Goal: Task Accomplishment & Management: Manage account settings

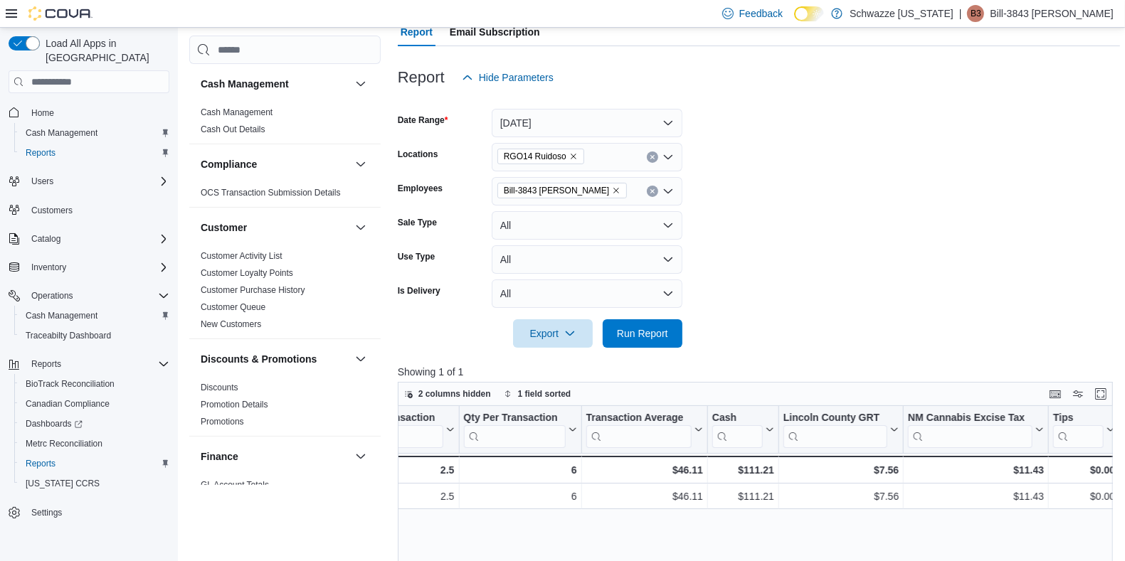
scroll to position [139, 0]
click at [649, 192] on icon "Clear input" at bounding box center [652, 192] width 6 height 6
click at [751, 186] on form "Date Range [DATE] Locations RGO14 Ruidoso Employees All Employees Sale Type All…" at bounding box center [759, 220] width 722 height 256
click at [648, 340] on span "Run Report" at bounding box center [642, 333] width 51 height 14
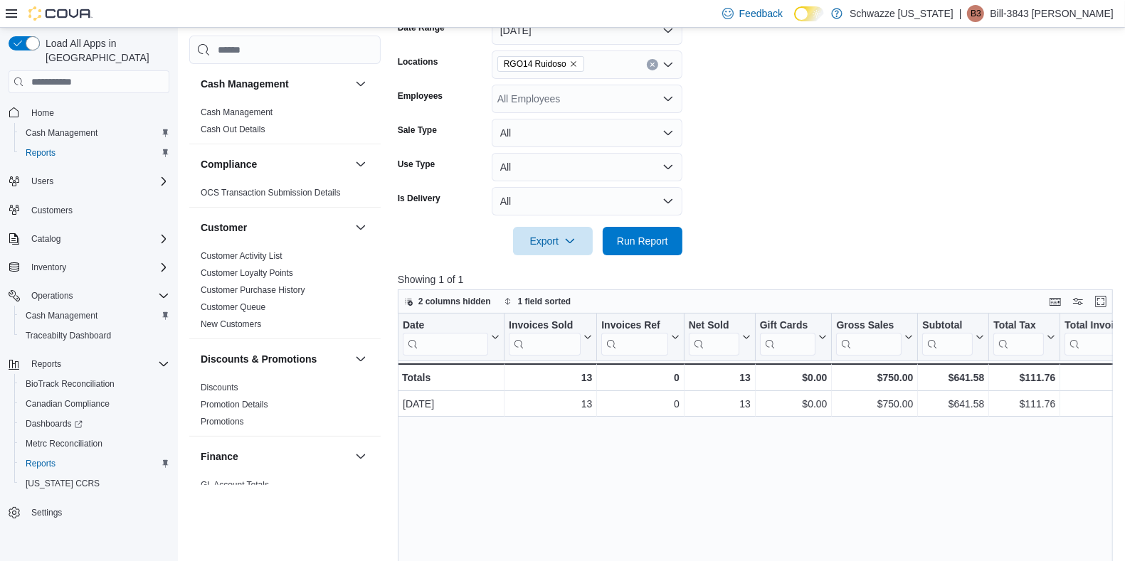
scroll to position [235, 0]
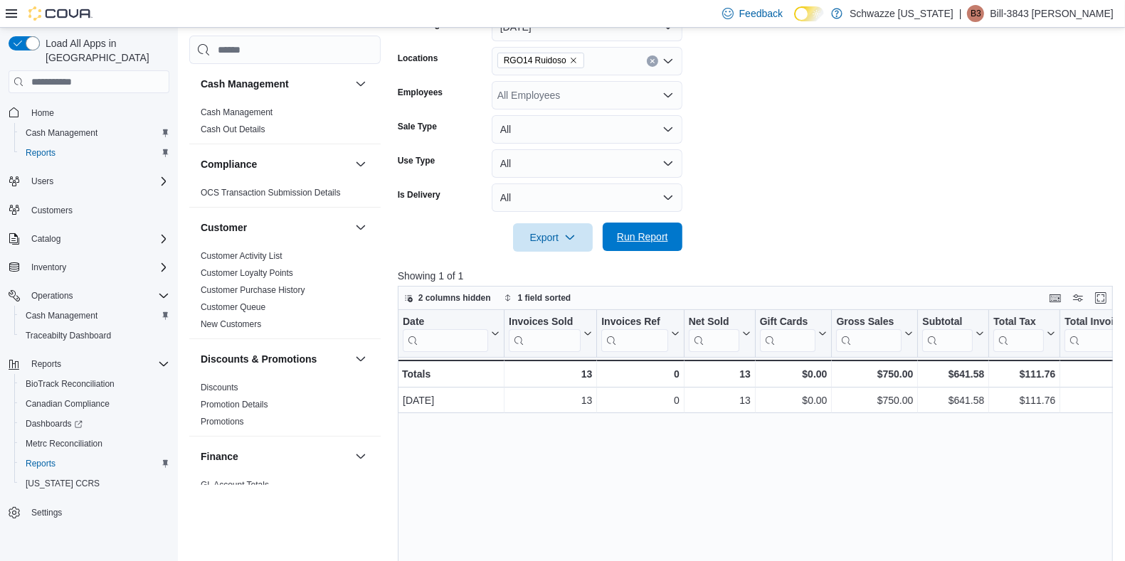
click at [621, 248] on span "Run Report" at bounding box center [642, 237] width 63 height 28
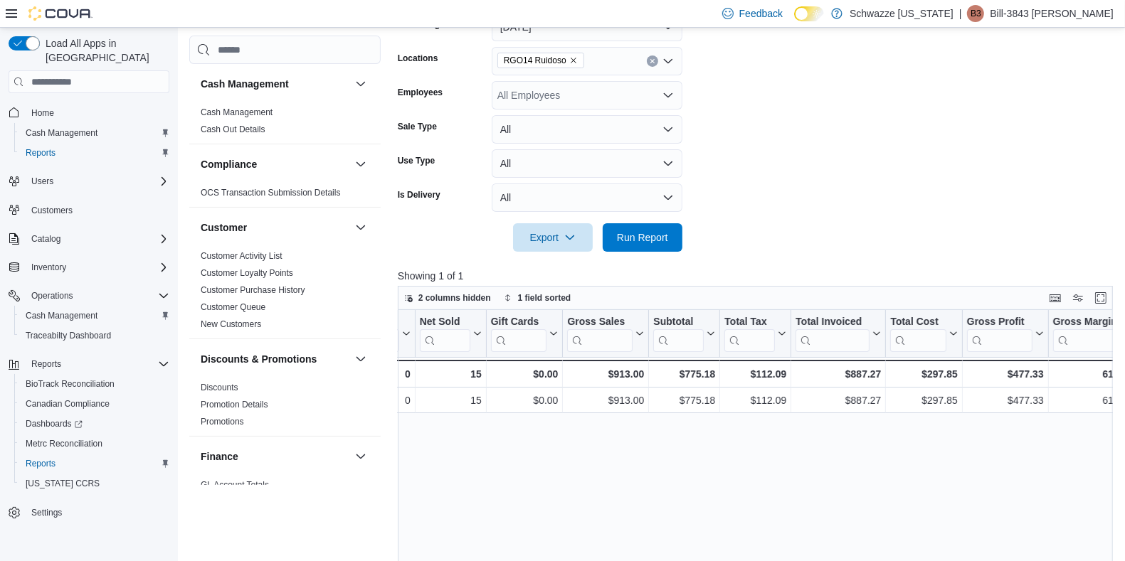
scroll to position [0, 0]
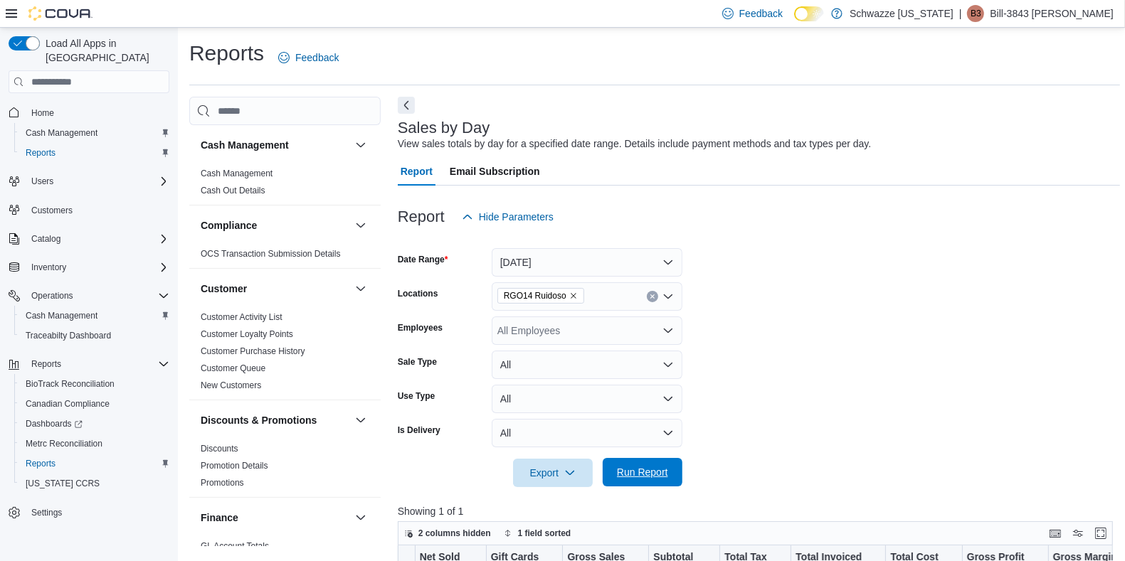
click at [649, 469] on span "Run Report" at bounding box center [642, 472] width 51 height 14
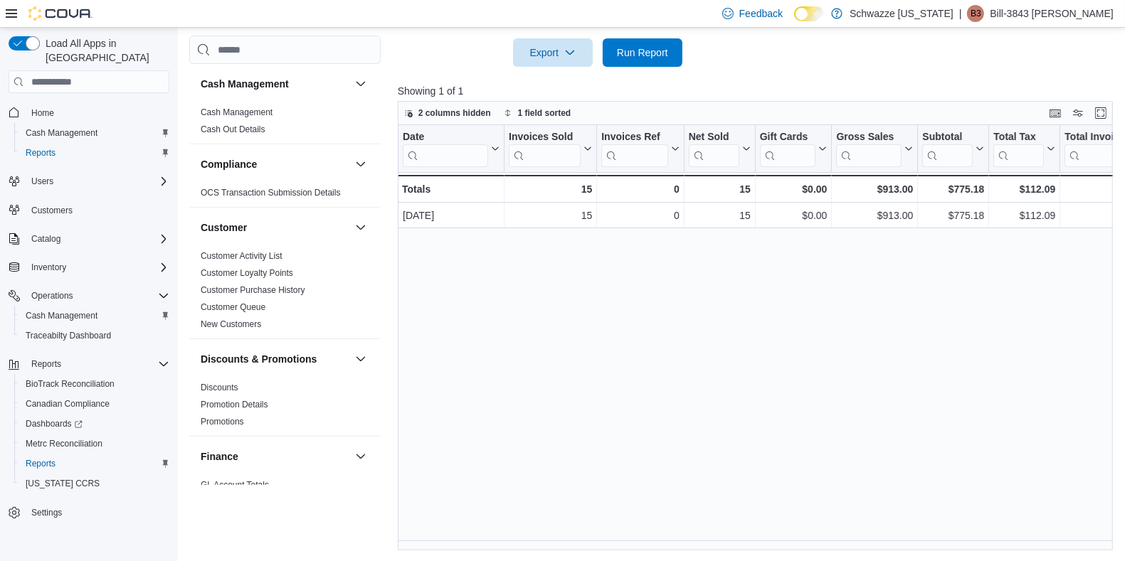
click at [1092, 98] on div at bounding box center [759, 99] width 722 height 3
click at [33, 458] on span "Reports" at bounding box center [41, 463] width 30 height 11
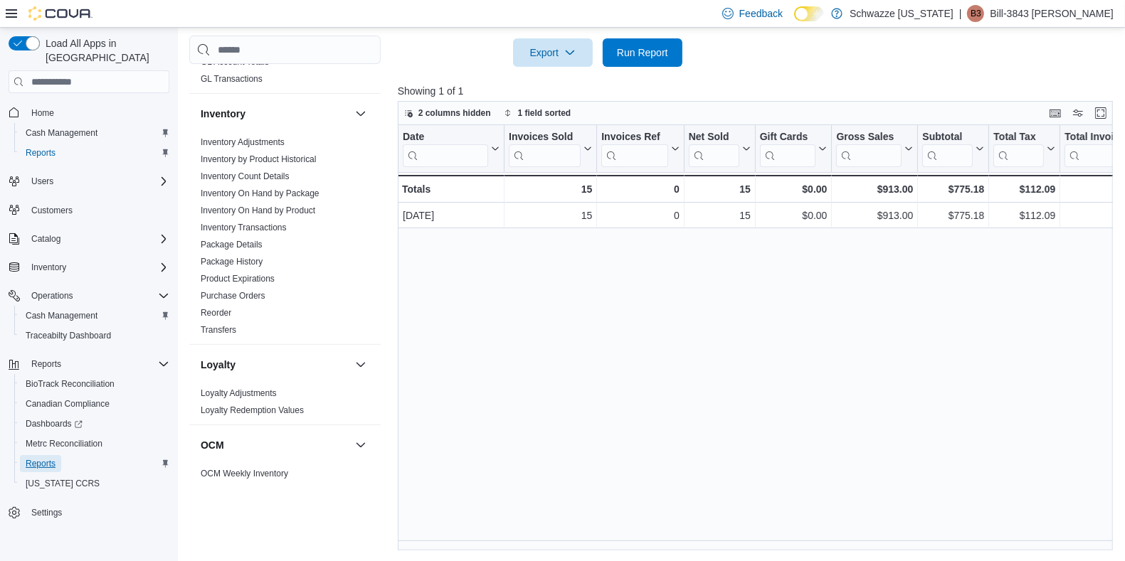
scroll to position [418, 0]
click at [292, 193] on link "Inventory On Hand by Package" at bounding box center [260, 198] width 119 height 10
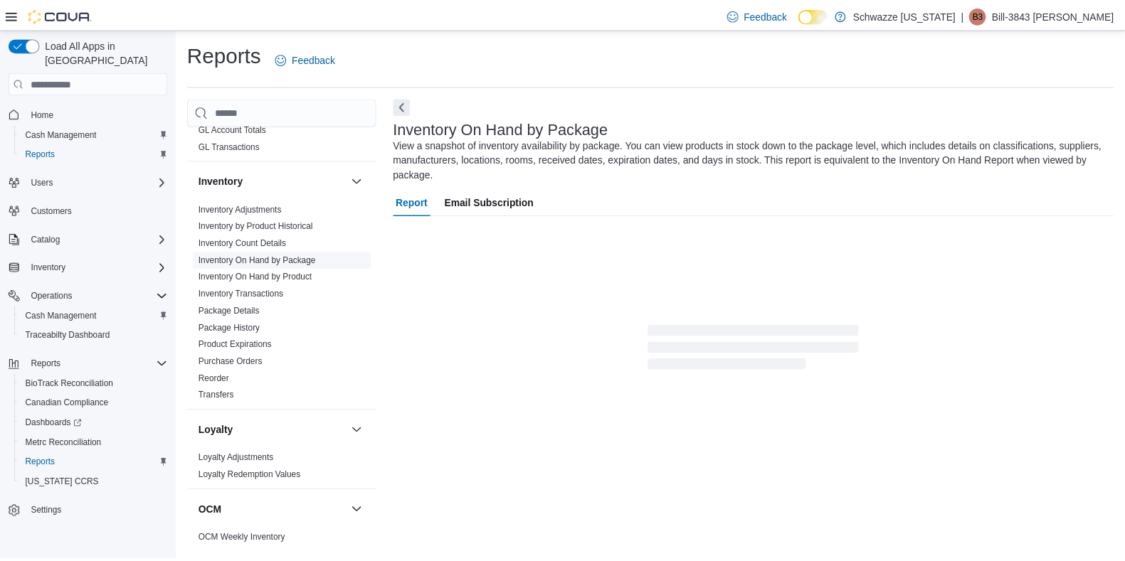
scroll to position [6, 0]
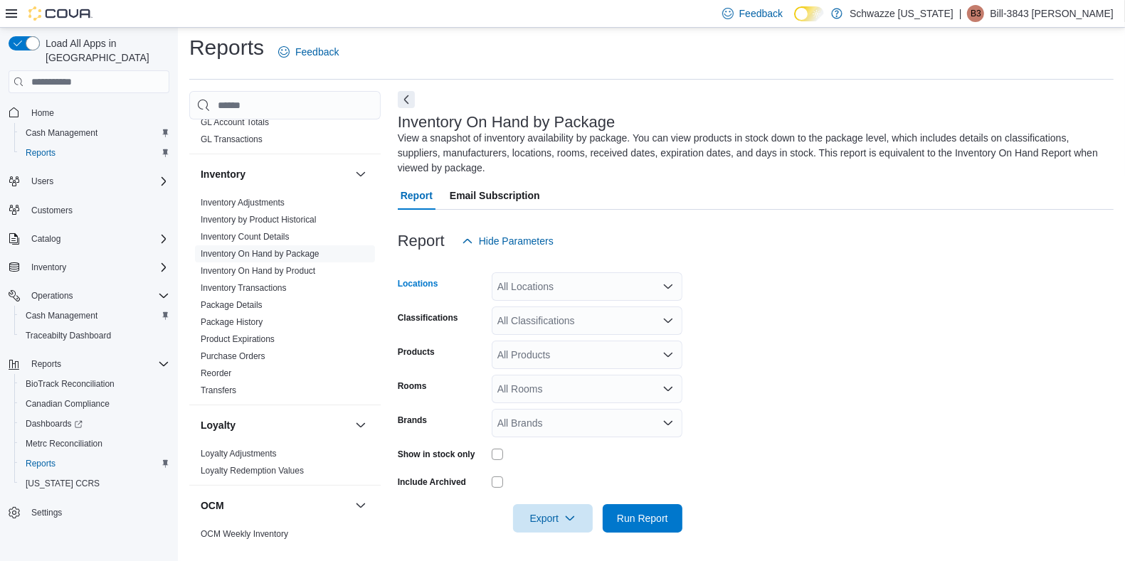
click at [557, 284] on div "All Locations" at bounding box center [586, 286] width 191 height 28
type input "***"
click at [563, 309] on span "RGO14 Ruidoso" at bounding box center [565, 311] width 73 height 14
click at [748, 358] on form "Locations RGO14 Ruidoso Classifications All Classifications Products All Produc…" at bounding box center [756, 393] width 716 height 277
click at [583, 390] on div "All Rooms" at bounding box center [586, 389] width 191 height 28
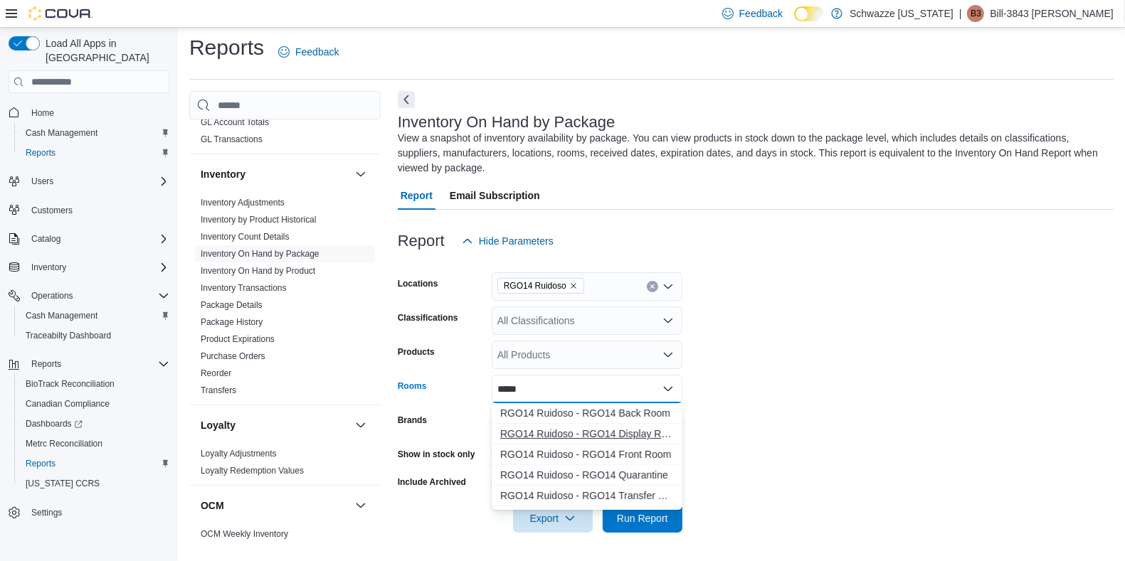
type input "*****"
click at [588, 435] on span "RGO14 Ruidoso - RGO14 Display Room" at bounding box center [587, 434] width 174 height 14
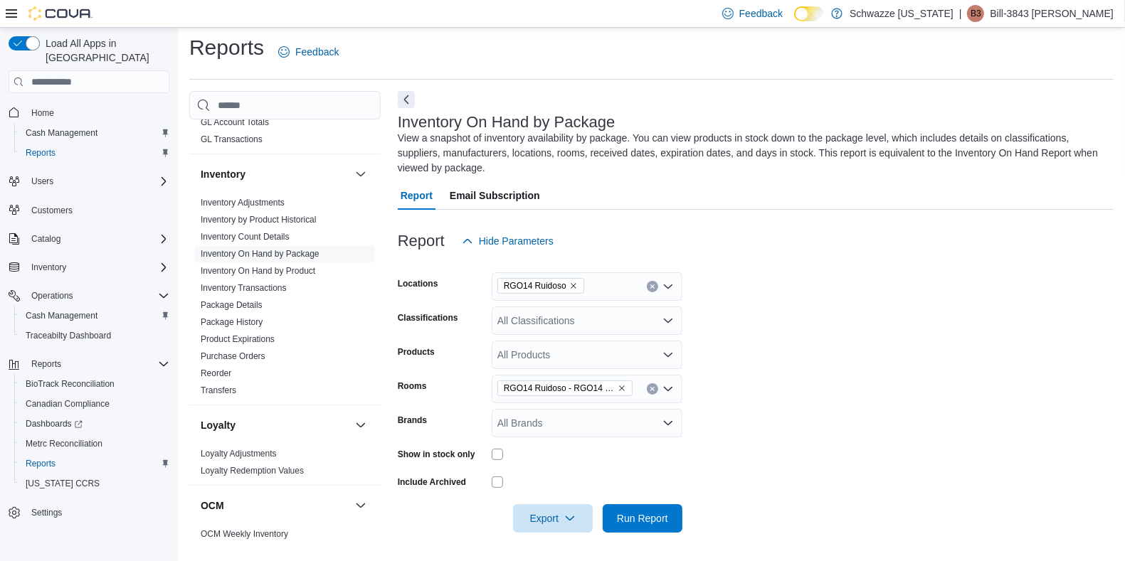
click at [755, 480] on form "Locations RGO14 Ruidoso Classifications All Classifications Products All Produc…" at bounding box center [756, 393] width 716 height 277
click at [636, 528] on span "Run Report" at bounding box center [642, 518] width 63 height 28
click at [664, 517] on span "Run Report" at bounding box center [642, 518] width 51 height 14
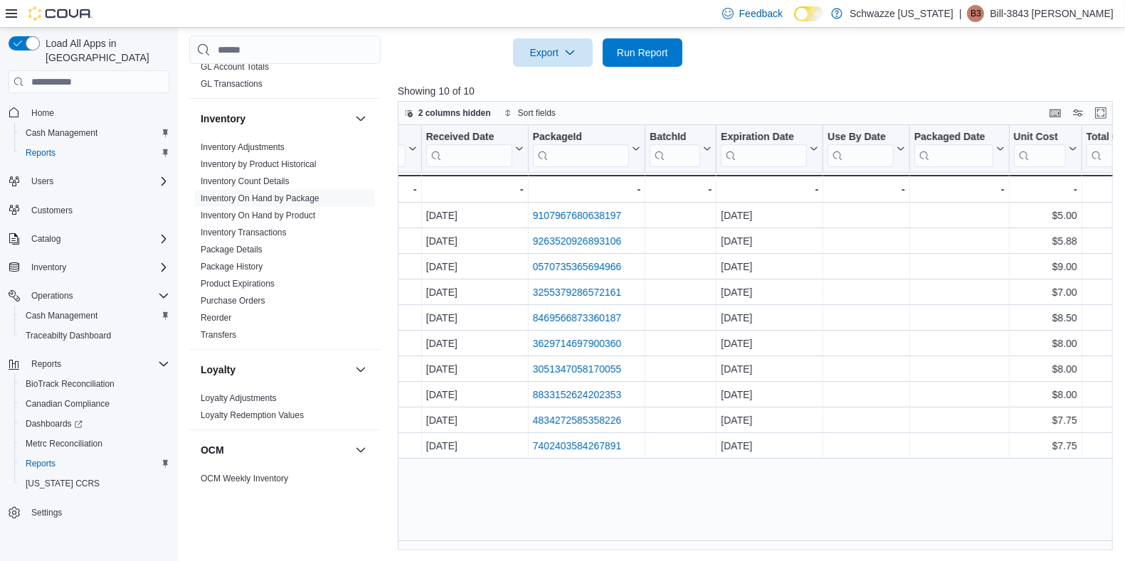
scroll to position [0, 697]
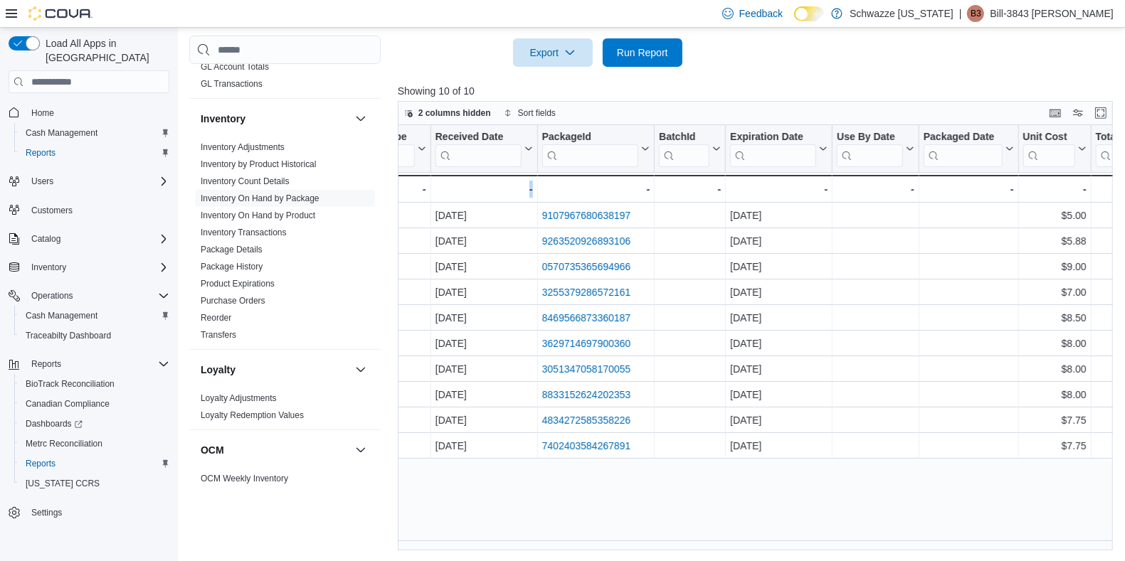
drag, startPoint x: 639, startPoint y: 537, endPoint x: 473, endPoint y: 188, distance: 386.2
click at [473, 188] on div "Location Click to view column header actions Product Click to view column heade…" at bounding box center [759, 337] width 722 height 425
click at [61, 310] on span "Cash Management" at bounding box center [62, 315] width 72 height 11
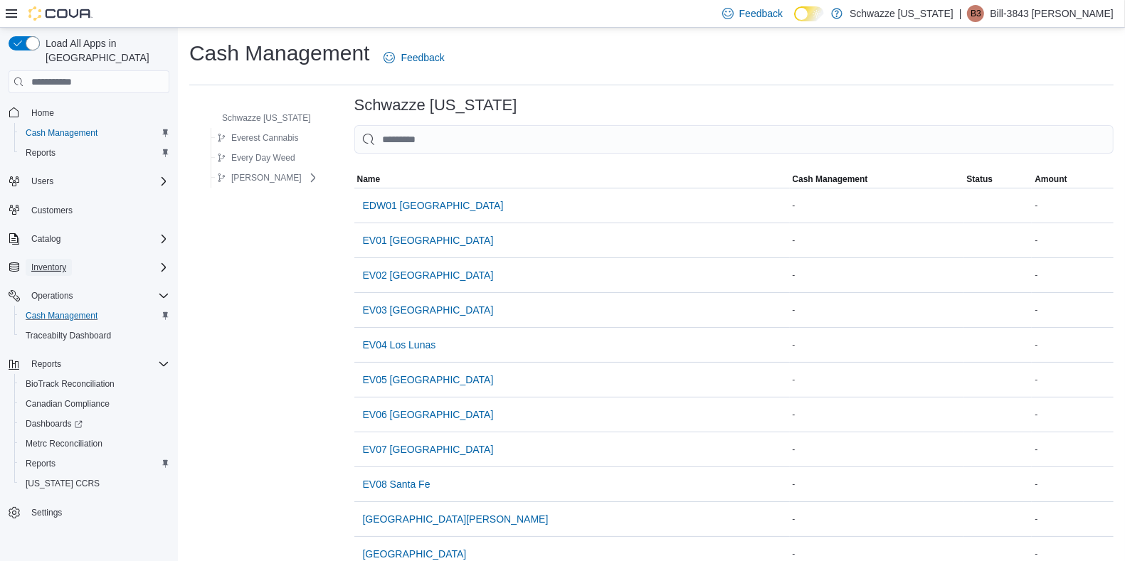
click at [50, 262] on span "Inventory" at bounding box center [48, 267] width 35 height 11
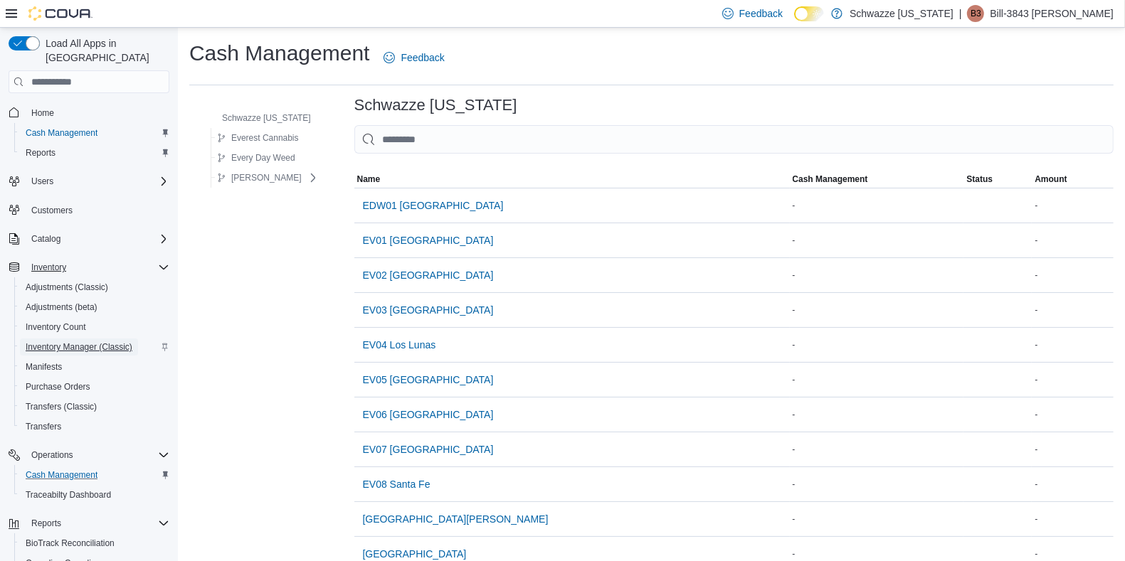
click at [57, 341] on span "Inventory Manager (Classic)" at bounding box center [79, 346] width 107 height 11
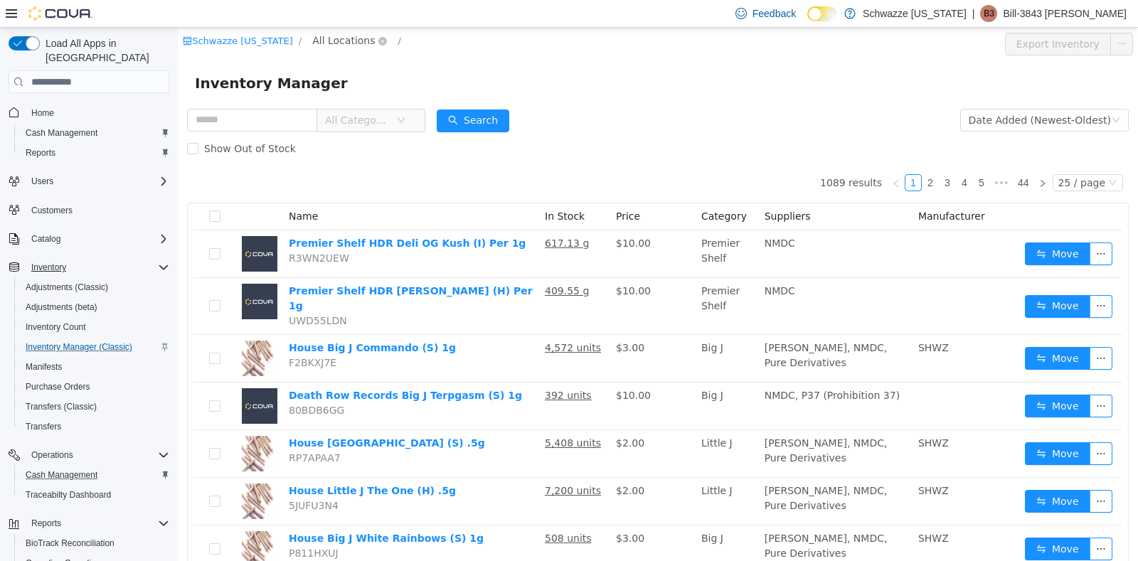
click at [331, 48] on span "All Locations" at bounding box center [349, 41] width 85 height 17
type input "***"
click at [385, 141] on span "RGO14 Ruidoso" at bounding box center [390, 142] width 78 height 11
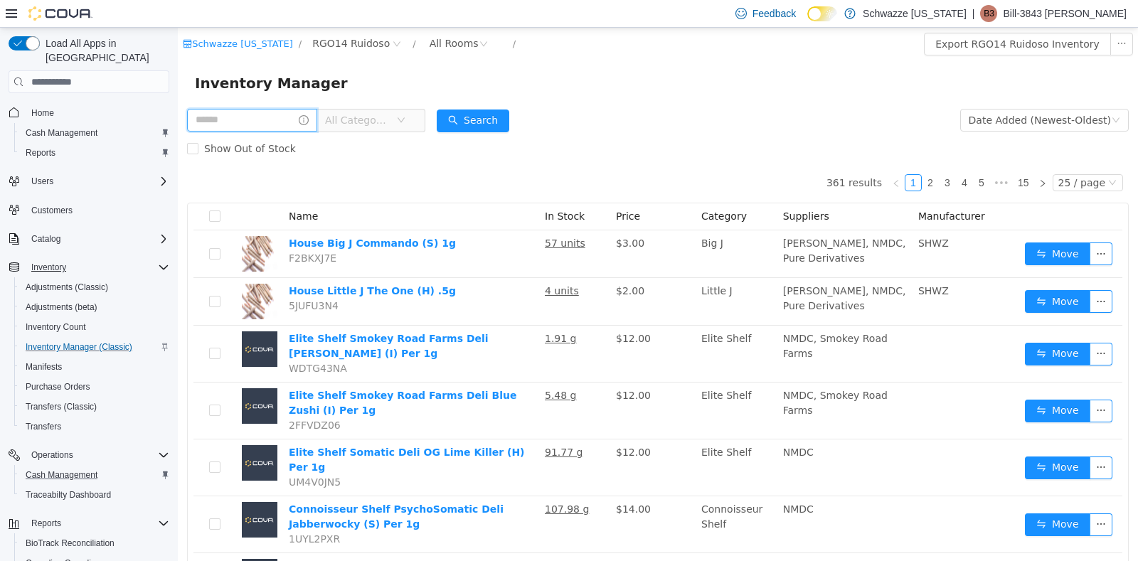
click at [214, 124] on input "text" at bounding box center [252, 120] width 130 height 23
type input "*"
type input "*******"
click at [523, 124] on button "Search" at bounding box center [486, 121] width 73 height 23
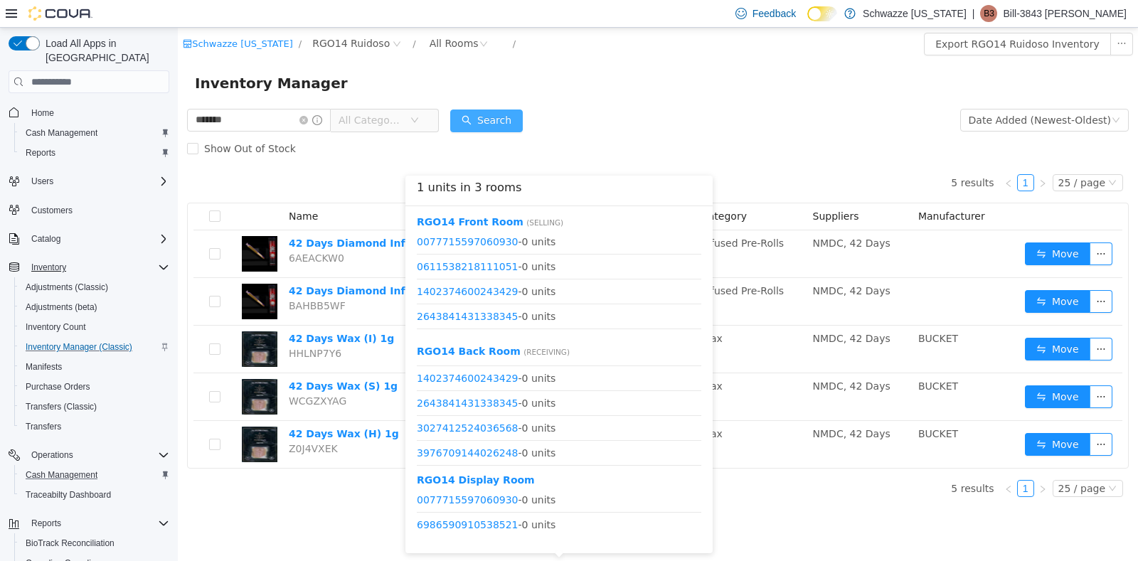
scroll to position [117, 0]
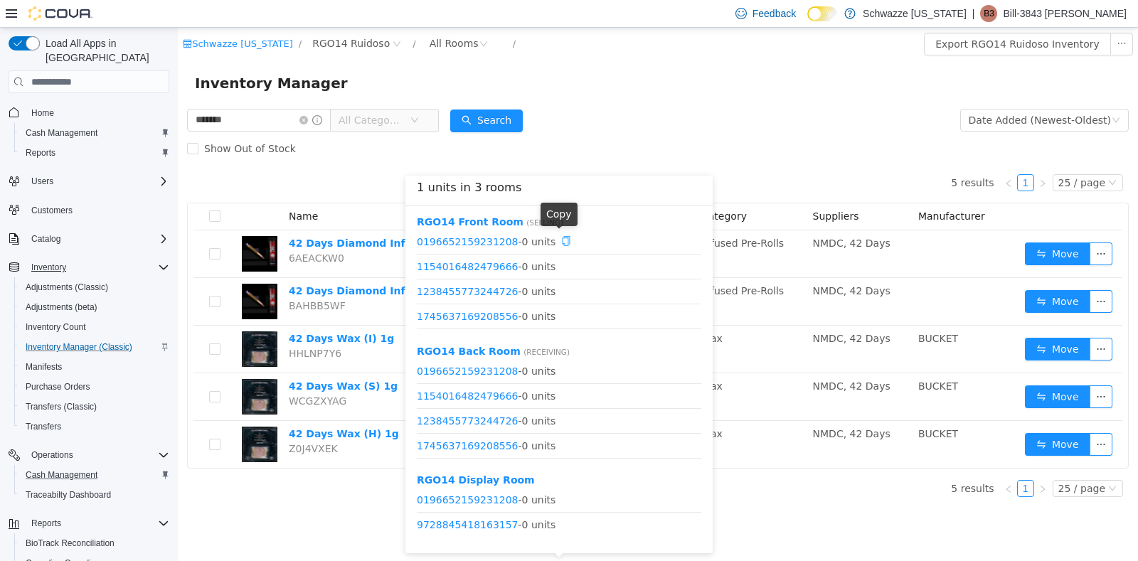
click at [563, 243] on icon "icon: copy" at bounding box center [567, 241] width 8 height 10
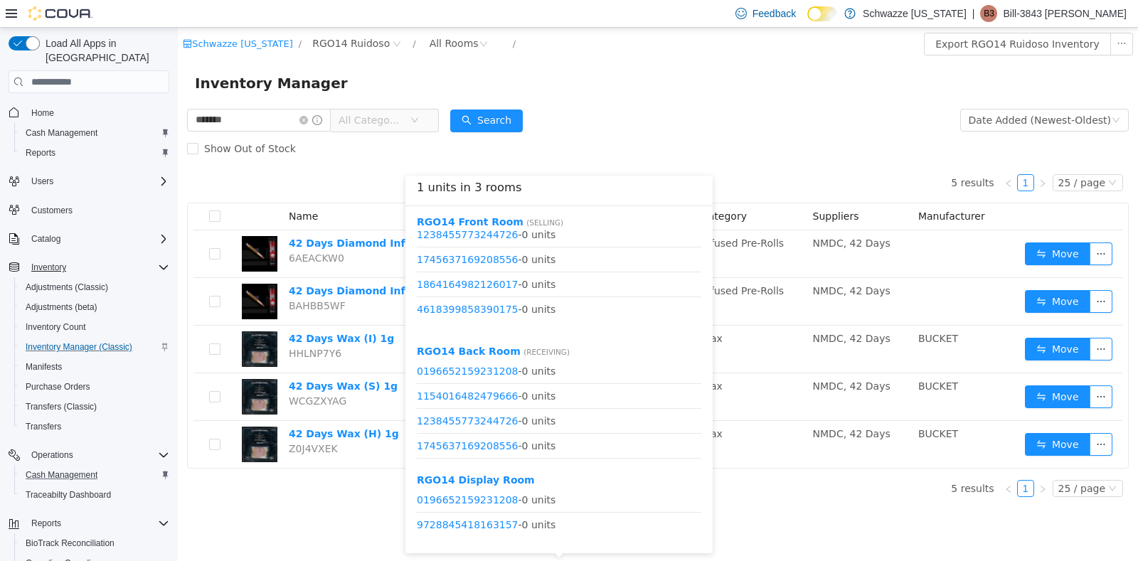
scroll to position [14, 0]
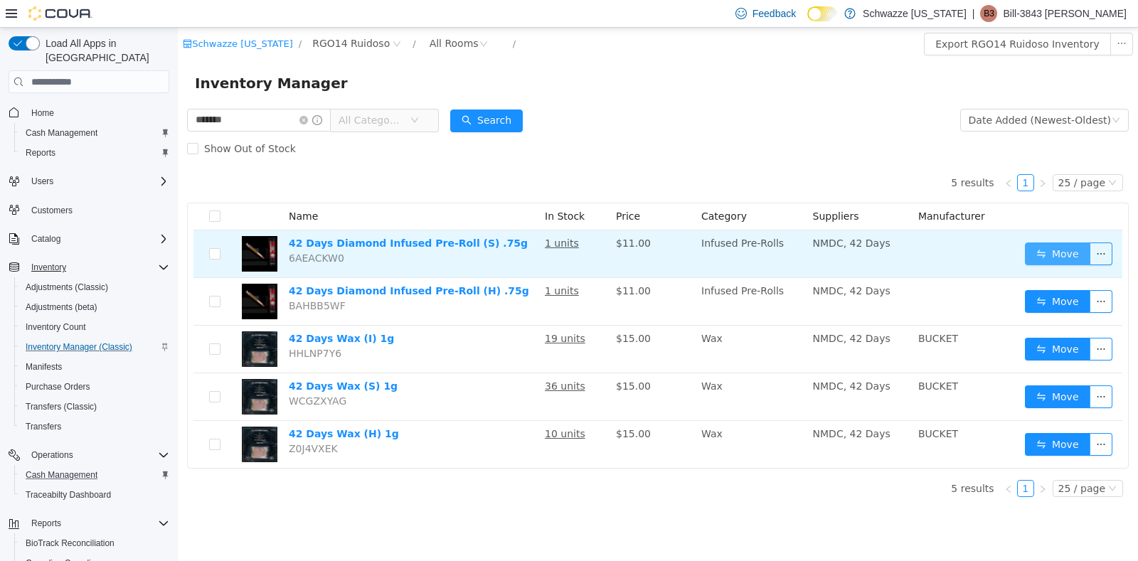
click at [1074, 251] on button "Move" at bounding box center [1057, 254] width 65 height 23
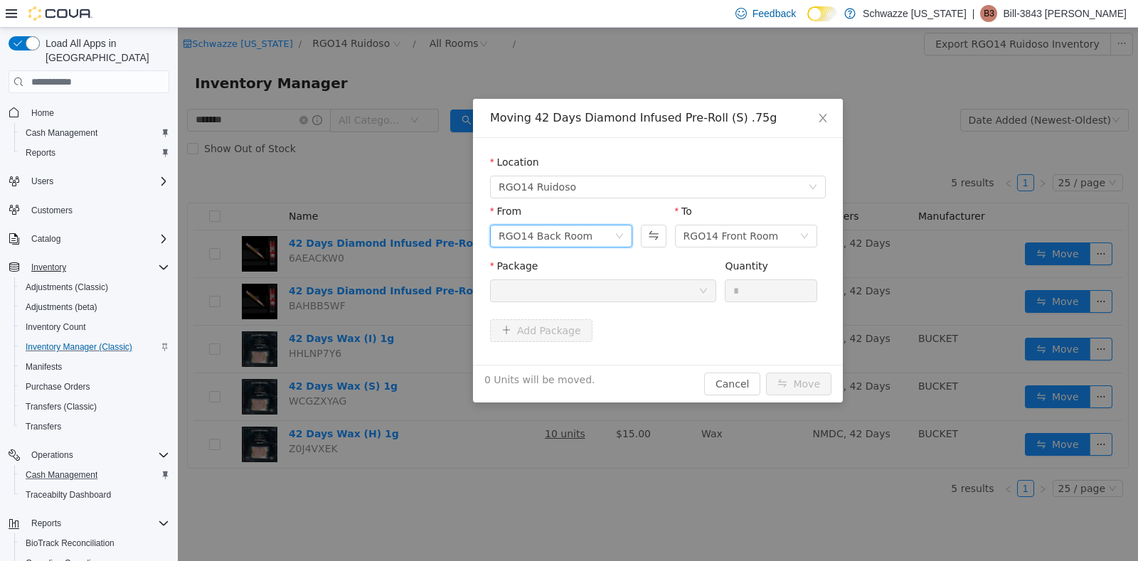
click at [534, 228] on div "RGO14 Back Room" at bounding box center [546, 235] width 94 height 21
click at [539, 280] on li "RGO14 Front Room" at bounding box center [561, 287] width 142 height 23
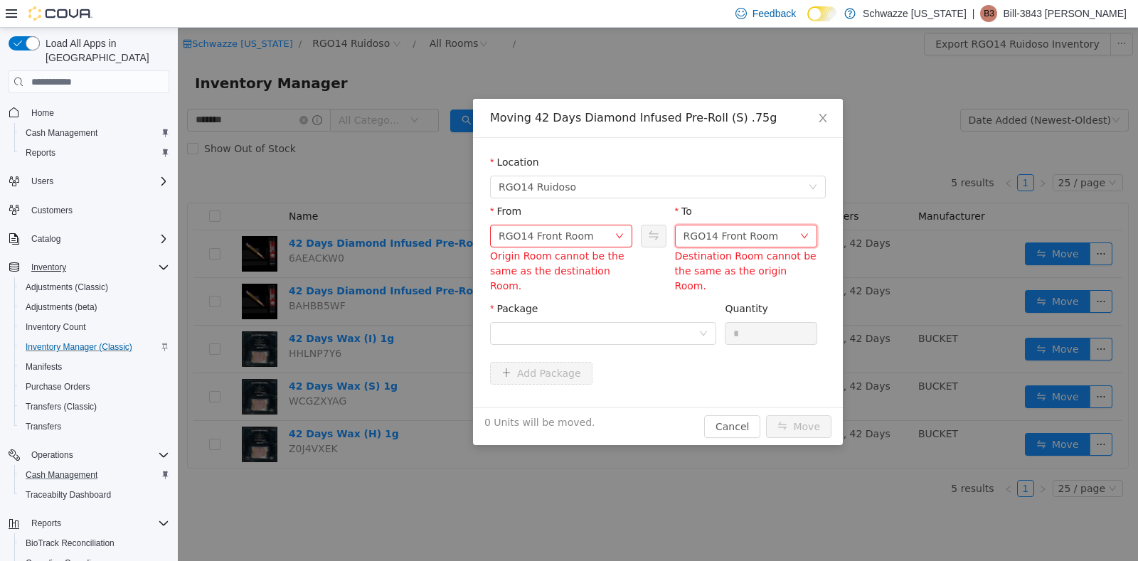
click at [701, 233] on div "RGO14 Front Room" at bounding box center [731, 235] width 95 height 21
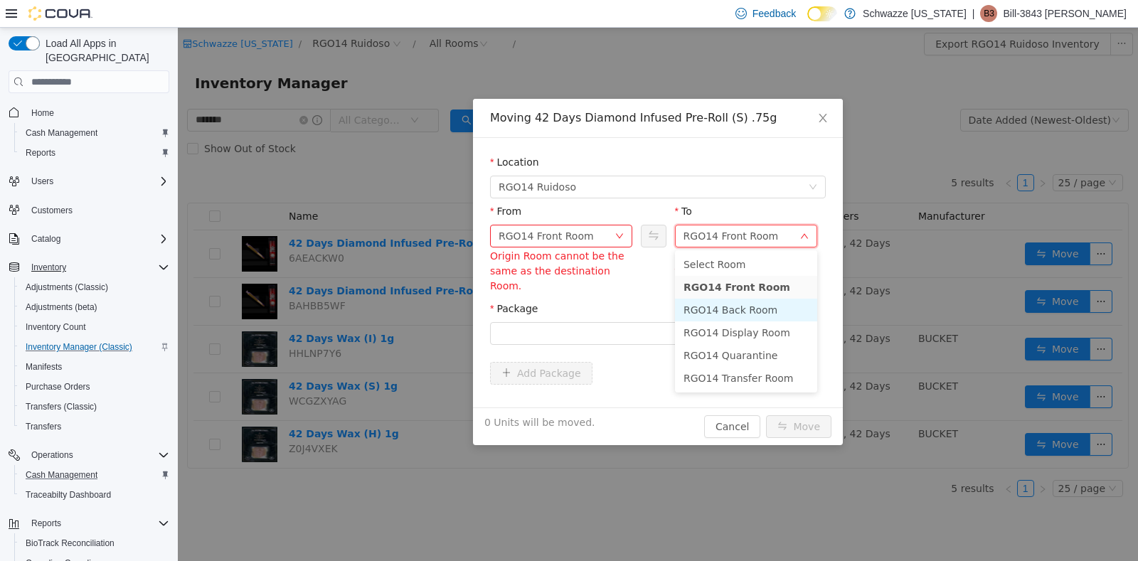
click at [717, 313] on li "RGO14 Back Room" at bounding box center [746, 310] width 142 height 23
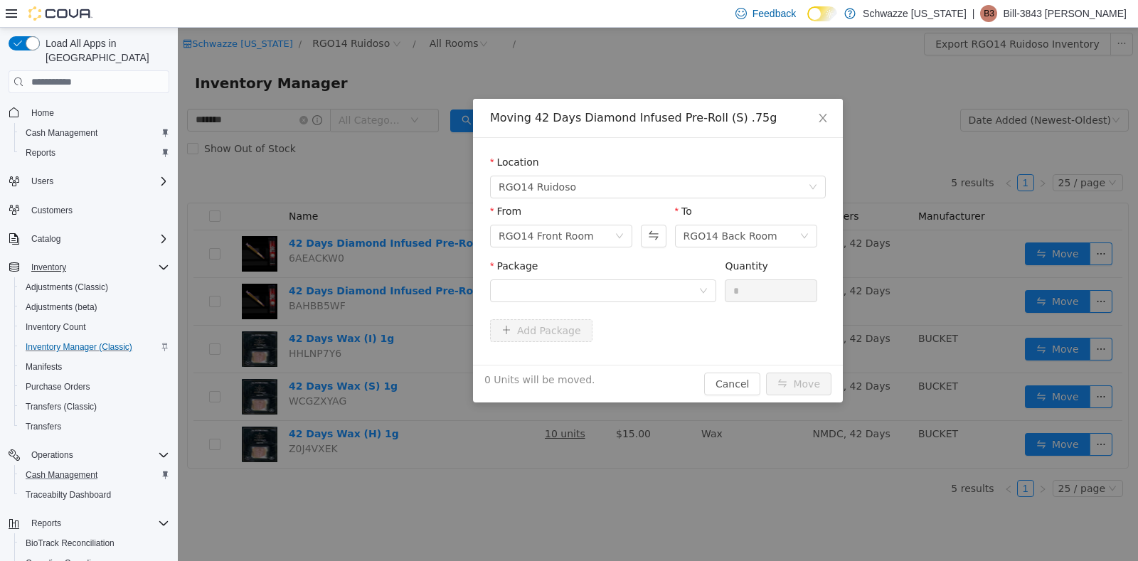
click at [575, 272] on div "Package" at bounding box center [603, 269] width 226 height 21
click at [580, 288] on div at bounding box center [599, 290] width 200 height 21
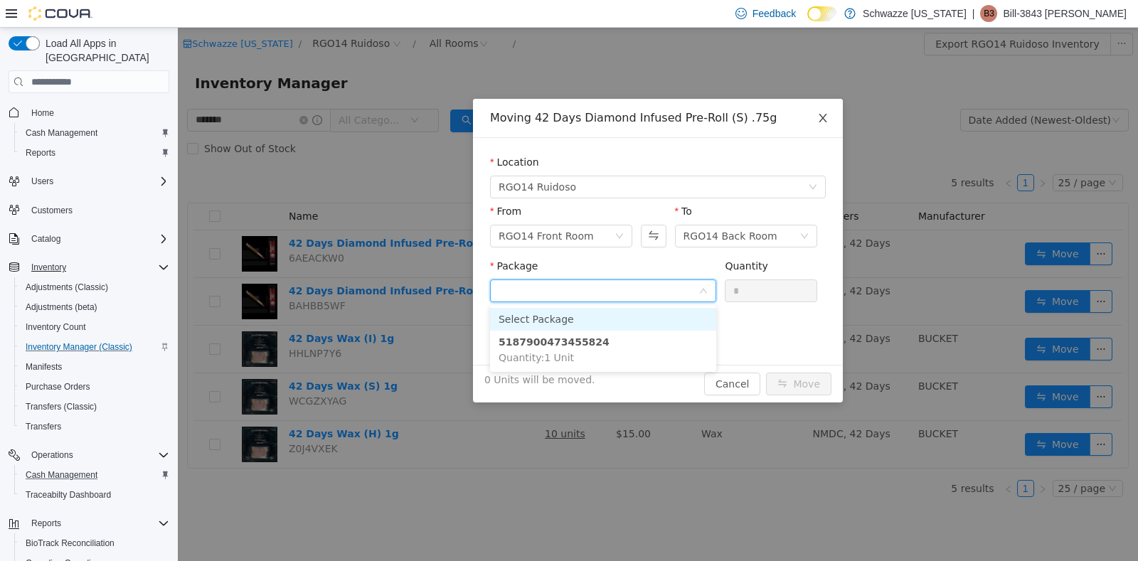
click at [821, 119] on icon "icon: close" at bounding box center [822, 117] width 11 height 11
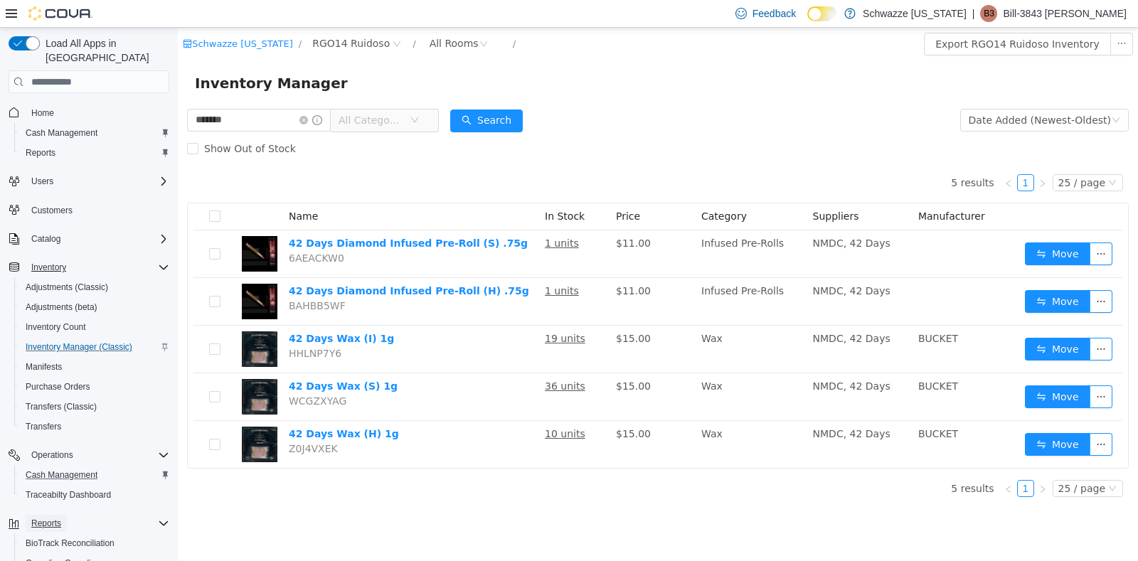
click at [46, 518] on span "Reports" at bounding box center [46, 523] width 30 height 11
click at [45, 518] on span "Reports" at bounding box center [46, 523] width 30 height 11
drag, startPoint x: 126, startPoint y: 499, endPoint x: 132, endPoint y: 214, distance: 285.3
click at [132, 214] on div "Home Cash Management Reports Users Customers Catalog Inventory Adjustments (Cla…" at bounding box center [89, 392] width 161 height 586
click at [32, 518] on span "Reports" at bounding box center [46, 523] width 30 height 11
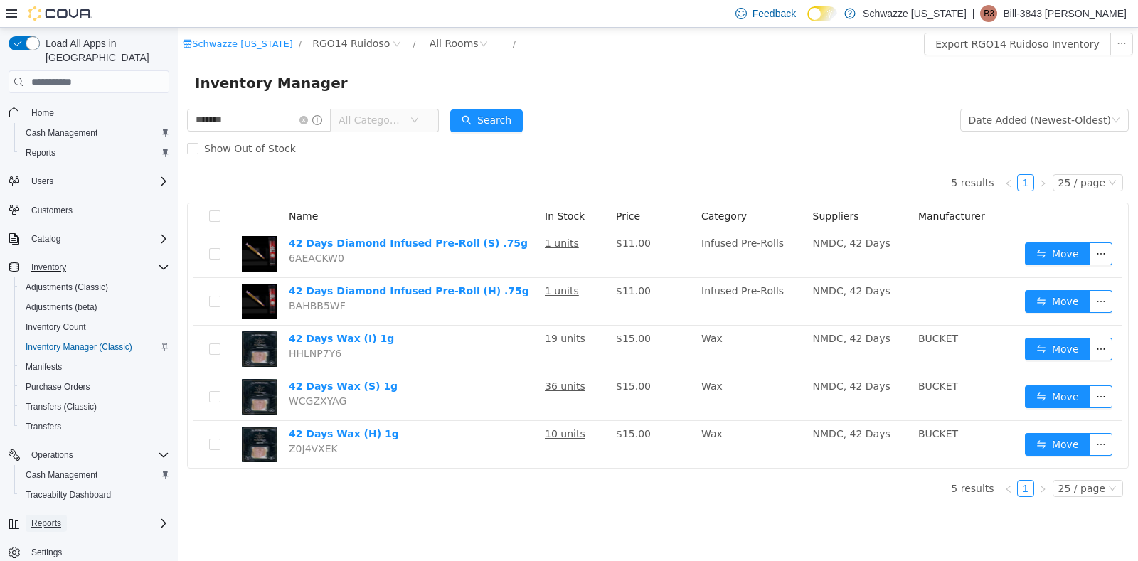
click at [32, 518] on span "Reports" at bounding box center [46, 523] width 30 height 11
click at [158, 518] on icon "Complex example" at bounding box center [163, 523] width 11 height 11
click at [797, 113] on form "******* All Categories Date Added (Newest-Oldest) Search Show Out of Stock" at bounding box center [658, 134] width 942 height 57
click at [676, 87] on div "Inventory Manager" at bounding box center [658, 83] width 926 height 23
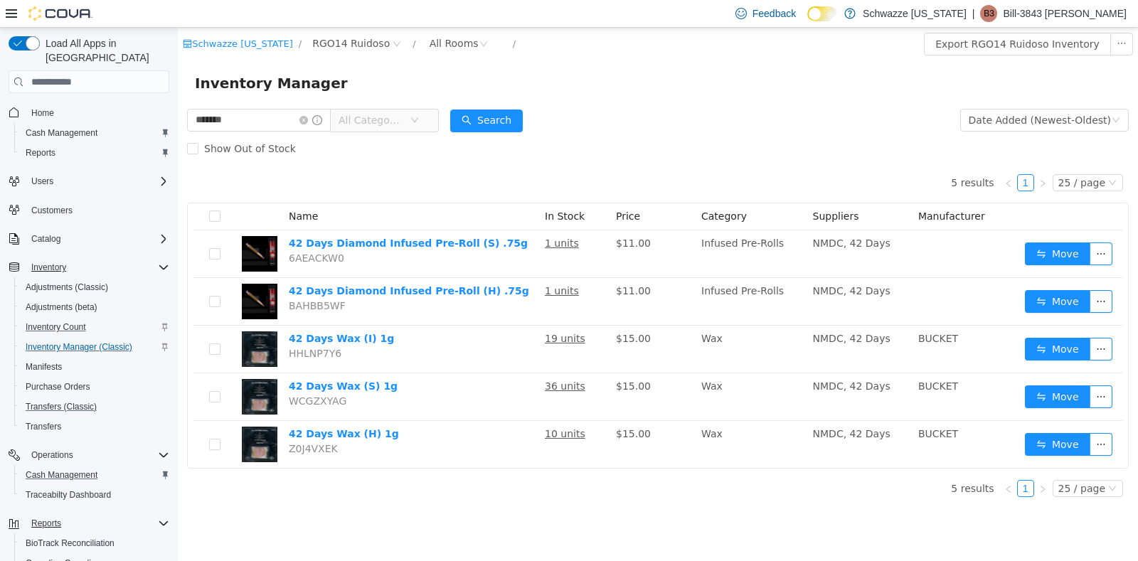
drag, startPoint x: 134, startPoint y: 394, endPoint x: 112, endPoint y: 305, distance: 91.6
click at [127, 361] on div "Adjustments (Classic) Adjustments (beta) Inventory Count Inventory Manager (Cla…" at bounding box center [94, 356] width 161 height 159
click at [161, 257] on button "Inventory" at bounding box center [89, 267] width 172 height 20
click at [165, 262] on icon "Complex example" at bounding box center [163, 267] width 11 height 11
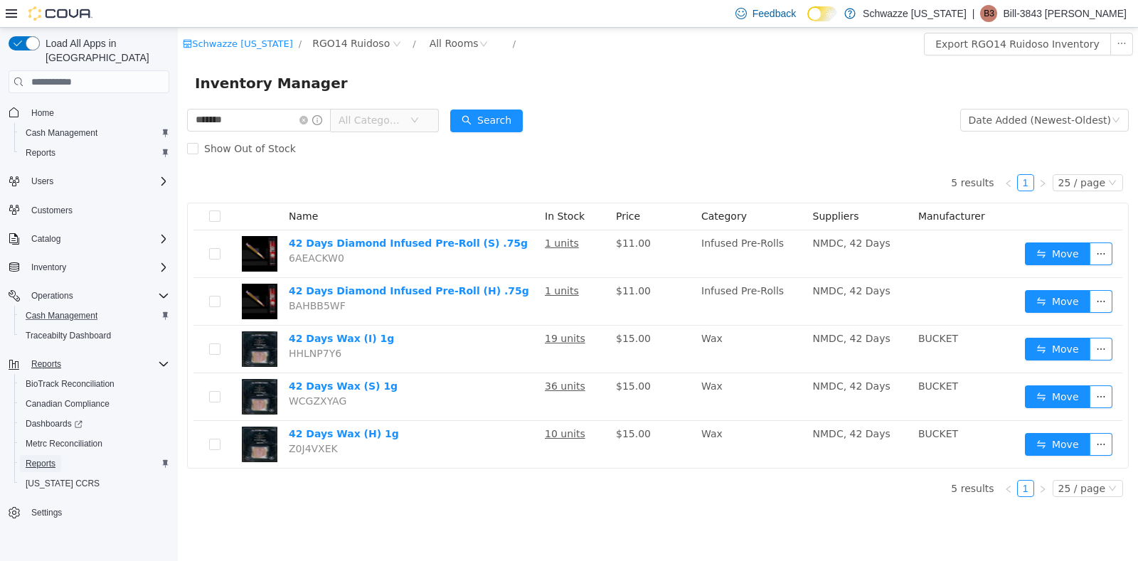
click at [44, 458] on span "Reports" at bounding box center [41, 463] width 30 height 11
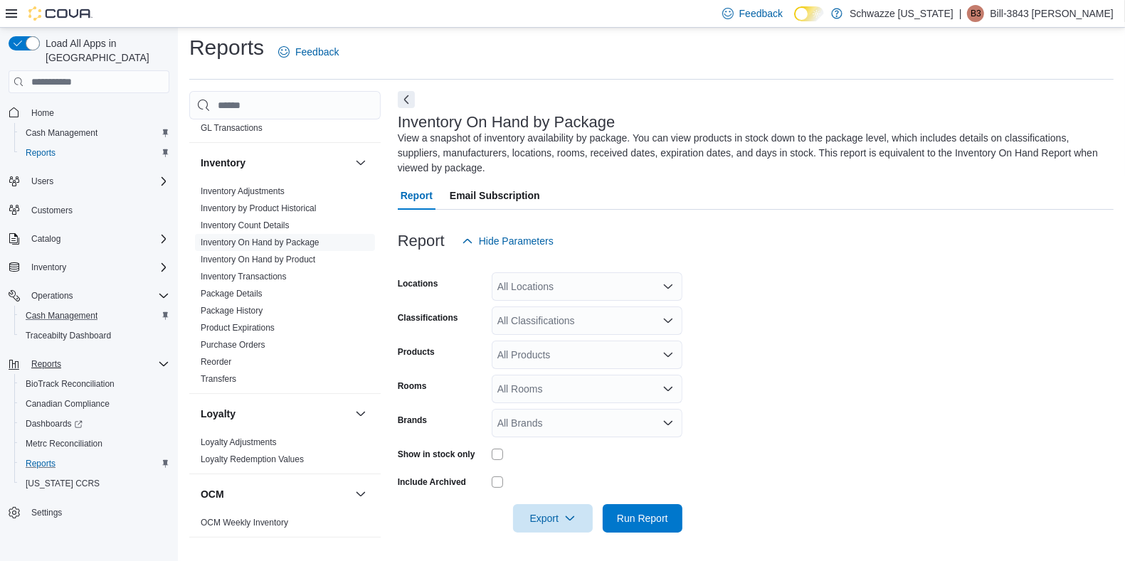
scroll to position [442, 0]
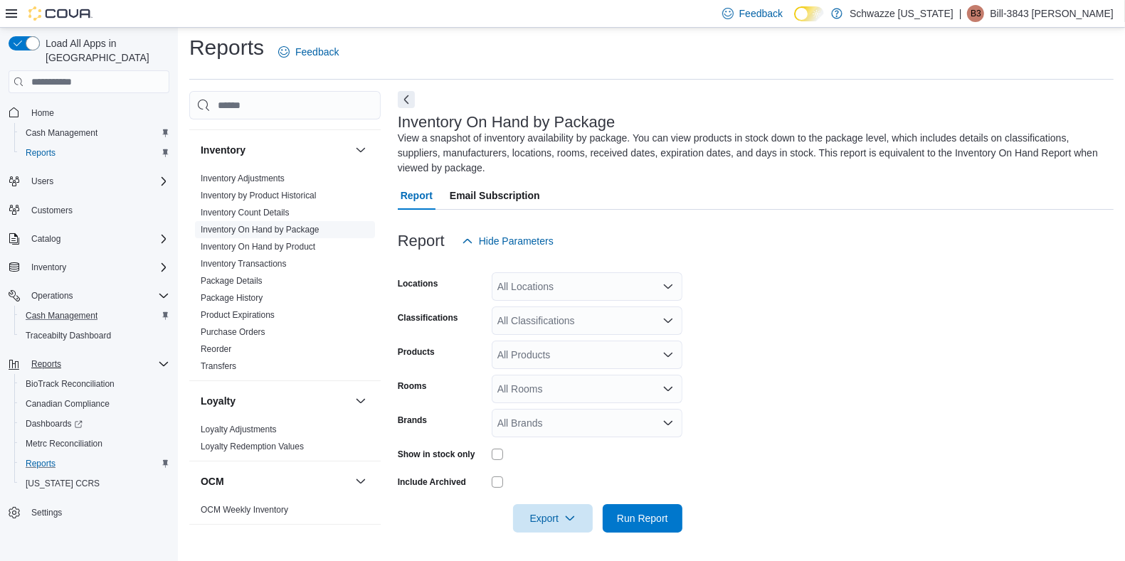
click at [301, 231] on link "Inventory On Hand by Package" at bounding box center [260, 230] width 119 height 10
click at [619, 277] on div "All Locations" at bounding box center [586, 286] width 191 height 28
type input "***"
click at [607, 317] on div "RGO14 Ruidoso" at bounding box center [587, 311] width 174 height 14
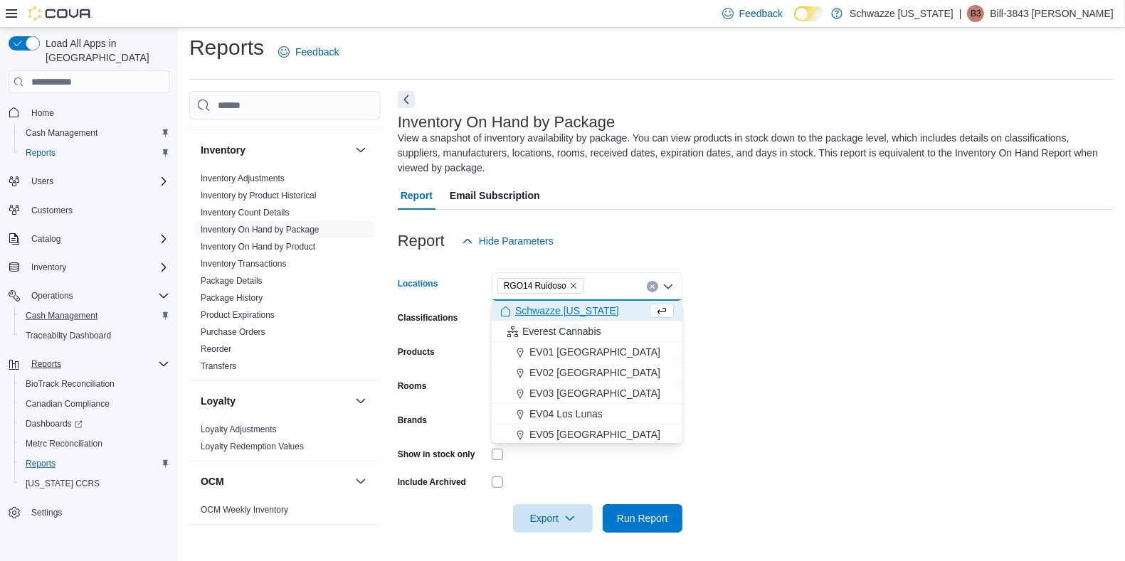
click at [711, 322] on form "Locations RGO14 Ruidoso Combo box. Selected. RGO14 Ruidoso. Press Backspace to …" at bounding box center [756, 393] width 716 height 277
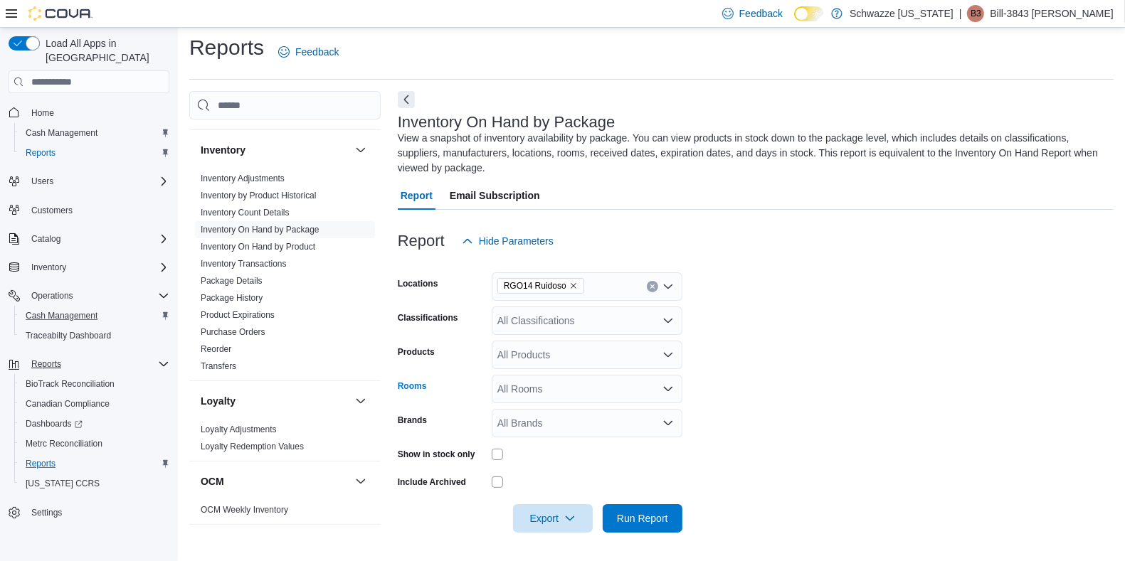
click at [589, 388] on div "All Rooms" at bounding box center [586, 389] width 191 height 28
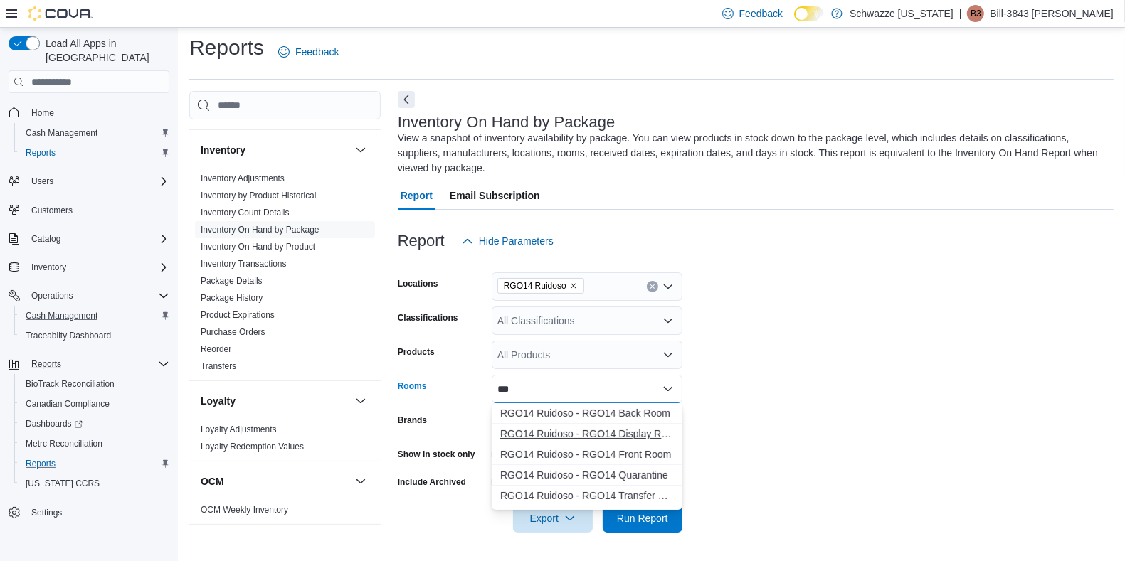
type input "***"
click at [592, 429] on span "RGO14 Ruidoso - RGO14 Display Room" at bounding box center [587, 434] width 174 height 14
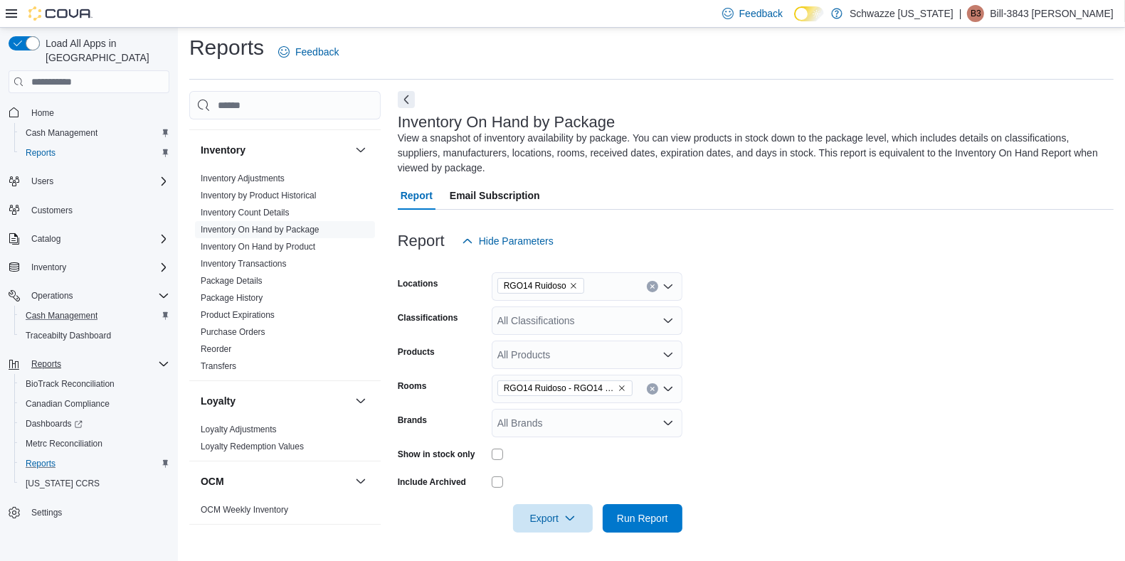
click at [769, 424] on form "Locations RGO14 Ruidoso Classifications All Classifications Products All Produc…" at bounding box center [756, 393] width 716 height 277
click at [640, 514] on span "Run Report" at bounding box center [642, 518] width 51 height 14
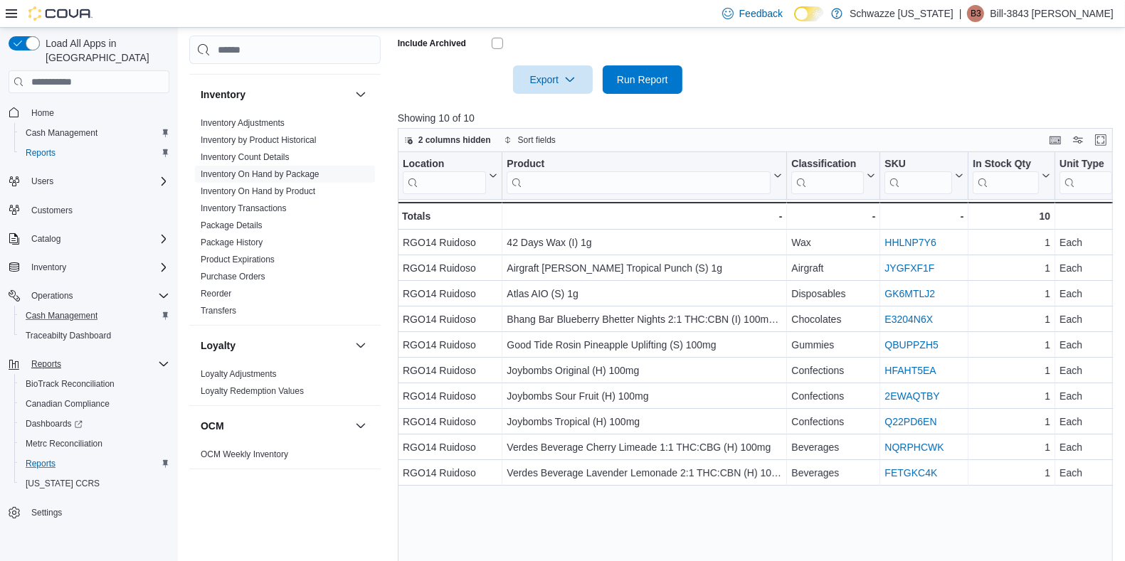
scroll to position [442, 0]
click at [546, 75] on span "Export" at bounding box center [552, 81] width 63 height 28
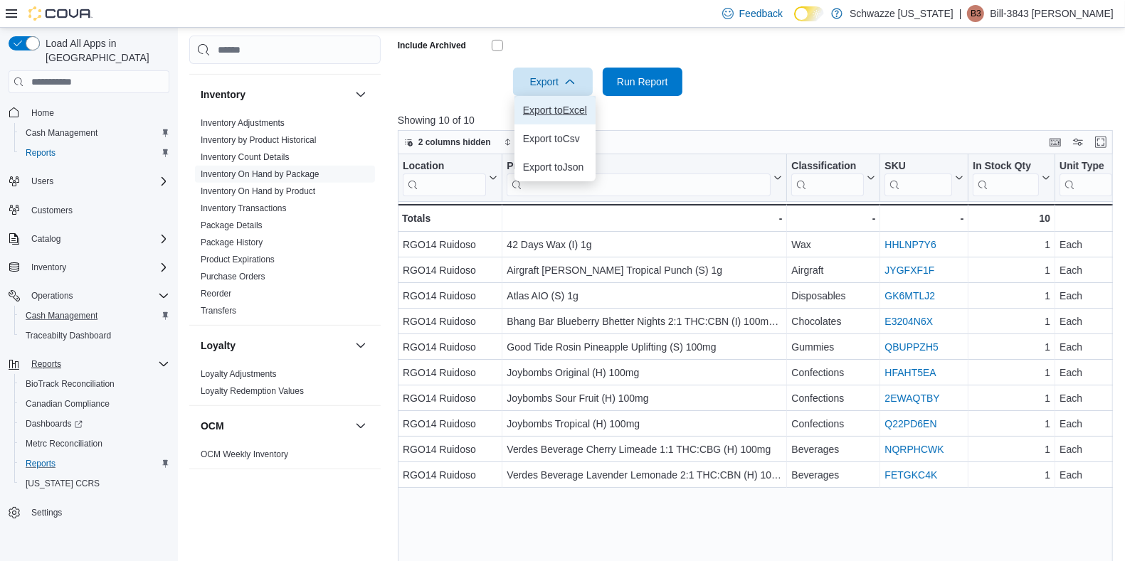
click at [537, 107] on span "Export to Excel" at bounding box center [555, 110] width 64 height 11
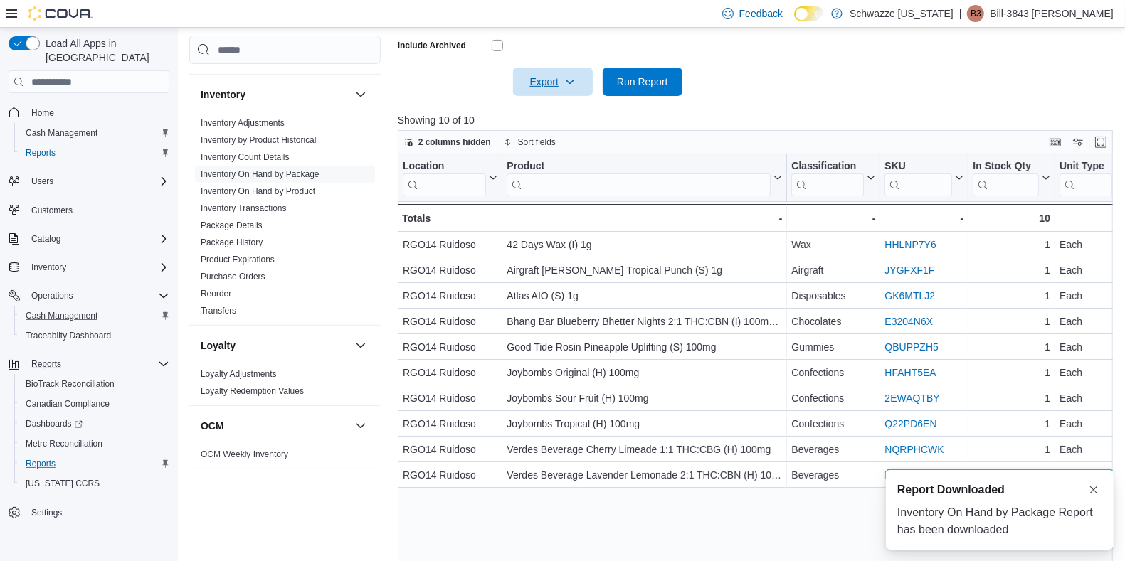
scroll to position [0, 0]
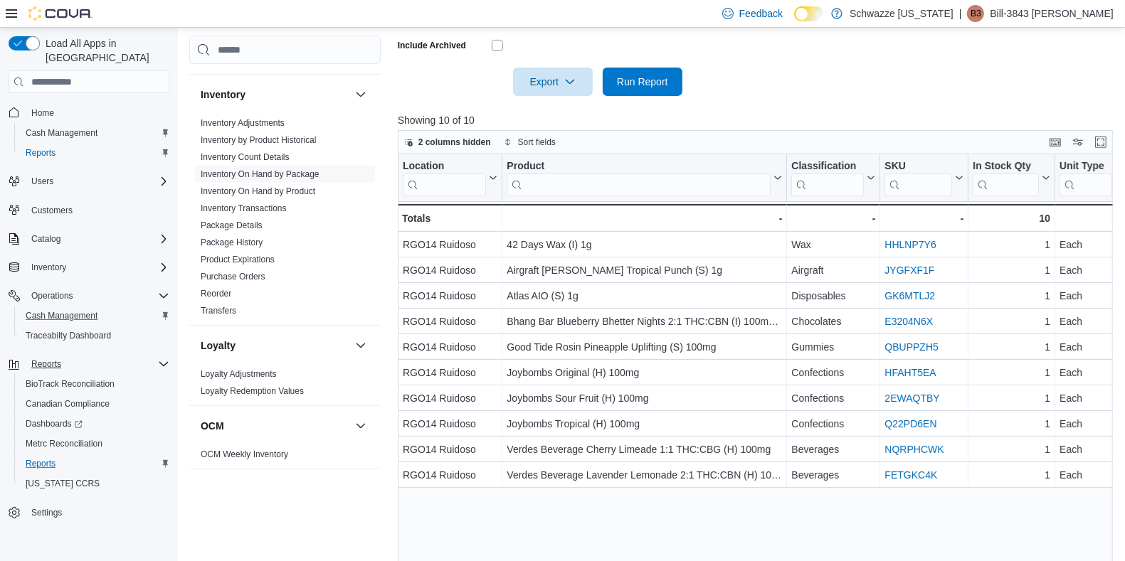
click at [71, 306] on button "Cash Management" at bounding box center [94, 316] width 161 height 20
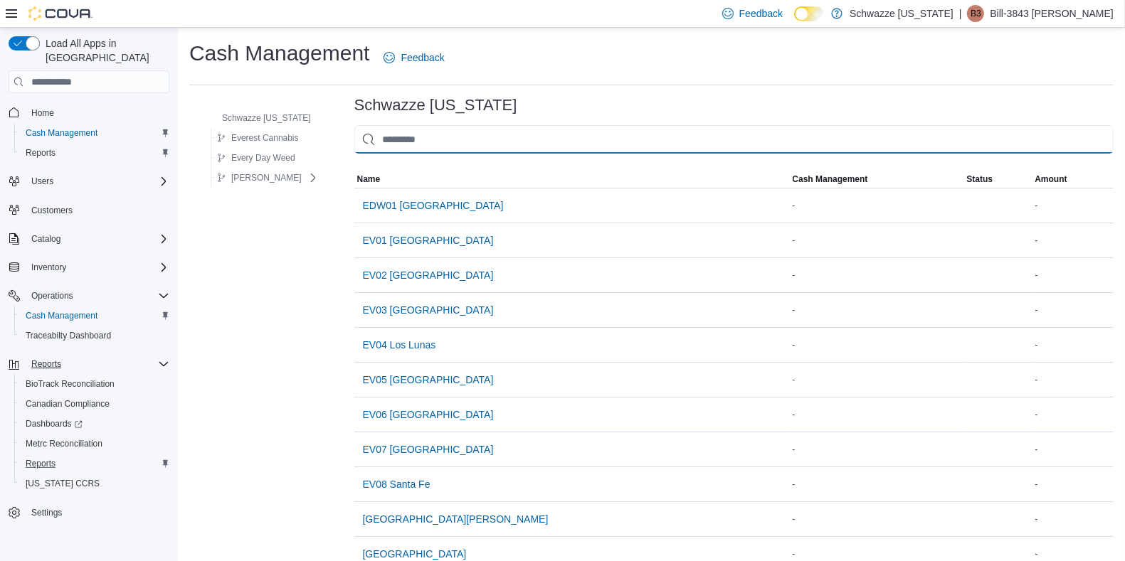
click at [420, 129] on input "This is a search bar. As you type, the results lower in the page will automatic…" at bounding box center [733, 139] width 759 height 28
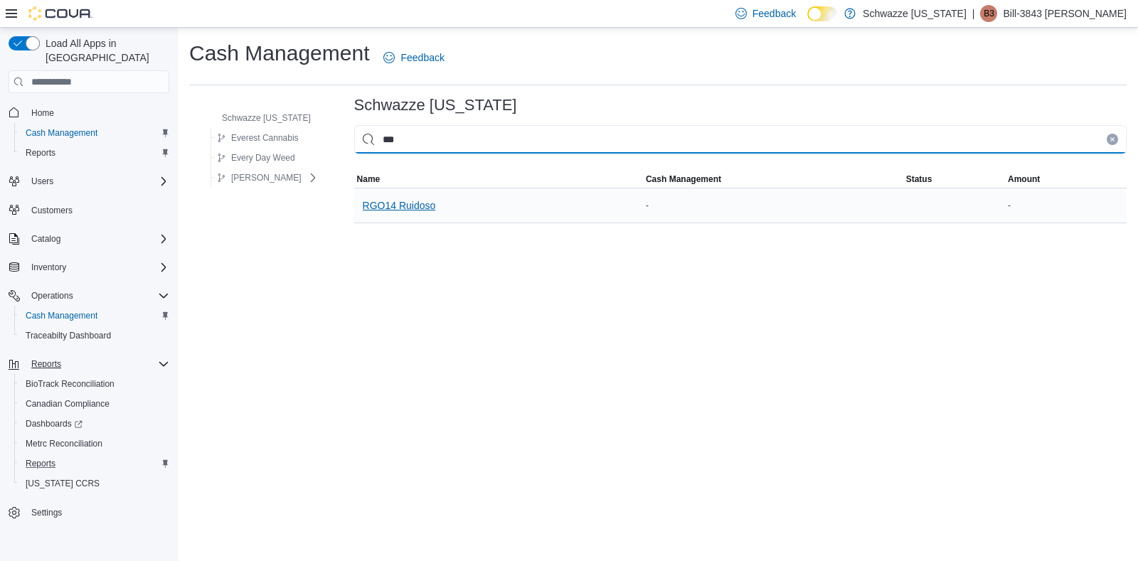
type input "***"
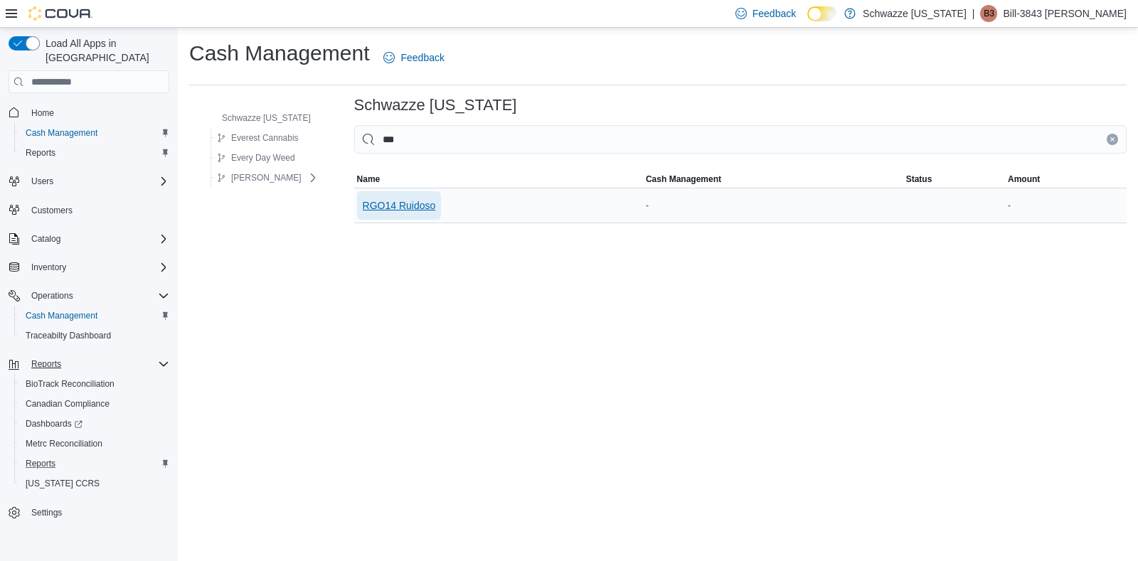
click at [389, 203] on span "RGO14 Ruidoso" at bounding box center [399, 205] width 73 height 14
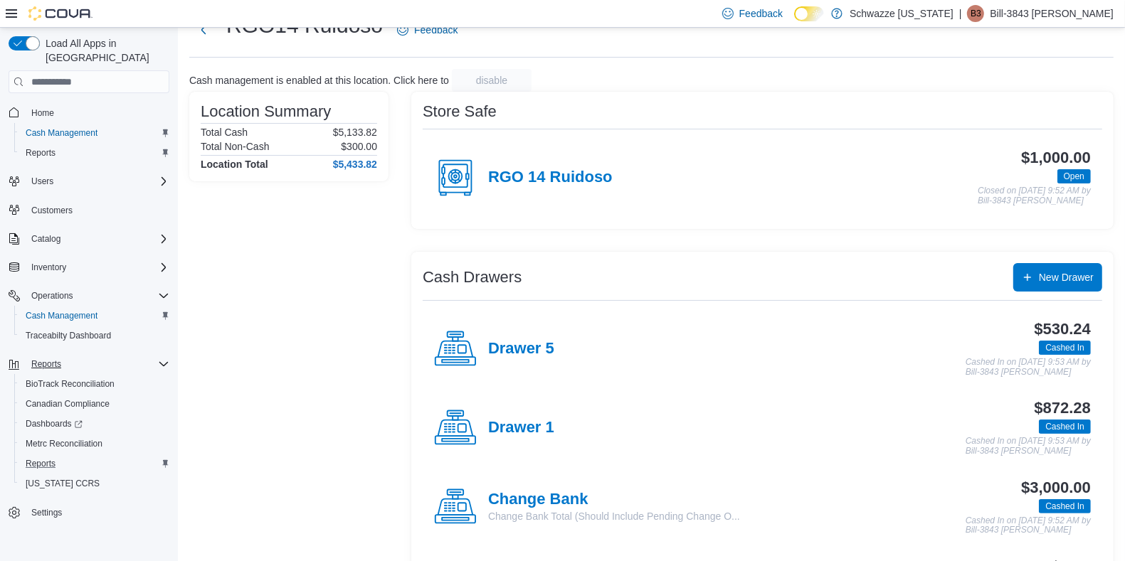
scroll to position [54, 0]
click at [509, 430] on h4 "Drawer 1" at bounding box center [521, 427] width 66 height 18
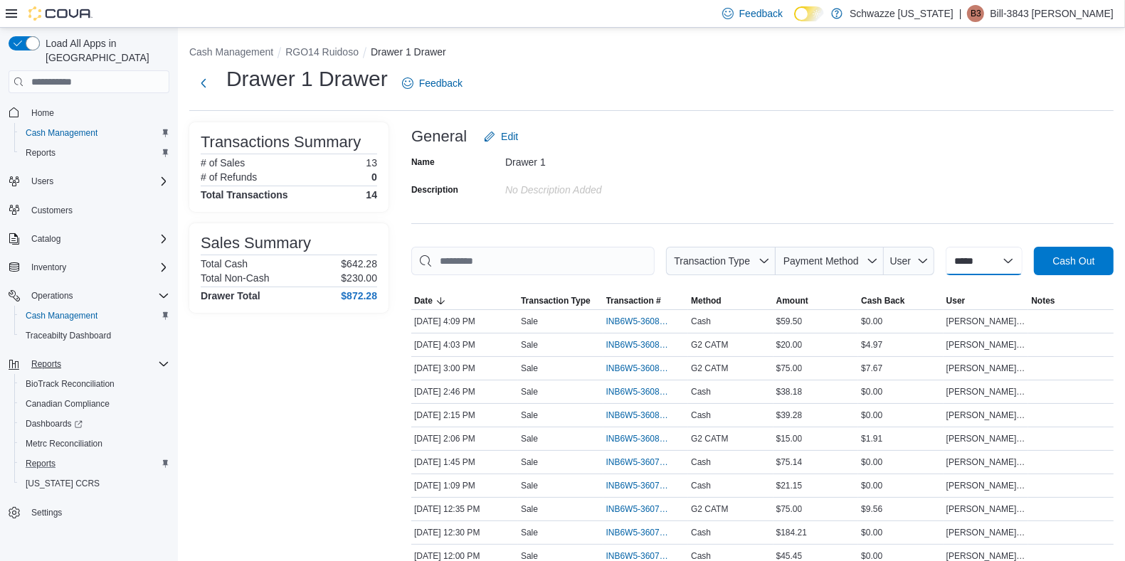
click at [982, 260] on select "**********" at bounding box center [983, 261] width 77 height 28
select select "*********"
click at [945, 247] on select "**********" at bounding box center [983, 261] width 77 height 28
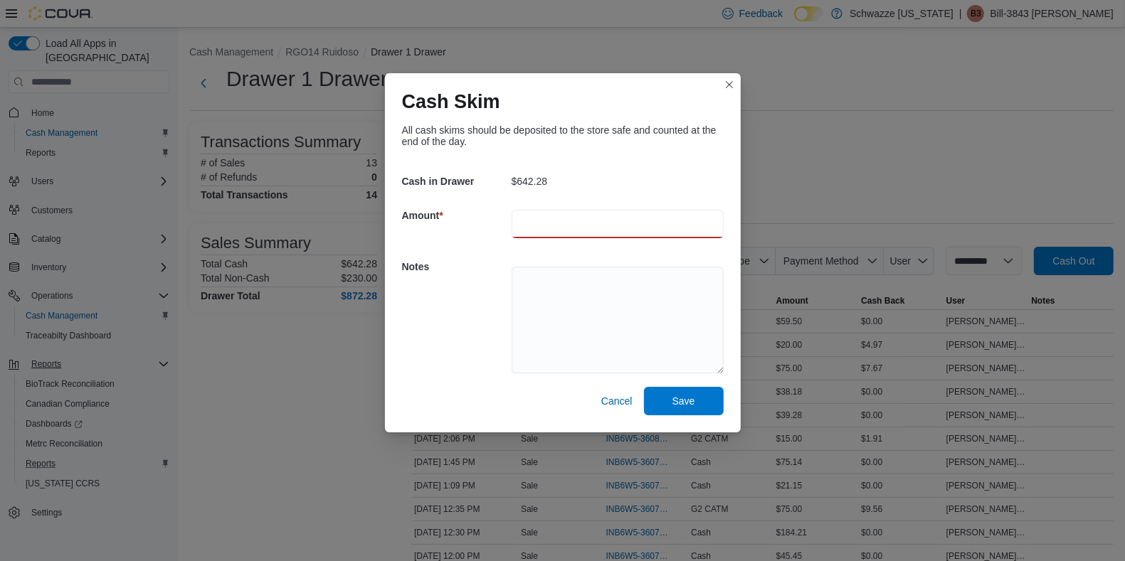
click at [669, 232] on input "number" at bounding box center [617, 224] width 212 height 28
type input "***"
click at [635, 289] on textarea at bounding box center [617, 320] width 212 height 107
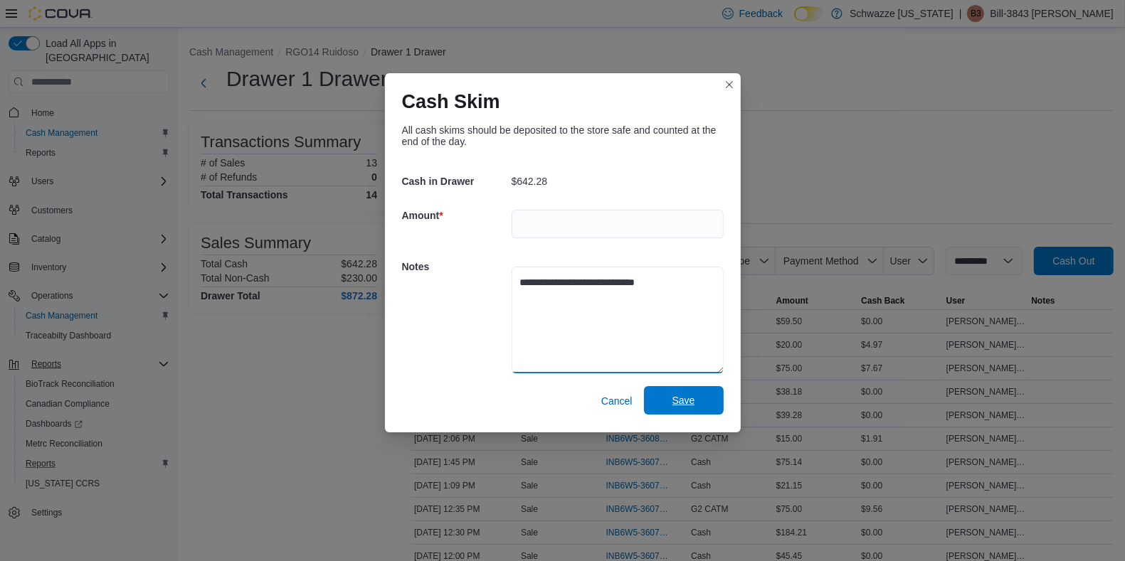
type textarea "**********"
click at [678, 396] on span "Save" at bounding box center [683, 400] width 23 height 14
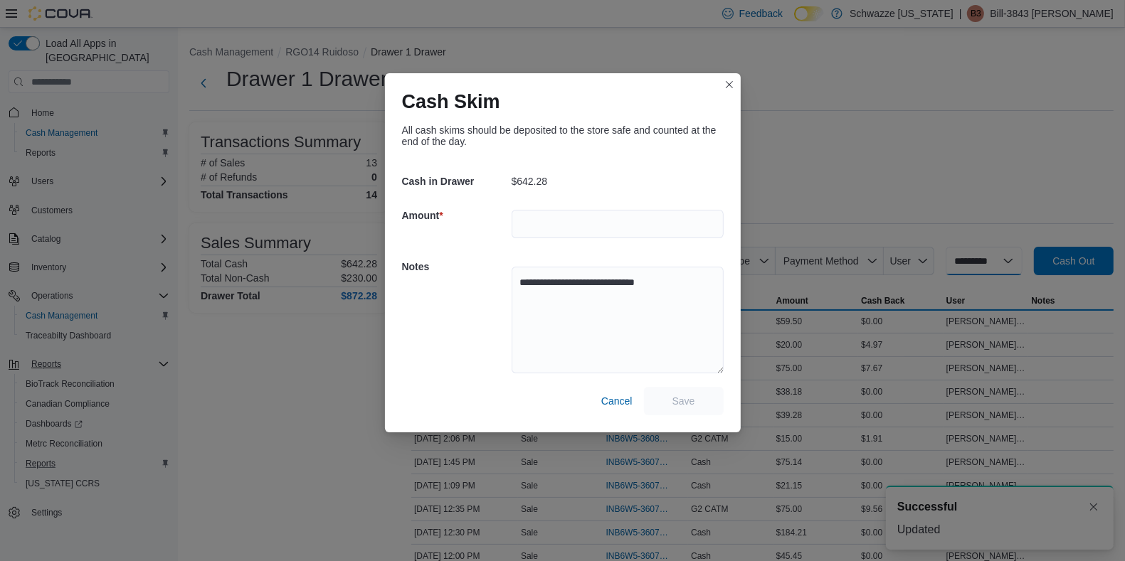
select select
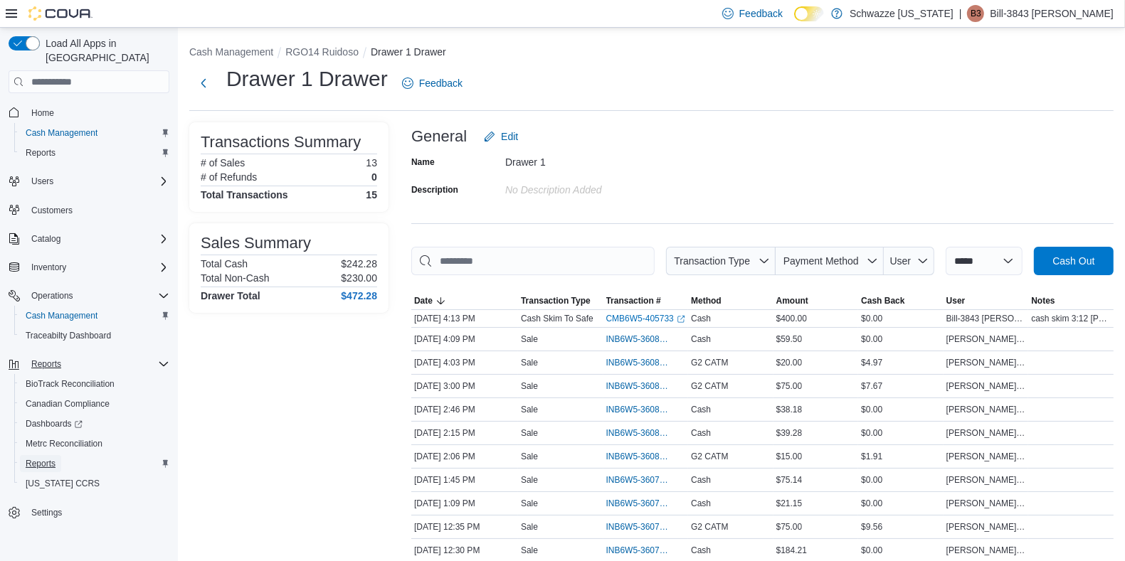
click at [27, 458] on span "Reports" at bounding box center [41, 463] width 30 height 11
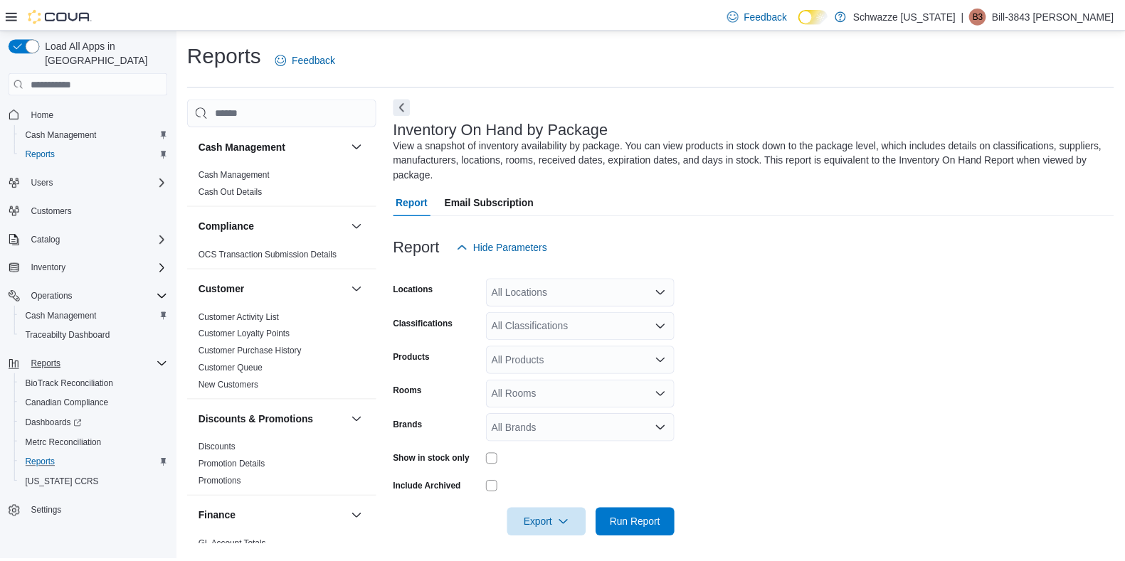
scroll to position [6, 0]
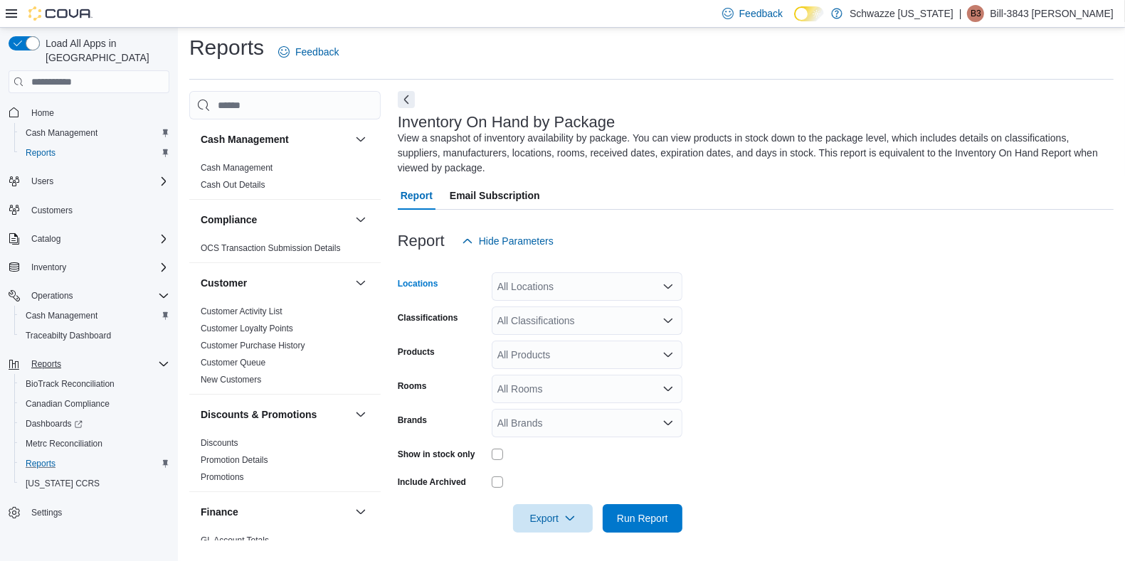
click at [519, 280] on div "All Locations" at bounding box center [586, 286] width 191 height 28
type input "***"
click at [548, 304] on span "RGO14 Ruidoso" at bounding box center [565, 311] width 73 height 14
click at [741, 352] on form "Locations RGO14 Ruidoso Classifications All Classifications Products All Produc…" at bounding box center [756, 393] width 716 height 277
click at [634, 513] on span "Run Report" at bounding box center [642, 518] width 51 height 14
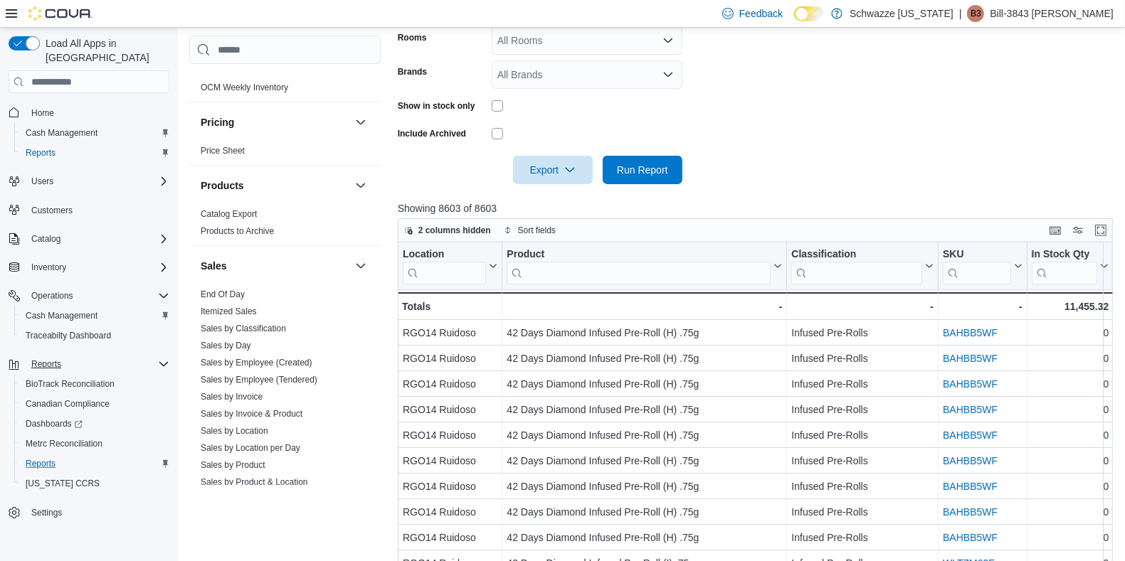
scroll to position [811, 0]
click at [228, 339] on link "Sales by Day" at bounding box center [226, 344] width 50 height 10
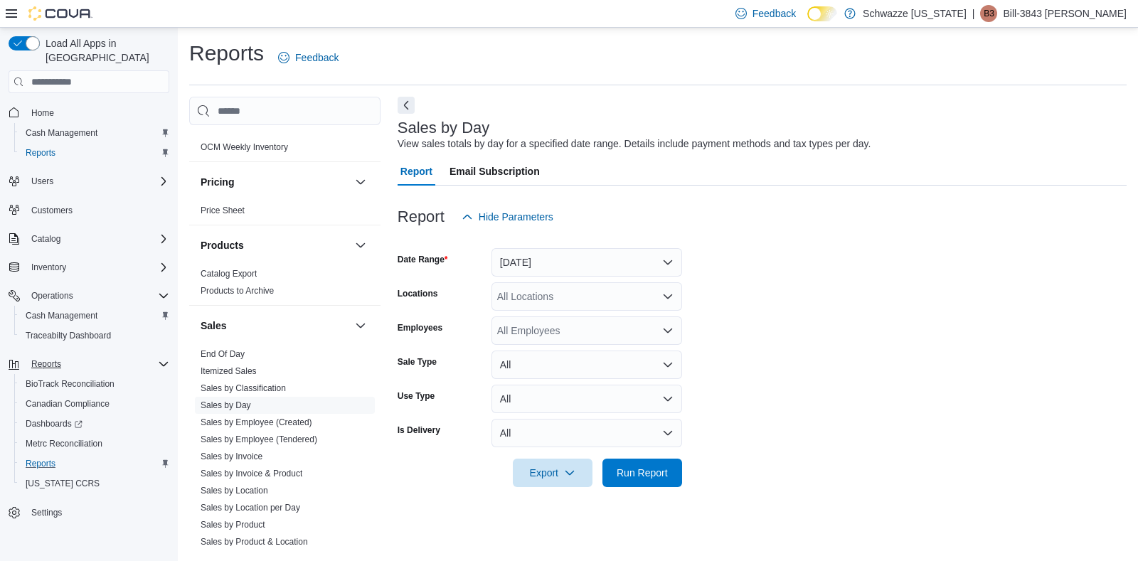
click at [566, 294] on div "All Locations" at bounding box center [586, 296] width 191 height 28
type input "***"
click at [569, 313] on button "RGO14 Ruidoso" at bounding box center [586, 321] width 191 height 21
drag, startPoint x: 797, startPoint y: 397, endPoint x: 623, endPoint y: 475, distance: 191.0
click at [623, 475] on form "Date Range [DATE] Locations RGO14 Ruidoso Employees All Employees Sale Type All…" at bounding box center [762, 359] width 729 height 256
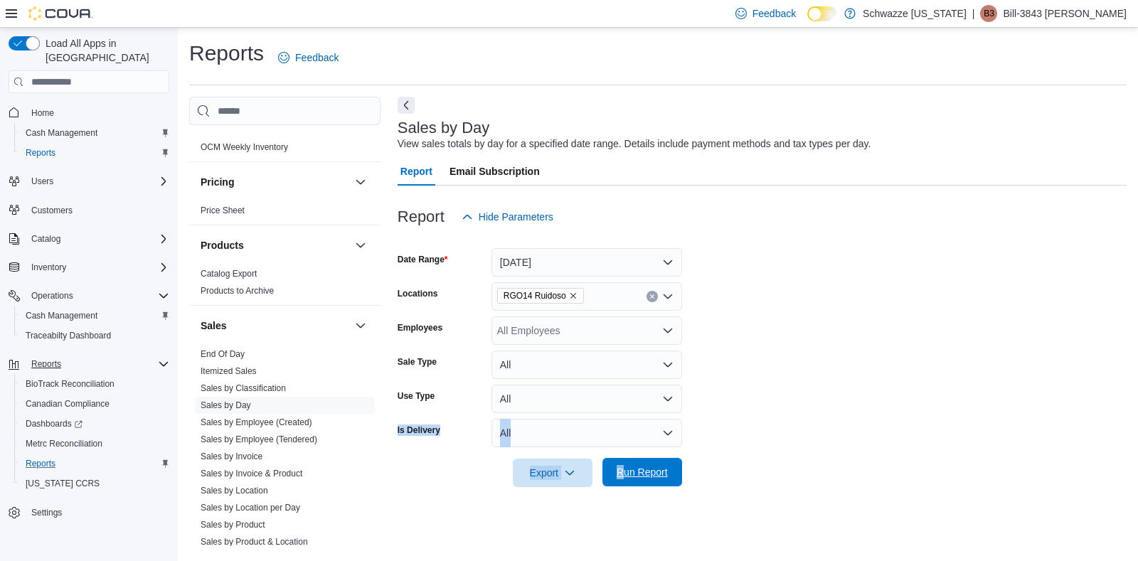
click at [623, 475] on span "Run Report" at bounding box center [642, 472] width 51 height 14
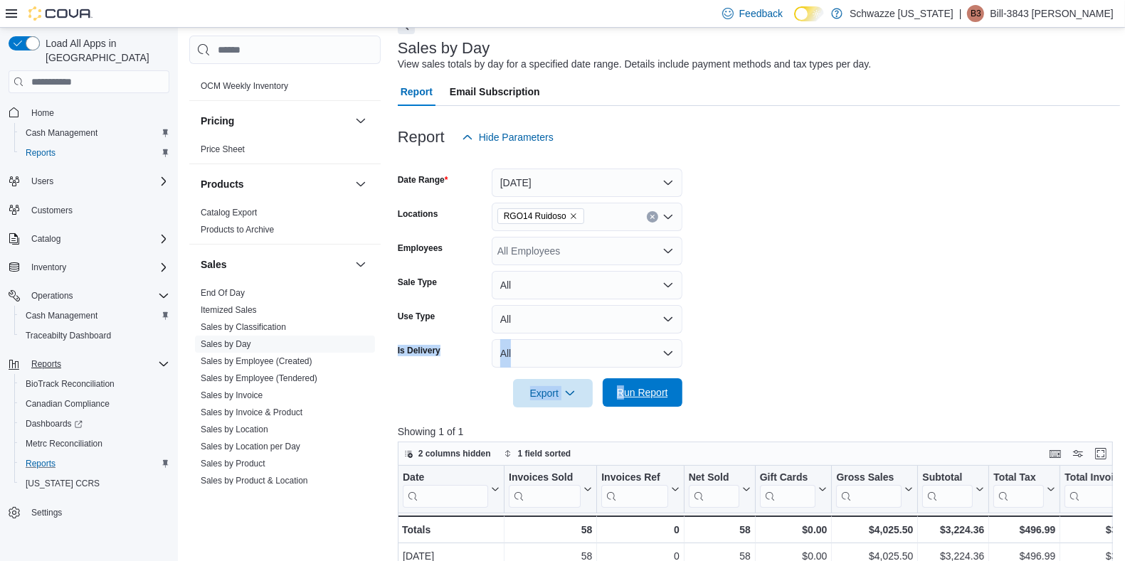
scroll to position [79, 0]
click at [612, 184] on button "[DATE]" at bounding box center [586, 183] width 191 height 28
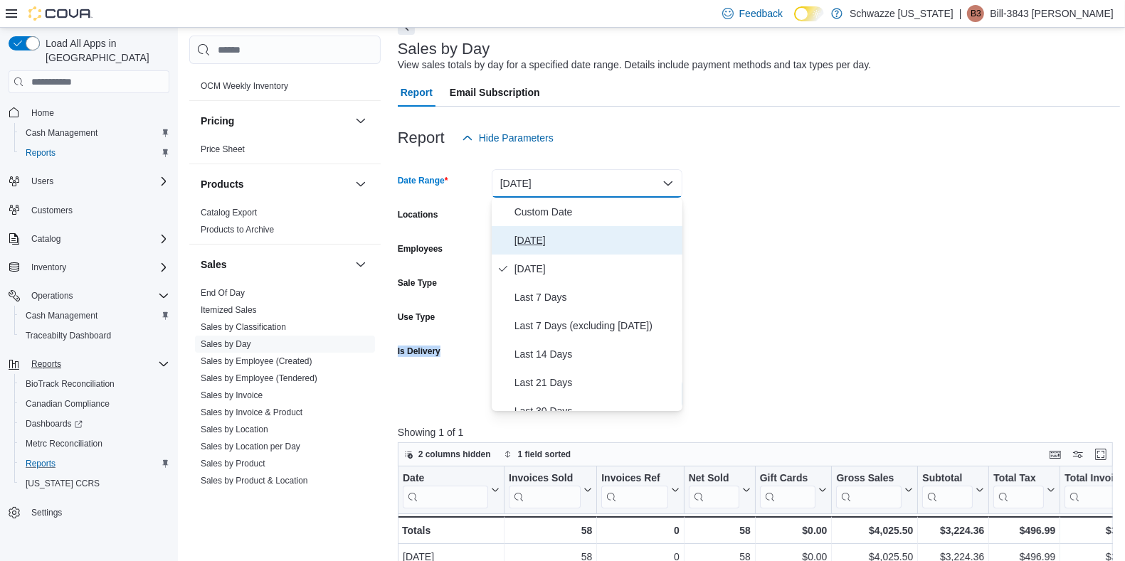
click at [516, 233] on span "[DATE]" at bounding box center [595, 240] width 162 height 17
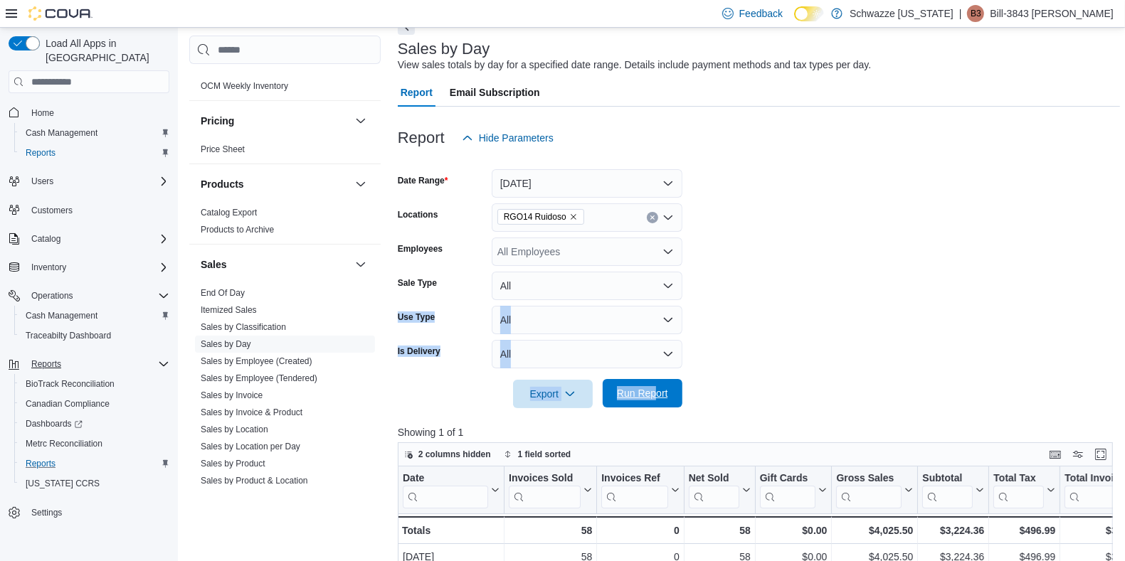
drag, startPoint x: 832, startPoint y: 299, endPoint x: 652, endPoint y: 388, distance: 200.7
click at [652, 388] on form "Date Range [DATE] Locations RGO14 Ruidoso Employees All Employees Sale Type All…" at bounding box center [759, 280] width 722 height 256
click at [652, 388] on span "Run Report" at bounding box center [642, 393] width 51 height 14
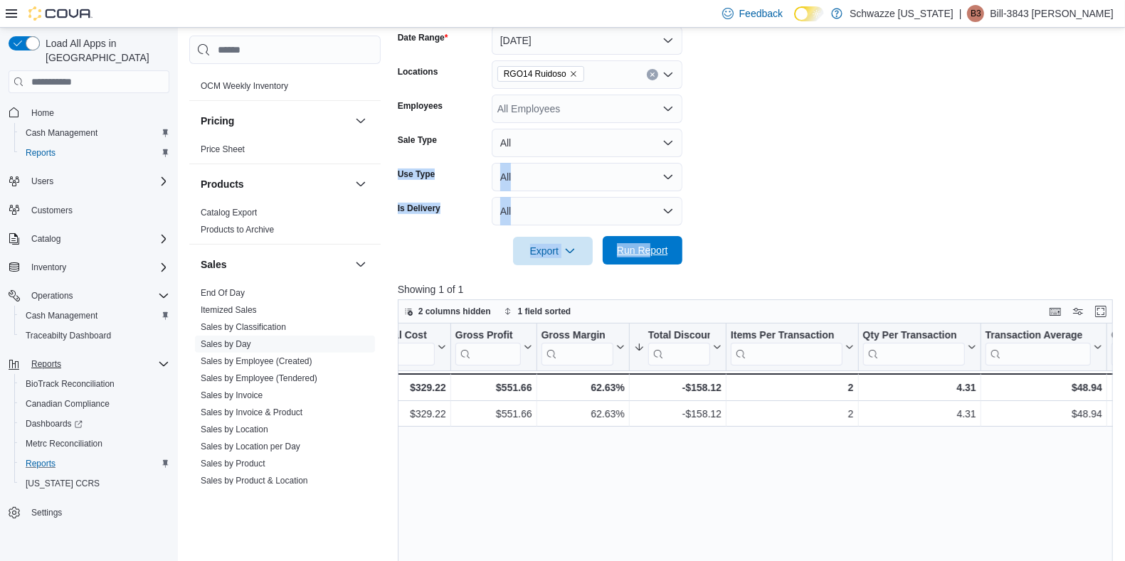
scroll to position [0, 780]
click at [260, 445] on link "Sales by Location per Day" at bounding box center [251, 447] width 100 height 10
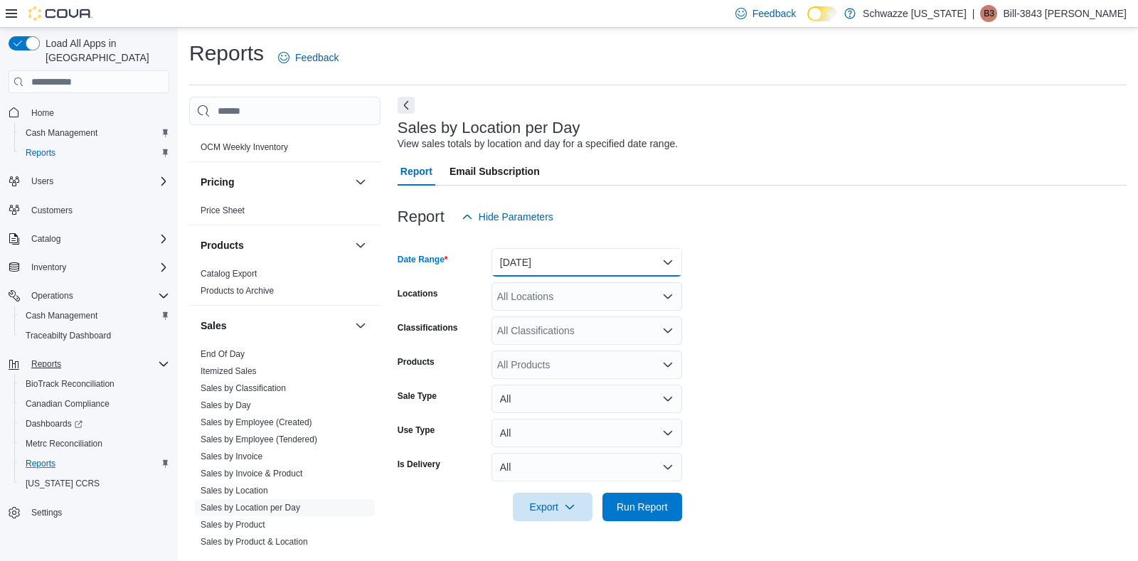
click at [577, 252] on button "[DATE]" at bounding box center [586, 262] width 191 height 28
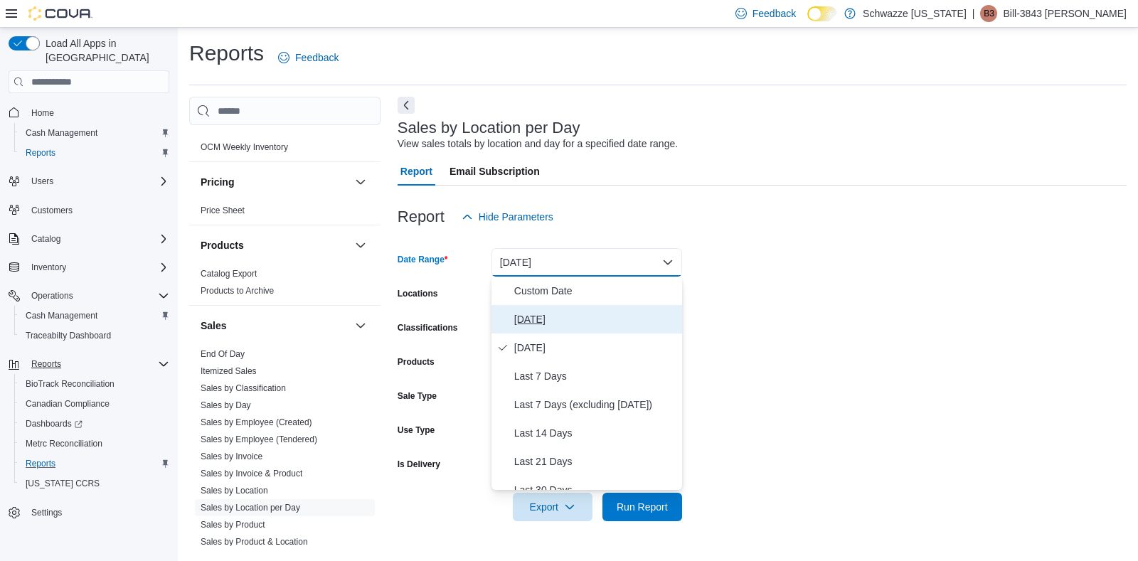
click at [536, 314] on span "[DATE]" at bounding box center [595, 319] width 162 height 17
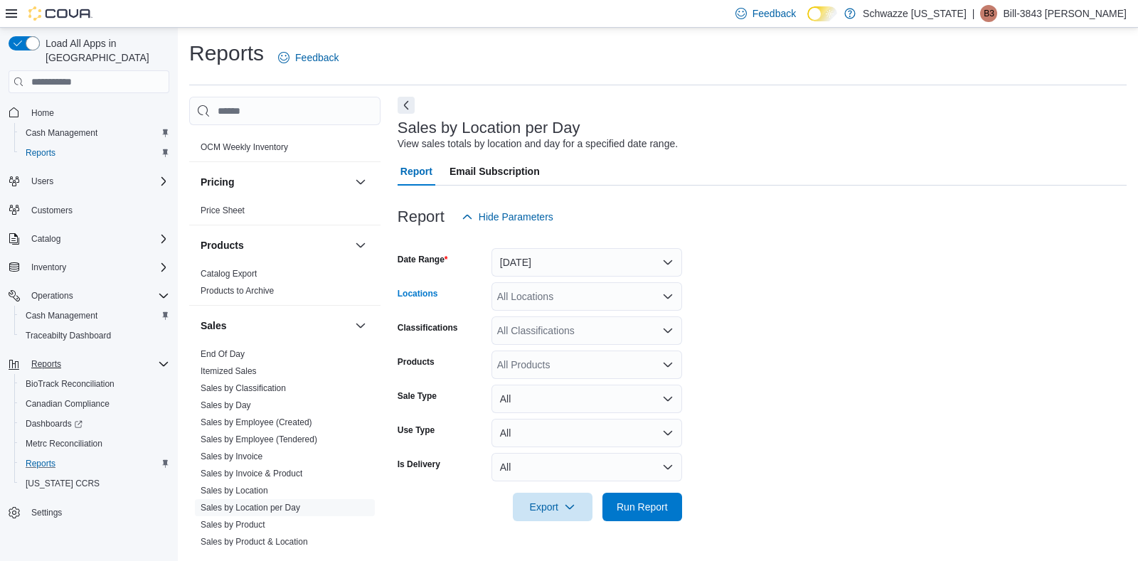
click at [596, 300] on div "All Locations" at bounding box center [586, 296] width 191 height 28
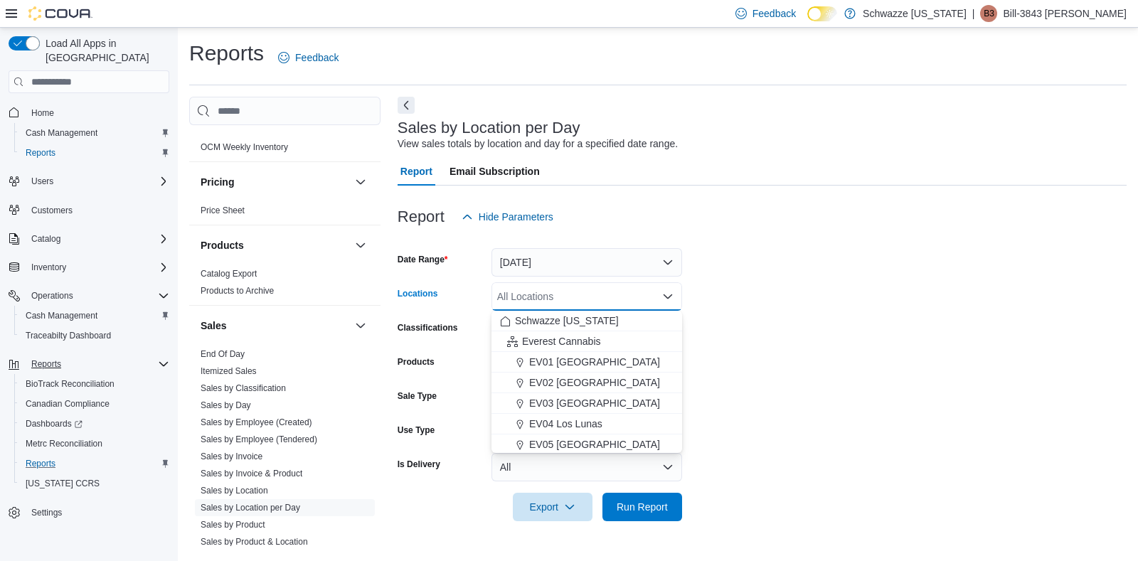
click at [596, 300] on div "All Locations" at bounding box center [586, 296] width 191 height 28
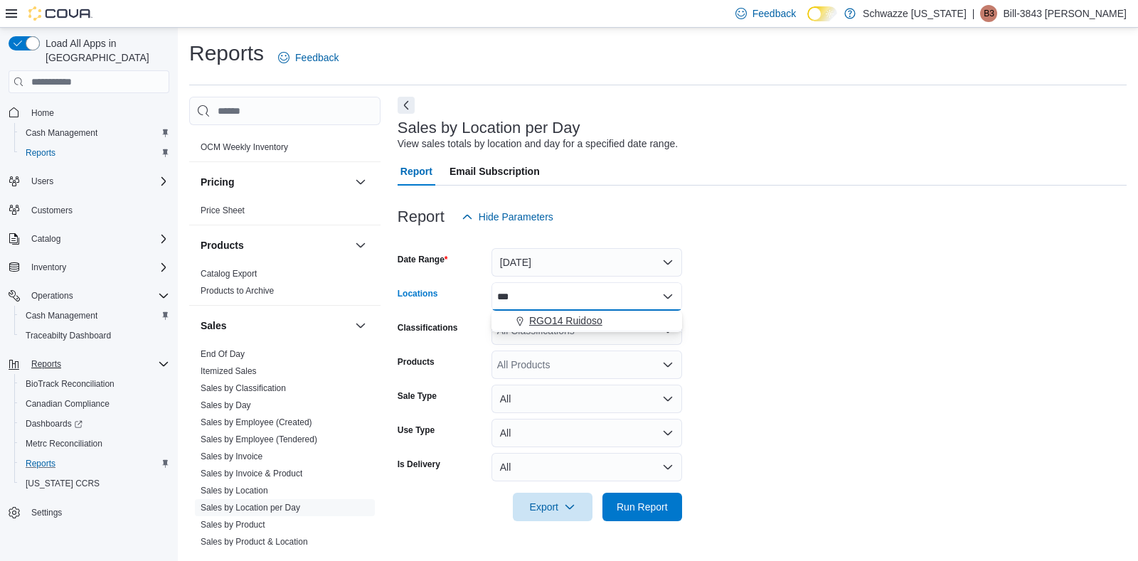
type input "***"
click at [584, 324] on span "RGO14 Ruidoso" at bounding box center [565, 321] width 73 height 14
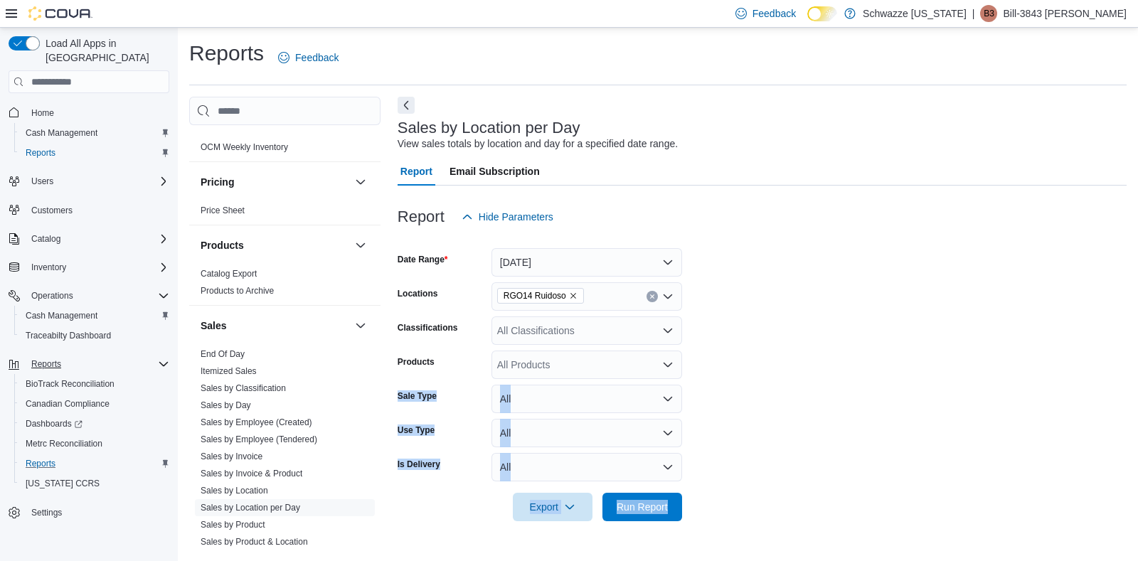
drag, startPoint x: 827, startPoint y: 353, endPoint x: 642, endPoint y: 534, distance: 259.0
click at [642, 534] on div "Report Hide Parameters Date Range [DATE] Locations RGO14 Ruidoso Classification…" at bounding box center [762, 362] width 729 height 353
click at [646, 515] on span "Run Report" at bounding box center [642, 506] width 63 height 28
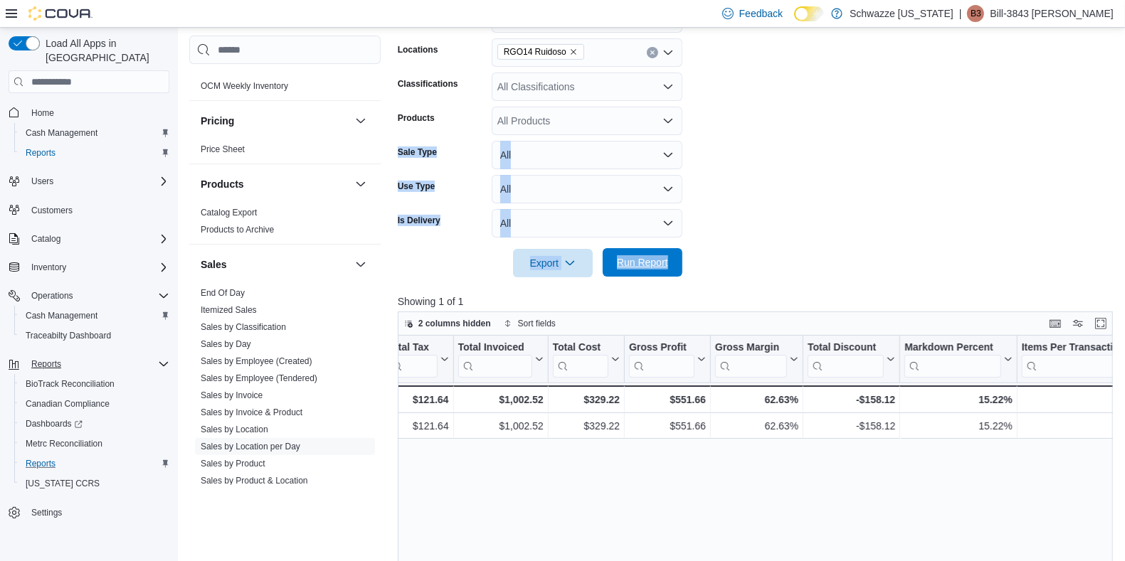
scroll to position [0, 712]
click at [231, 339] on link "Sales by Day" at bounding box center [226, 344] width 50 height 10
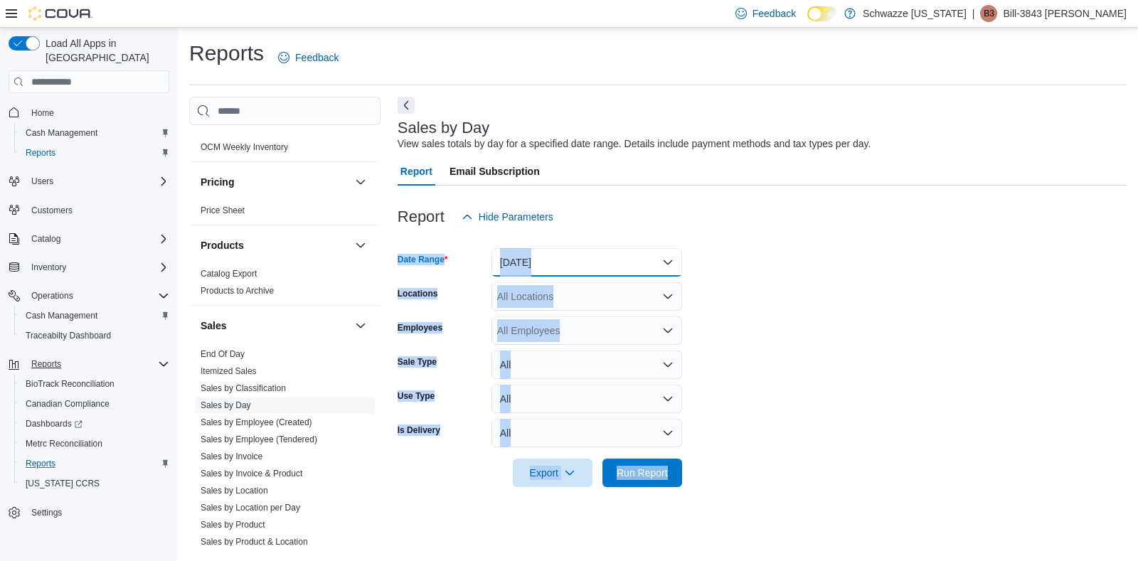
click at [615, 264] on button "[DATE]" at bounding box center [586, 262] width 191 height 28
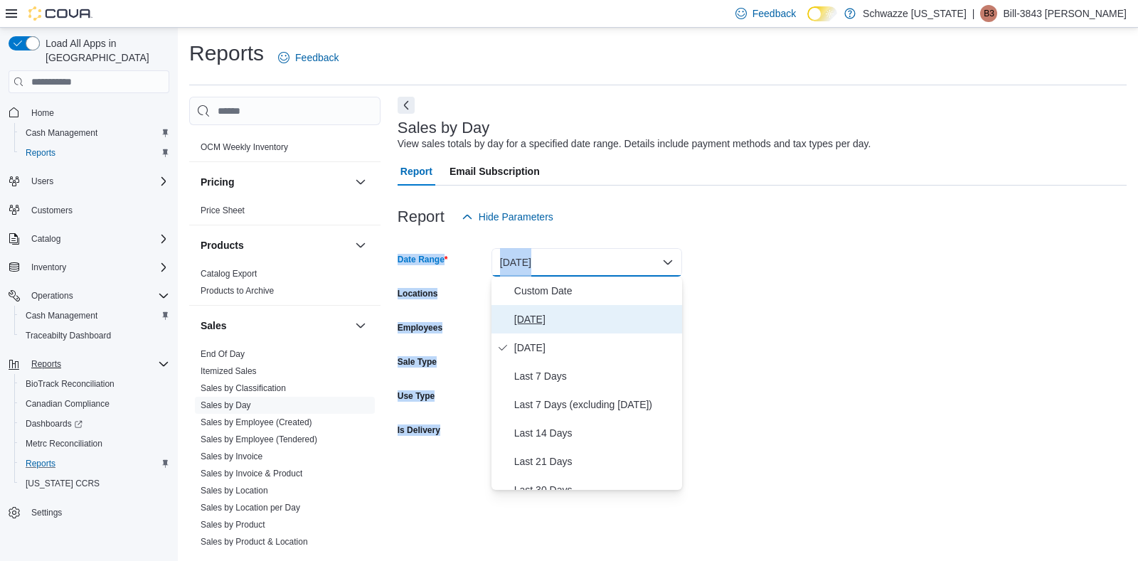
click at [553, 317] on span "[DATE]" at bounding box center [595, 319] width 162 height 17
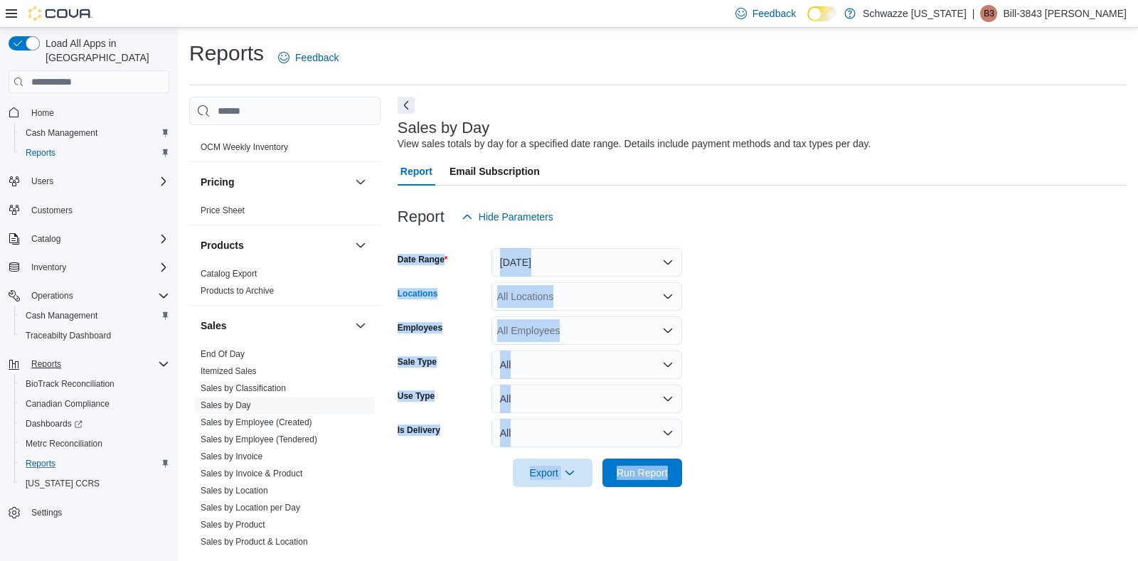
click at [600, 306] on div "All Locations" at bounding box center [586, 296] width 191 height 28
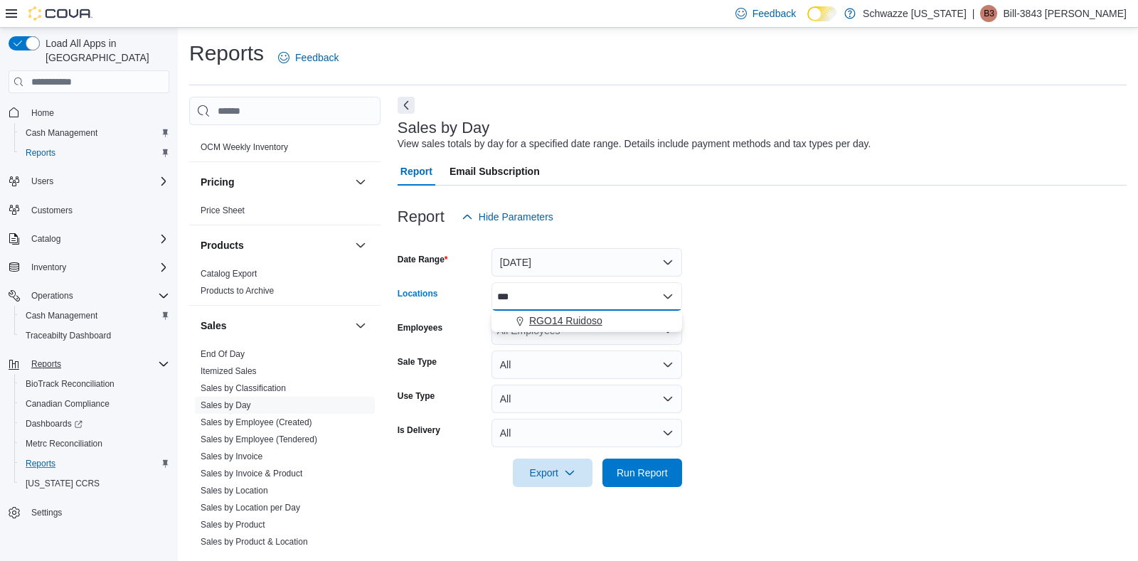
type input "***"
click at [566, 326] on span "RGO14 Ruidoso" at bounding box center [565, 321] width 73 height 14
click at [790, 308] on form "Date Range [DATE] Locations RGO14 Ruidoso Employees All Employees Sale Type All…" at bounding box center [762, 359] width 729 height 256
click at [552, 331] on div "All Employees" at bounding box center [586, 331] width 191 height 28
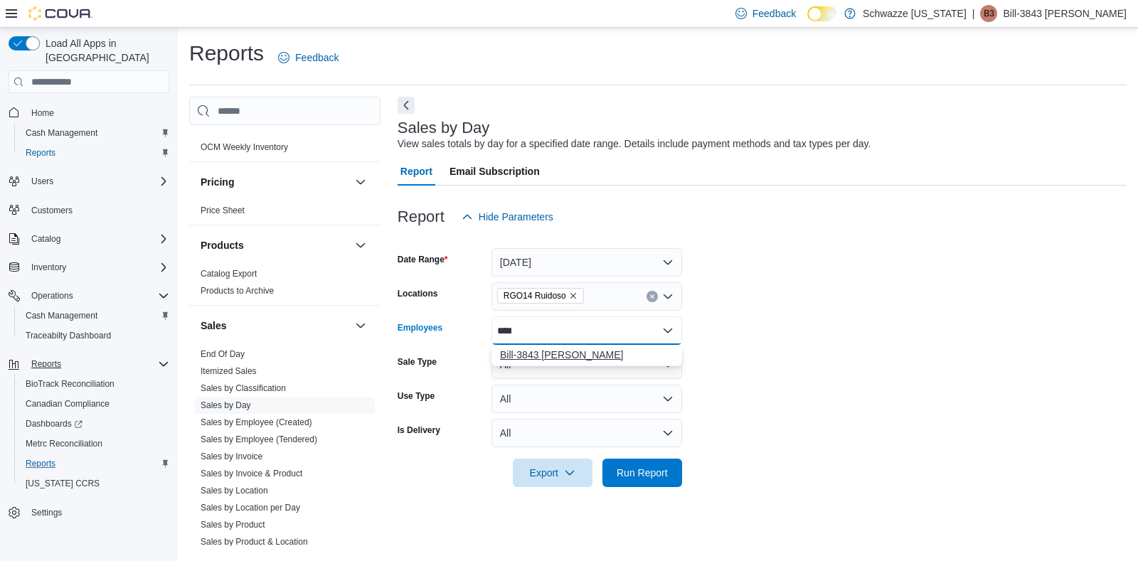
type input "****"
click at [554, 348] on span "Bill-3843 [PERSON_NAME]" at bounding box center [587, 355] width 174 height 14
click at [852, 285] on form "Date Range [DATE] Locations RGO14 Ruidoso Employees Bill-3843 [PERSON_NAME] Sal…" at bounding box center [762, 359] width 729 height 256
click at [648, 475] on span "Run Report" at bounding box center [642, 472] width 51 height 14
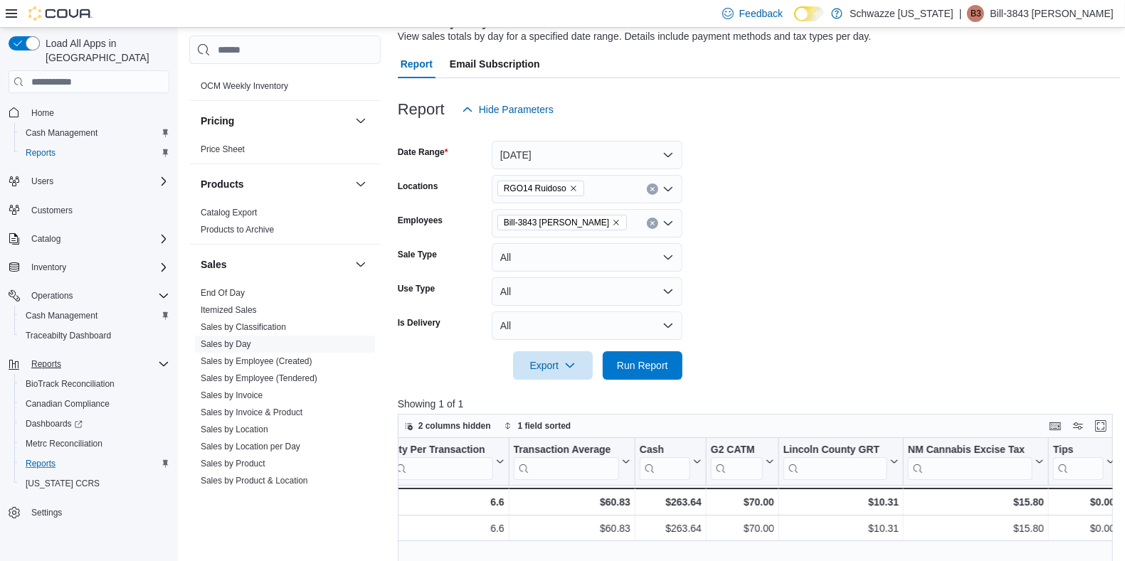
scroll to position [107, 0]
click at [650, 227] on button "Clear input" at bounding box center [652, 223] width 11 height 11
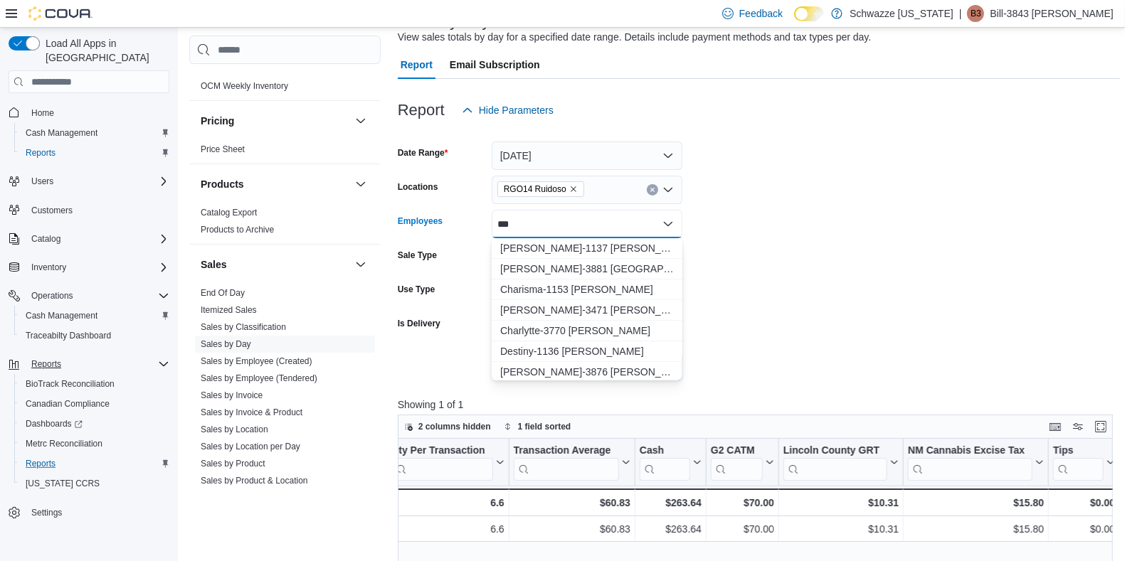
type input "****"
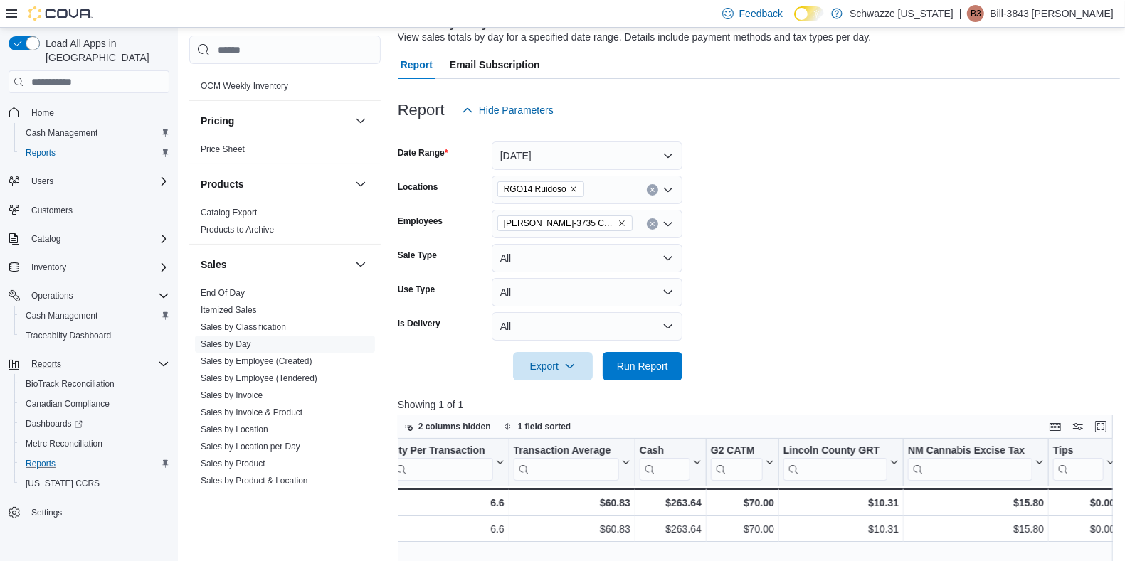
click at [767, 300] on form "Date Range [DATE] Locations RGO14 Ruidoso Employees [PERSON_NAME]-3735 Chance S…" at bounding box center [759, 252] width 722 height 256
click at [666, 353] on span "Run Report" at bounding box center [642, 365] width 63 height 28
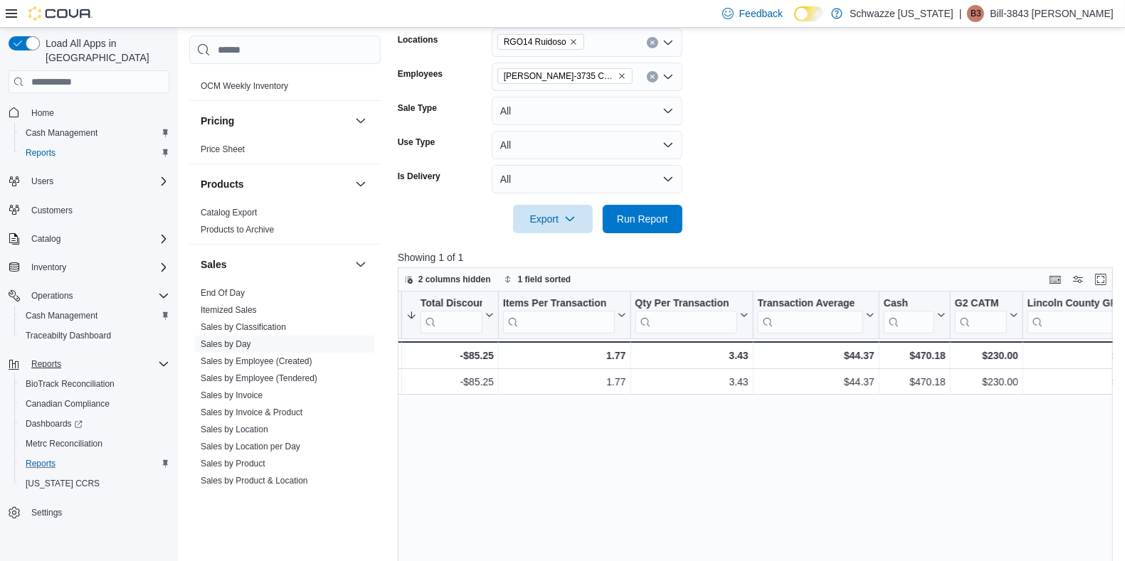
scroll to position [0, 1009]
click at [55, 262] on span "Inventory" at bounding box center [48, 267] width 35 height 11
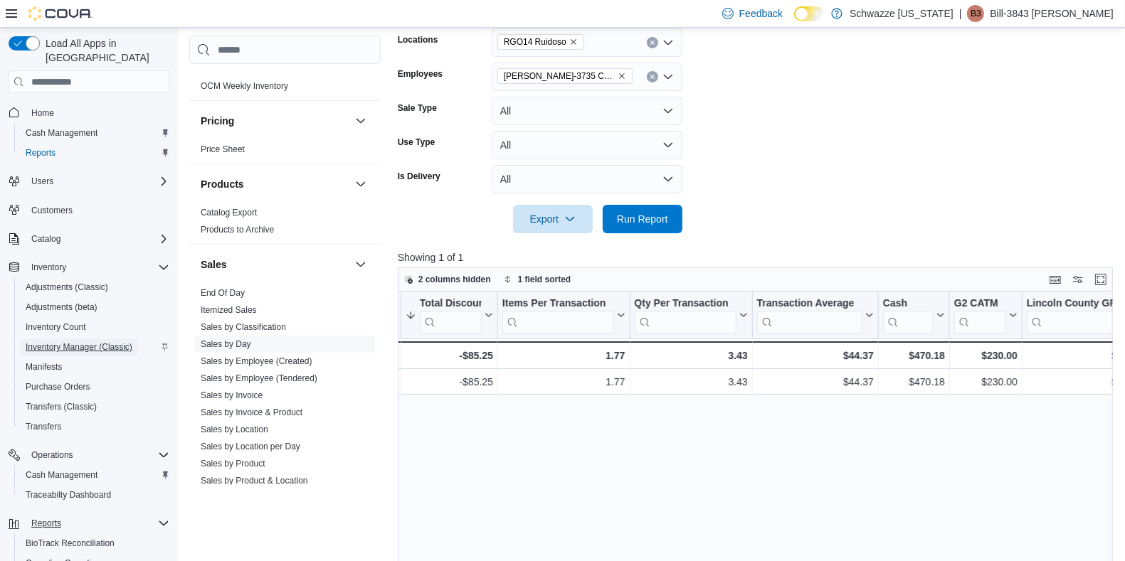
click at [68, 341] on span "Inventory Manager (Classic)" at bounding box center [79, 346] width 107 height 11
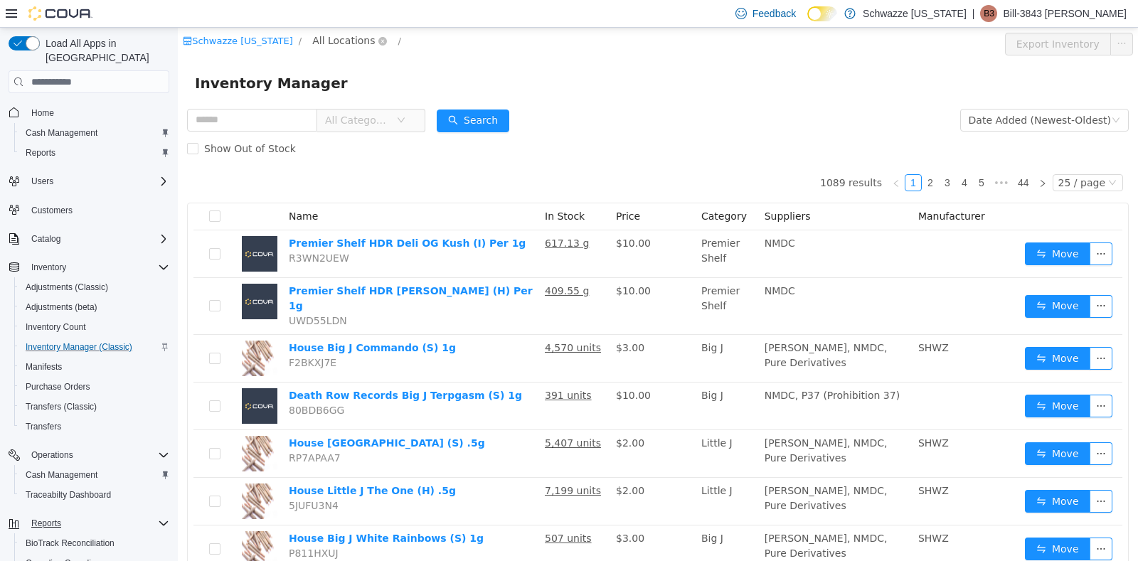
click at [347, 48] on span "All Locations" at bounding box center [343, 41] width 63 height 16
type input "***"
click at [376, 144] on span "RGO14 Ruidoso" at bounding box center [390, 142] width 78 height 11
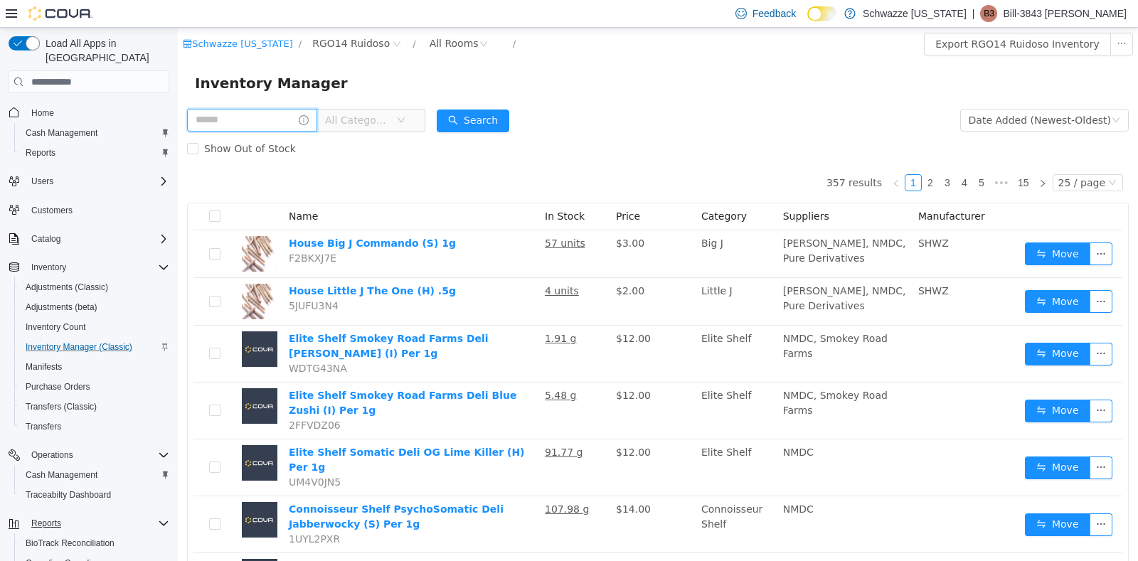
click at [260, 114] on input "text" at bounding box center [252, 120] width 130 height 23
type input "**********"
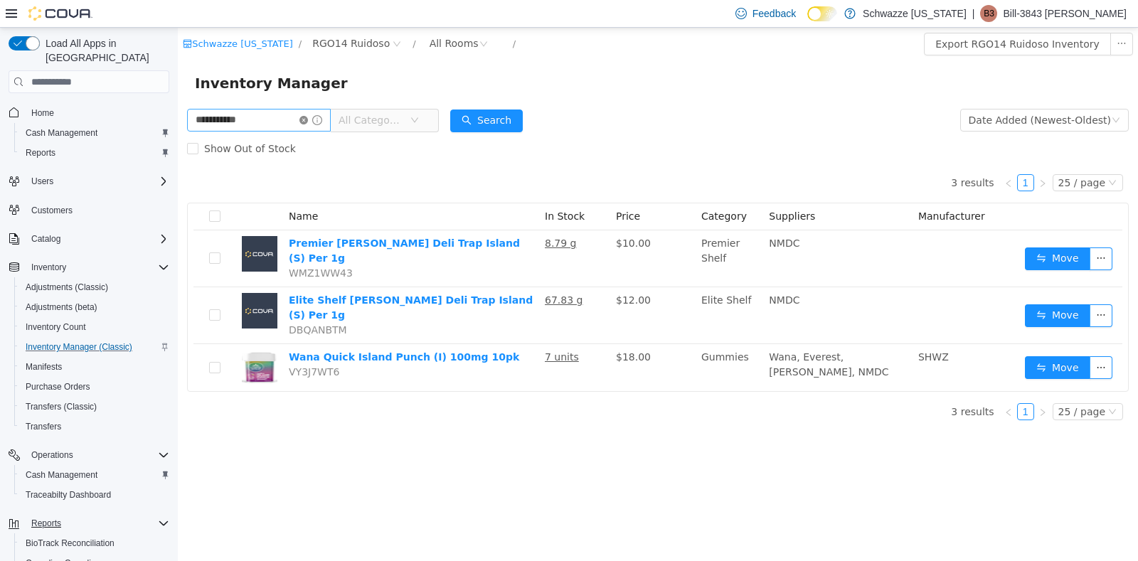
click at [308, 123] on icon "icon: close-circle" at bounding box center [303, 120] width 9 height 9
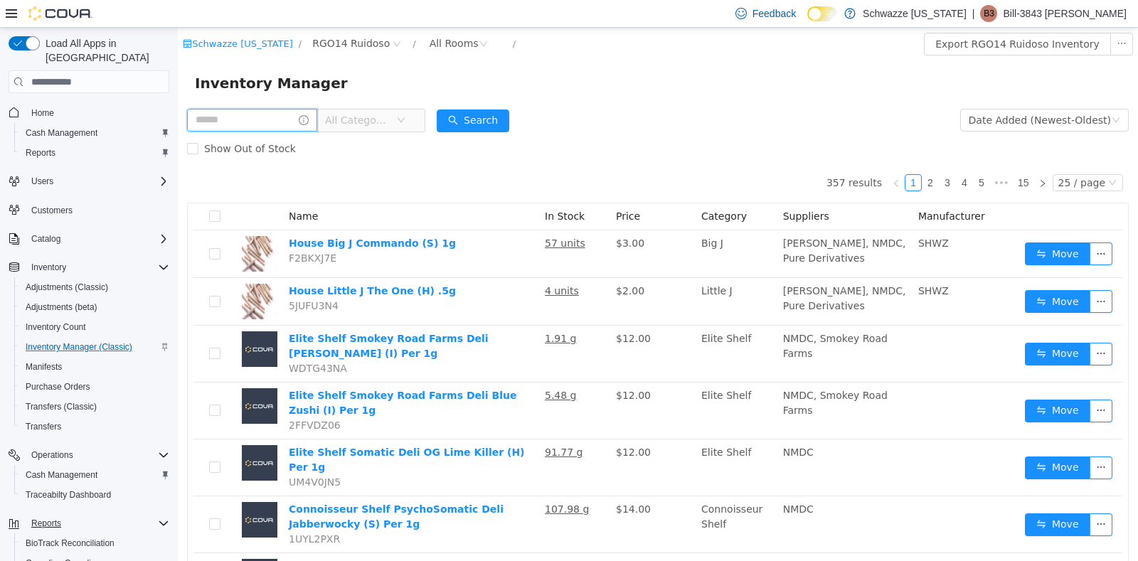
click at [294, 117] on input "text" at bounding box center [252, 120] width 130 height 23
type input "**********"
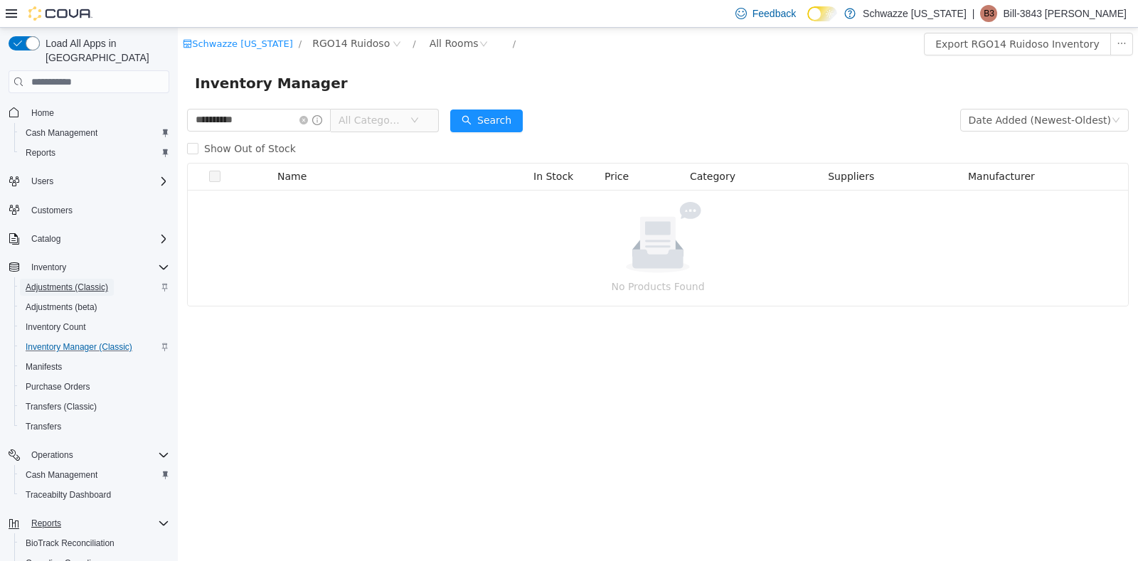
click at [47, 282] on span "Adjustments (Classic)" at bounding box center [67, 287] width 83 height 11
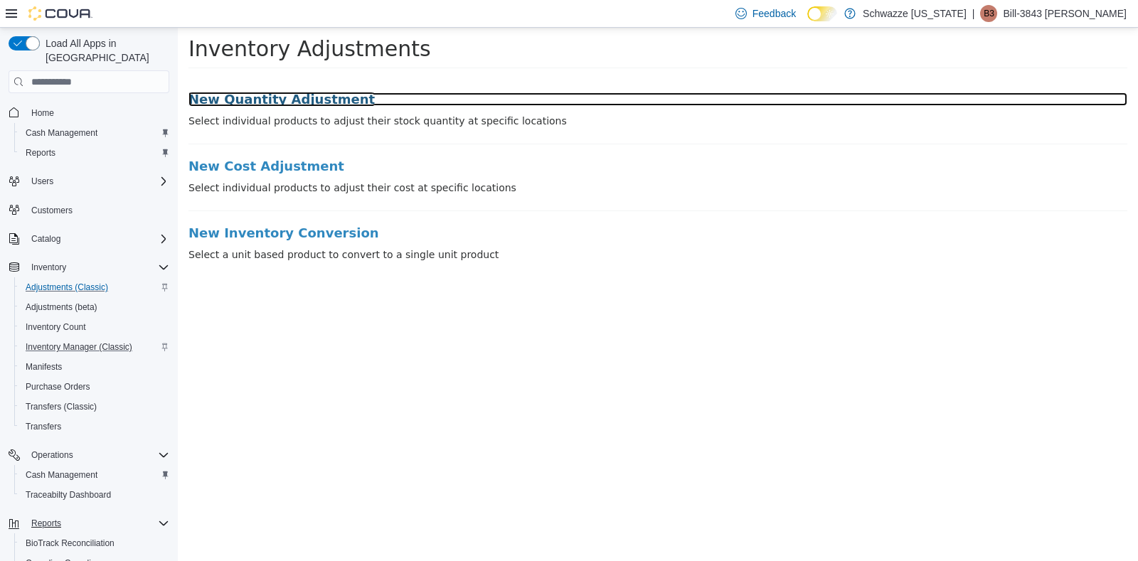
click at [253, 92] on h3 "New Quantity Adjustment" at bounding box center [657, 99] width 939 height 14
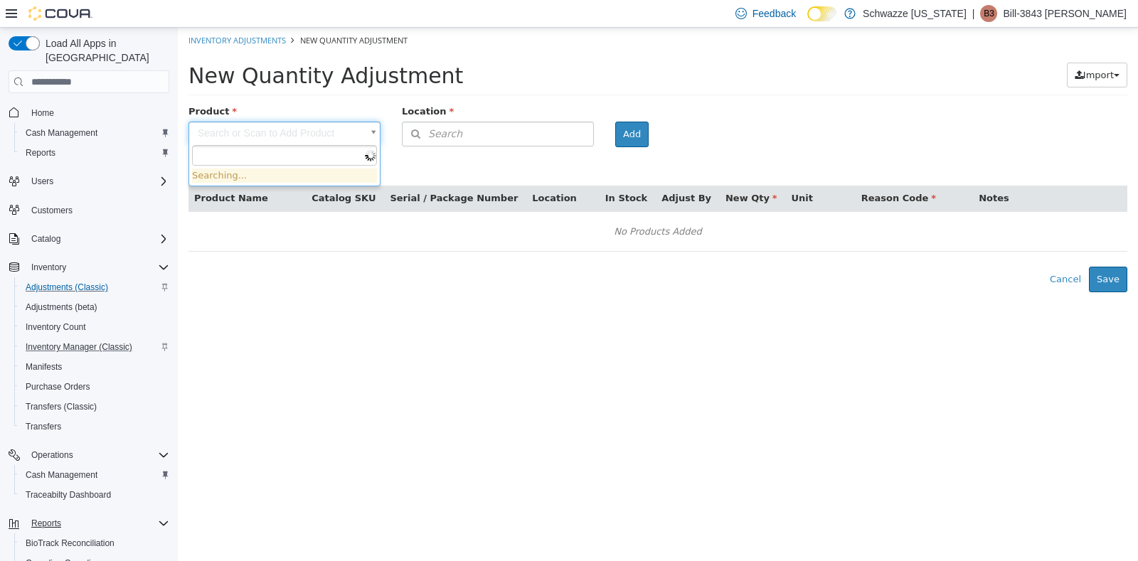
click at [250, 130] on body "× Inventory Adjustments New Quantity Adjustment New Quantity Adjustment Import …" at bounding box center [658, 160] width 960 height 265
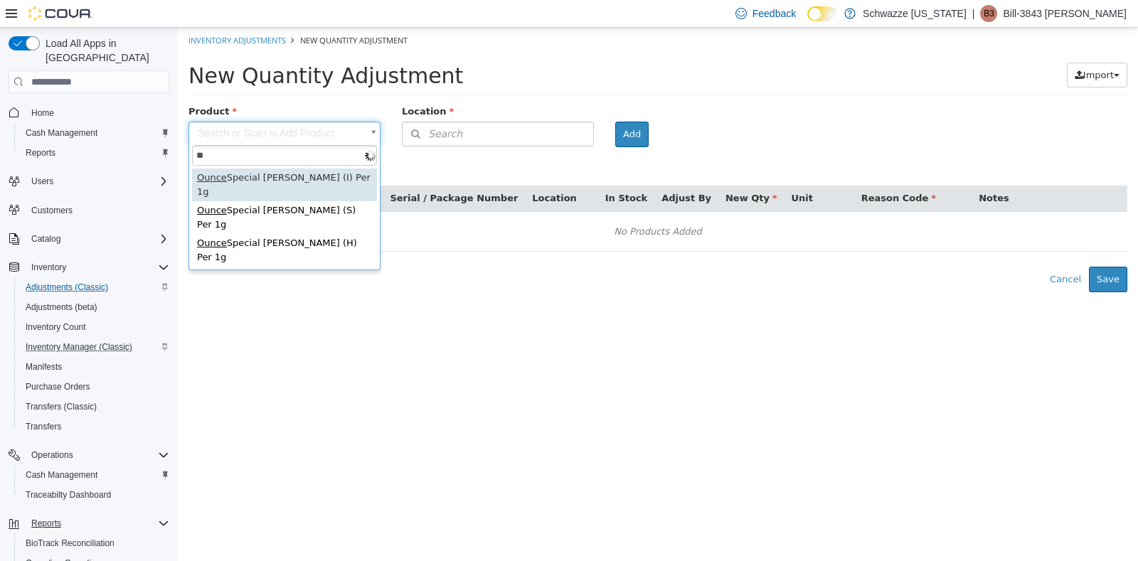
type input "*"
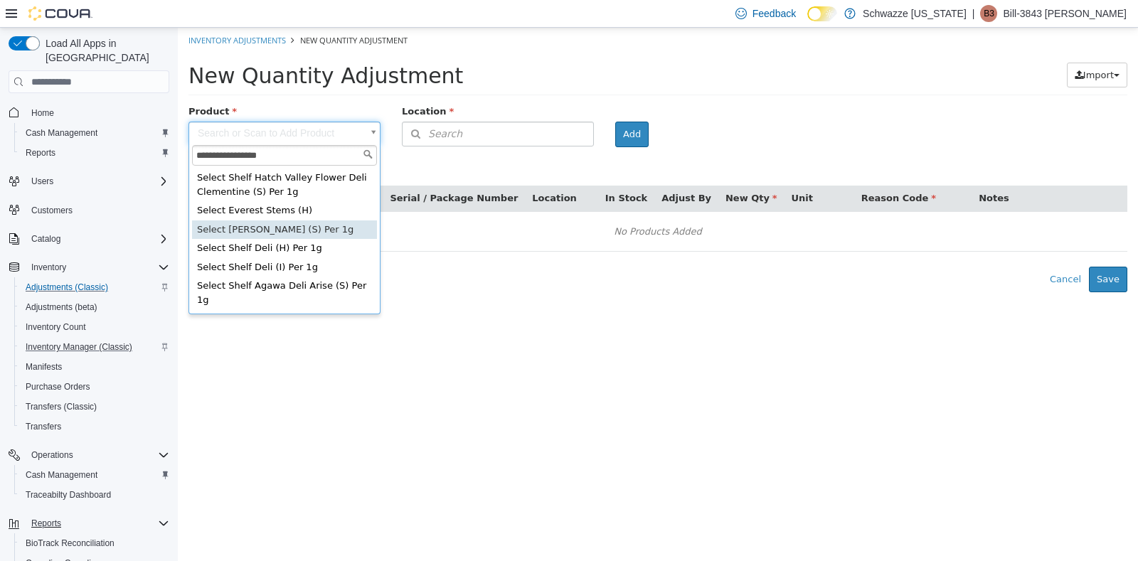
type input "**********"
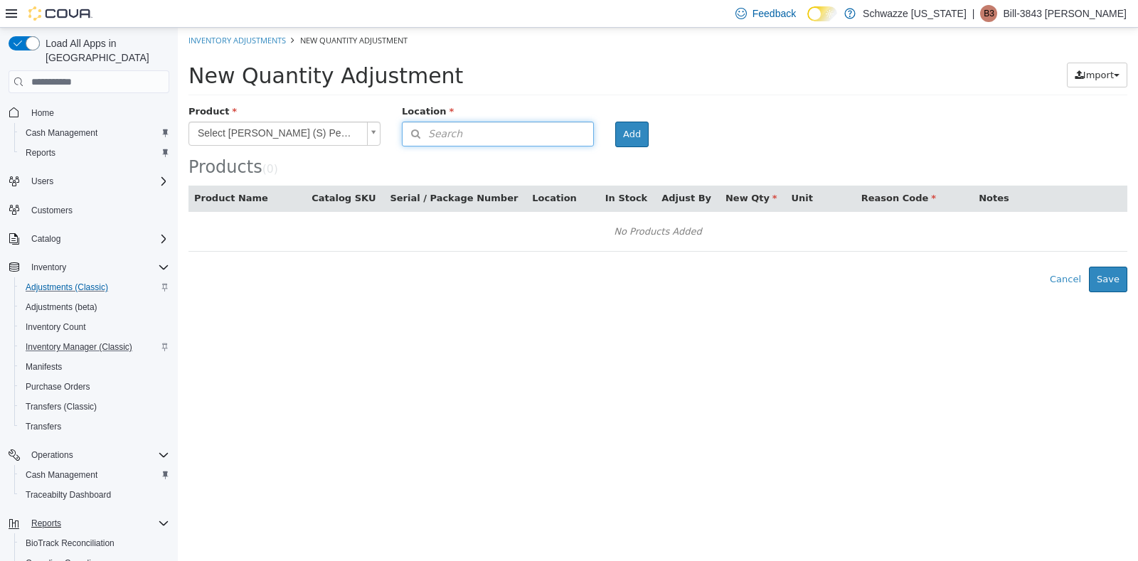
click at [467, 122] on button "Search" at bounding box center [498, 134] width 192 height 25
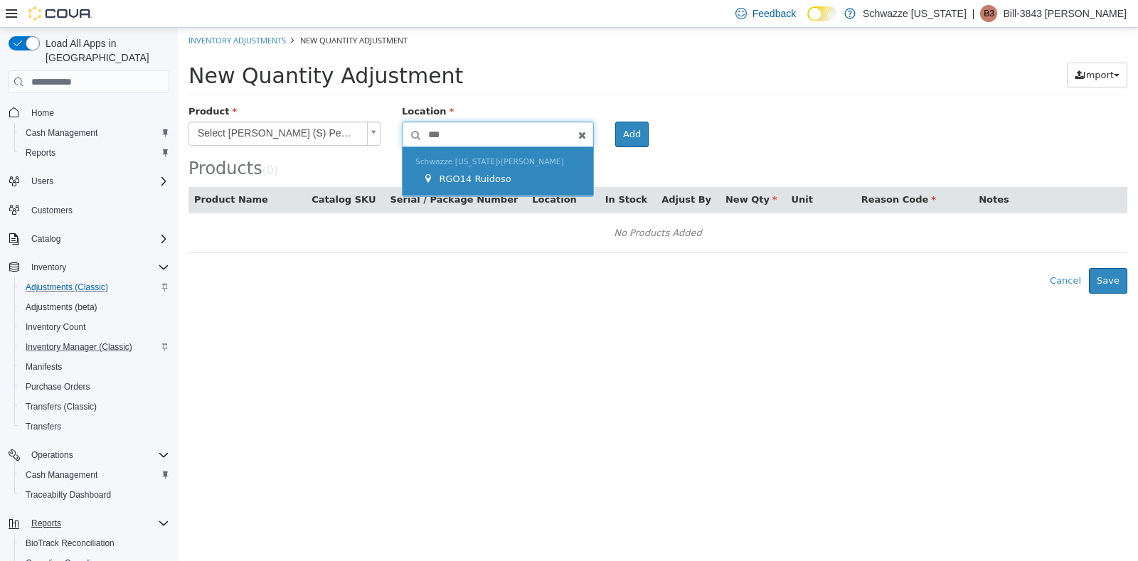
type input "***"
click at [467, 176] on span "RGO14 Ruidoso" at bounding box center [475, 179] width 72 height 11
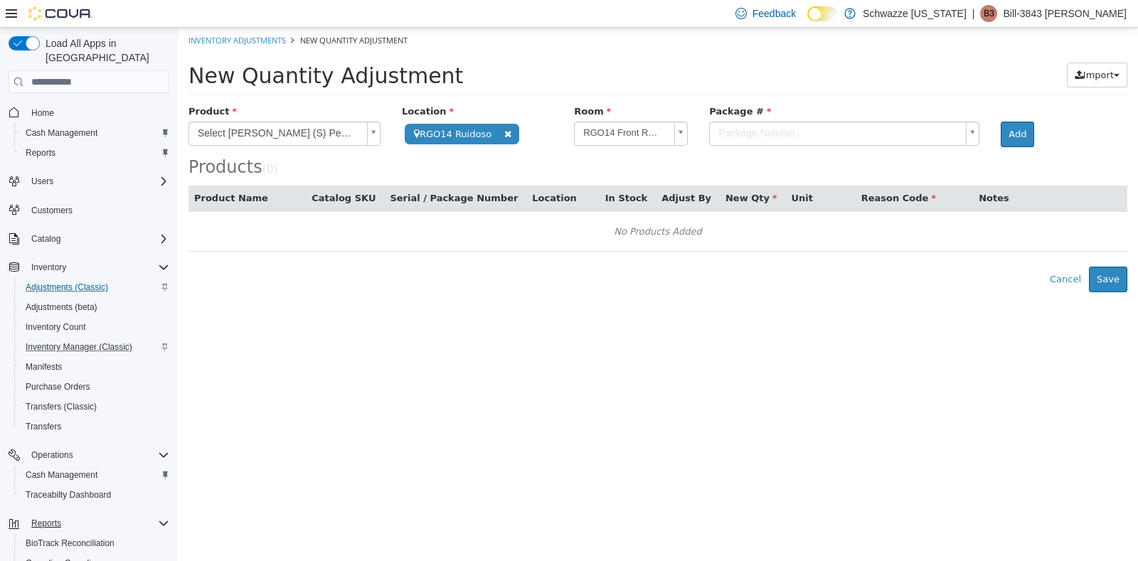
click at [797, 124] on body "**********" at bounding box center [658, 160] width 960 height 265
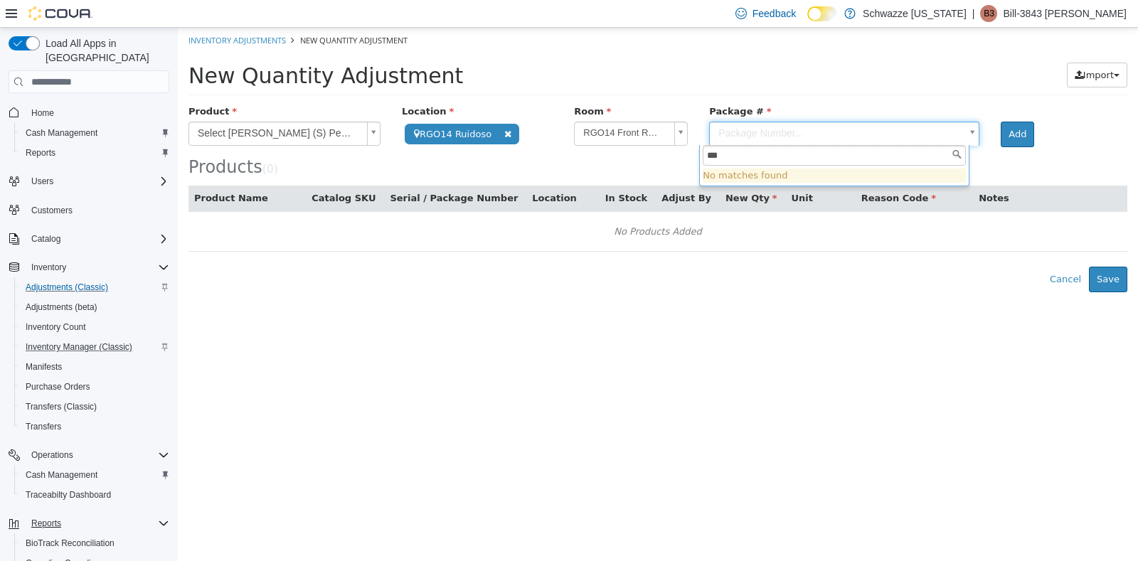
type input "****"
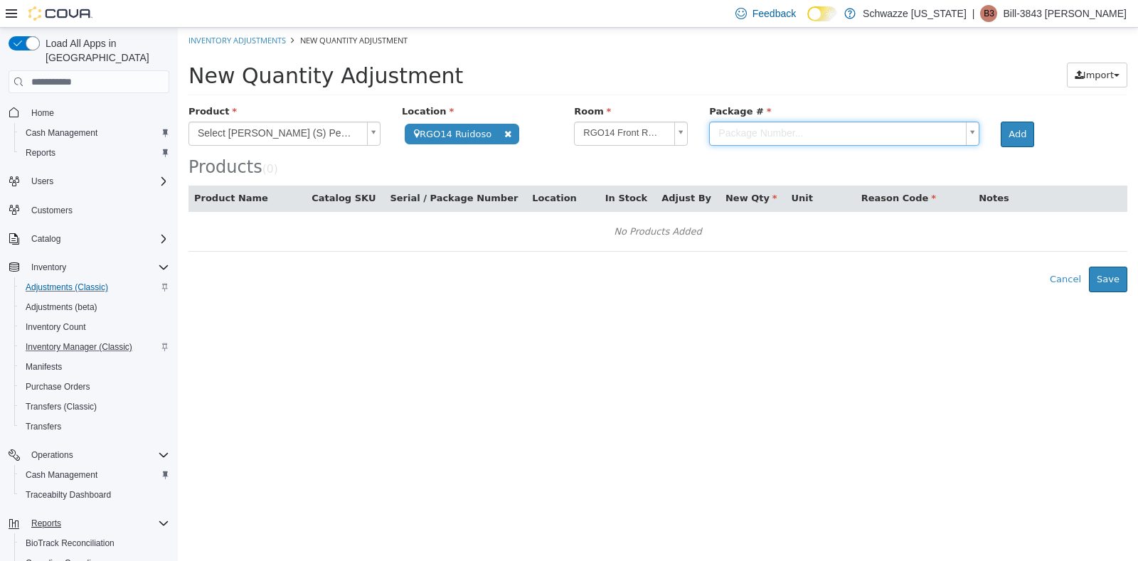
click at [331, 134] on body "**********" at bounding box center [658, 160] width 960 height 265
click at [319, 128] on body "**********" at bounding box center [658, 160] width 960 height 265
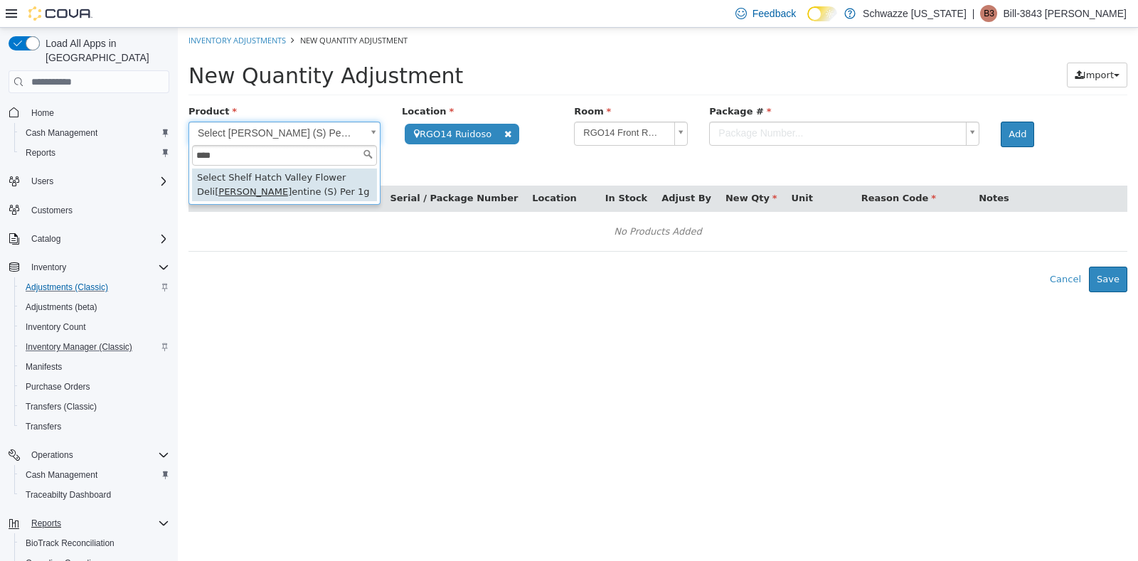
type input "****"
type input "**********"
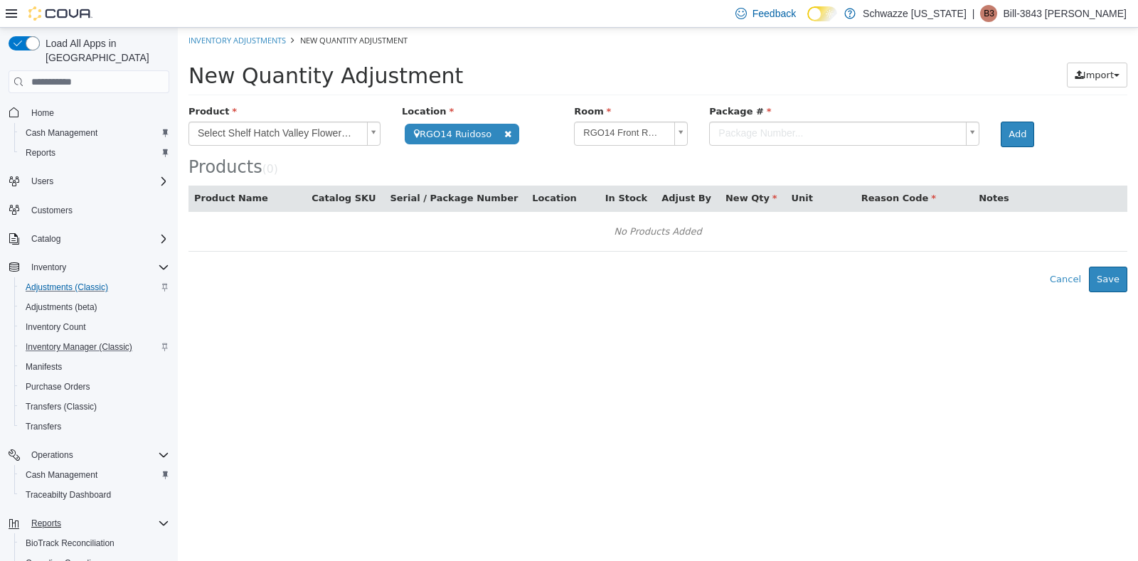
click at [763, 126] on body "**********" at bounding box center [658, 160] width 960 height 265
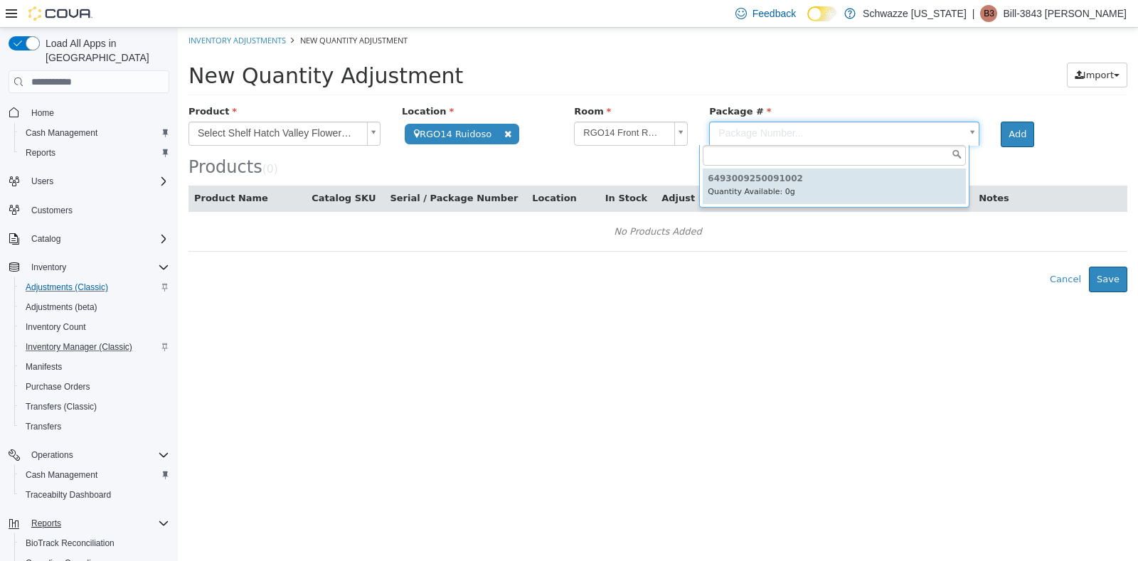
type input "**********"
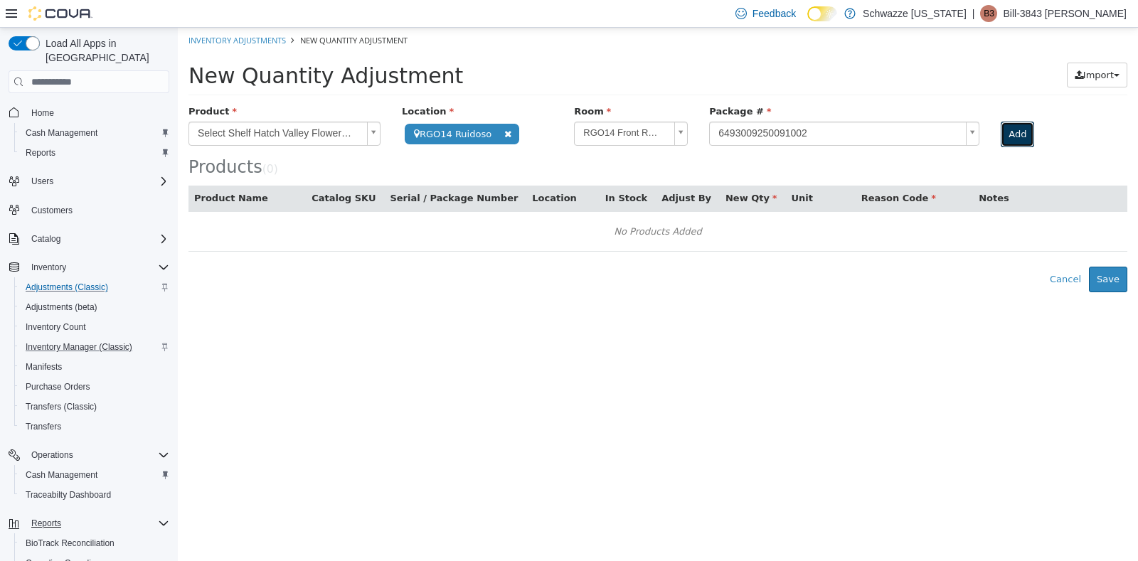
click at [1001, 132] on button "Add" at bounding box center [1017, 135] width 33 height 26
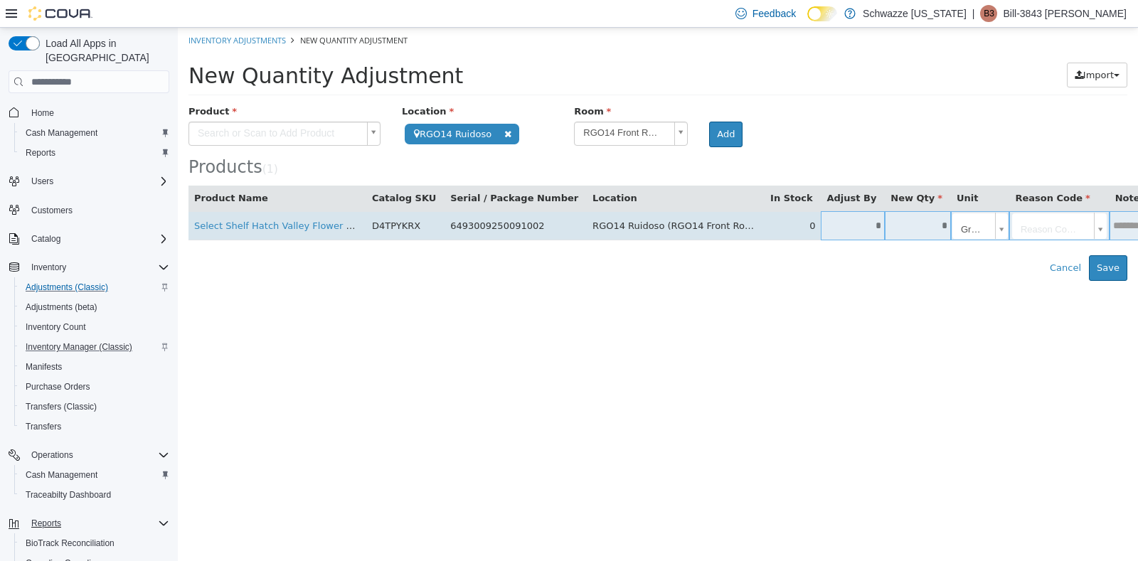
click at [821, 224] on input "*" at bounding box center [853, 225] width 64 height 11
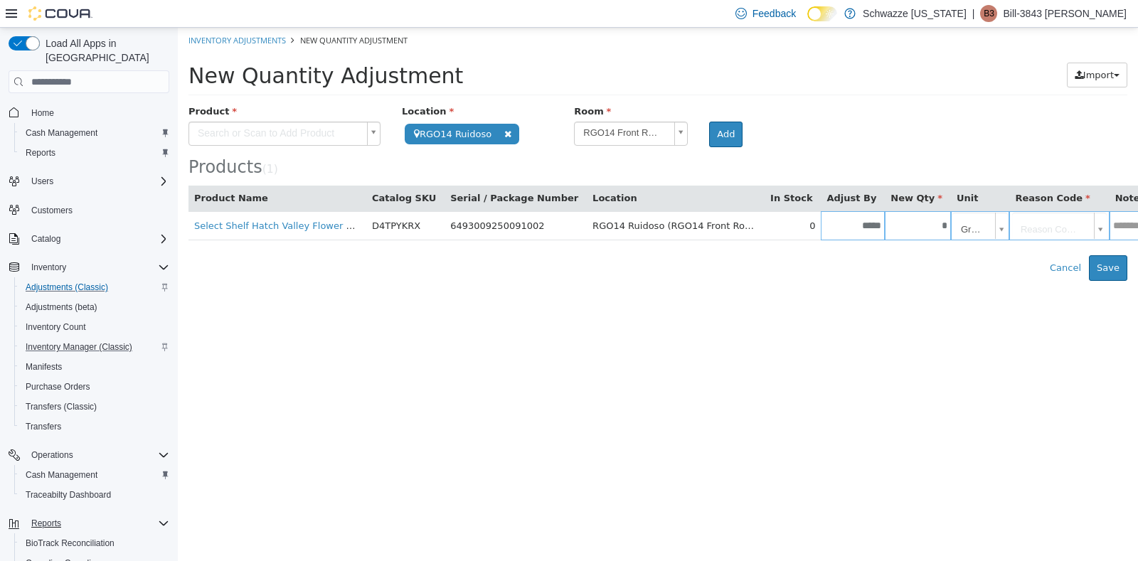
type input "*****"
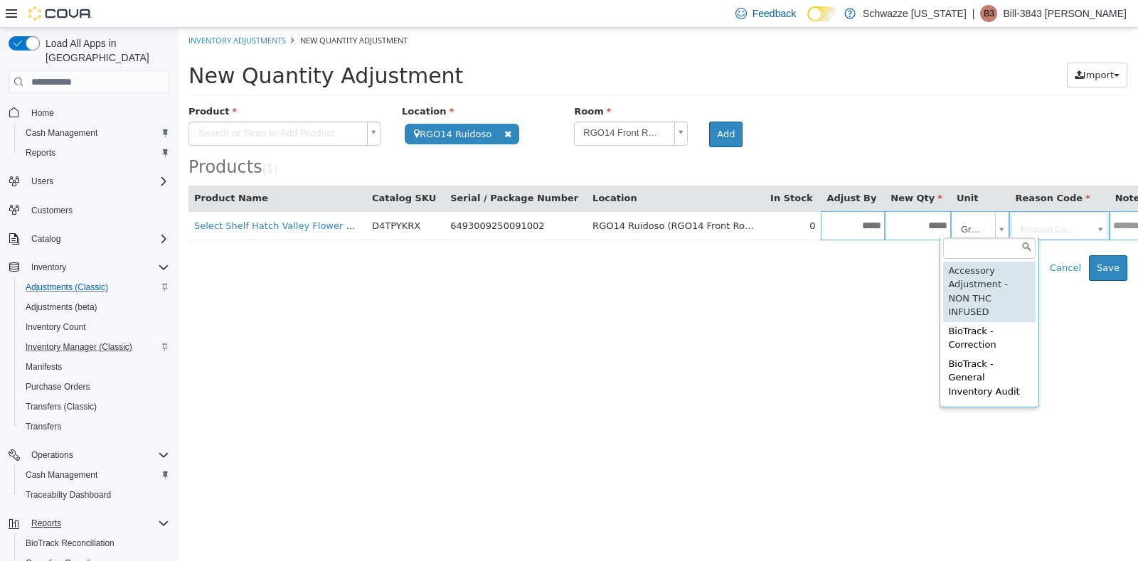
click at [972, 216] on body "**********" at bounding box center [658, 154] width 960 height 253
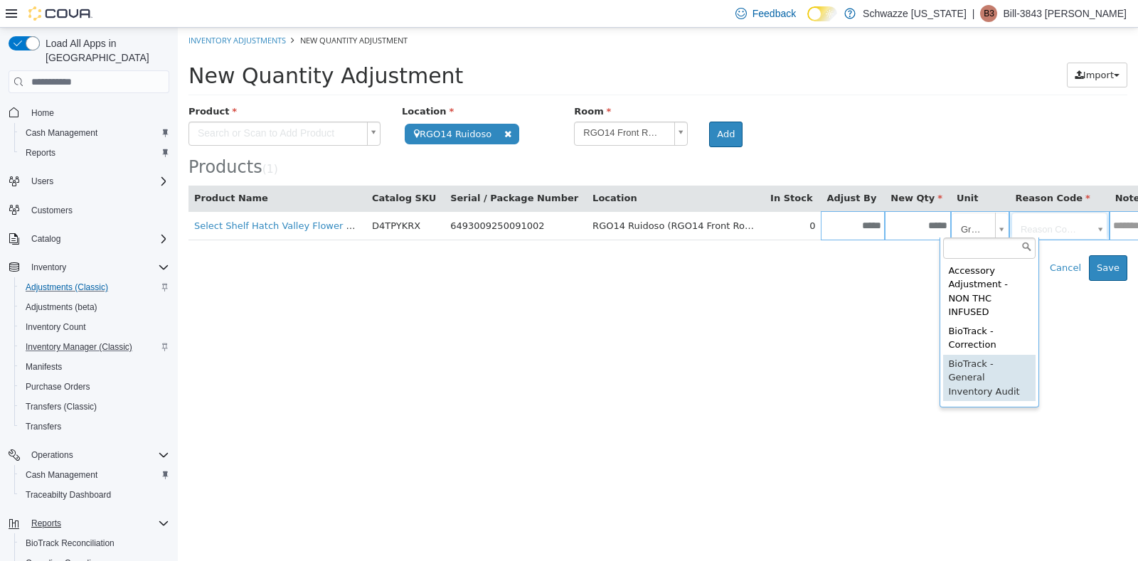
type input "**********"
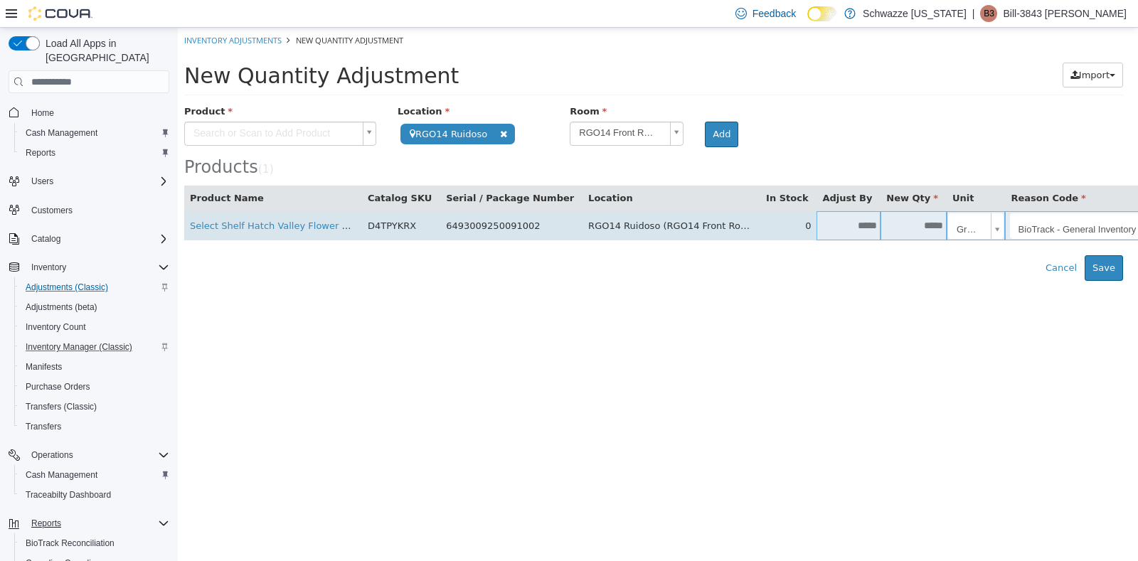
scroll to position [0, 24]
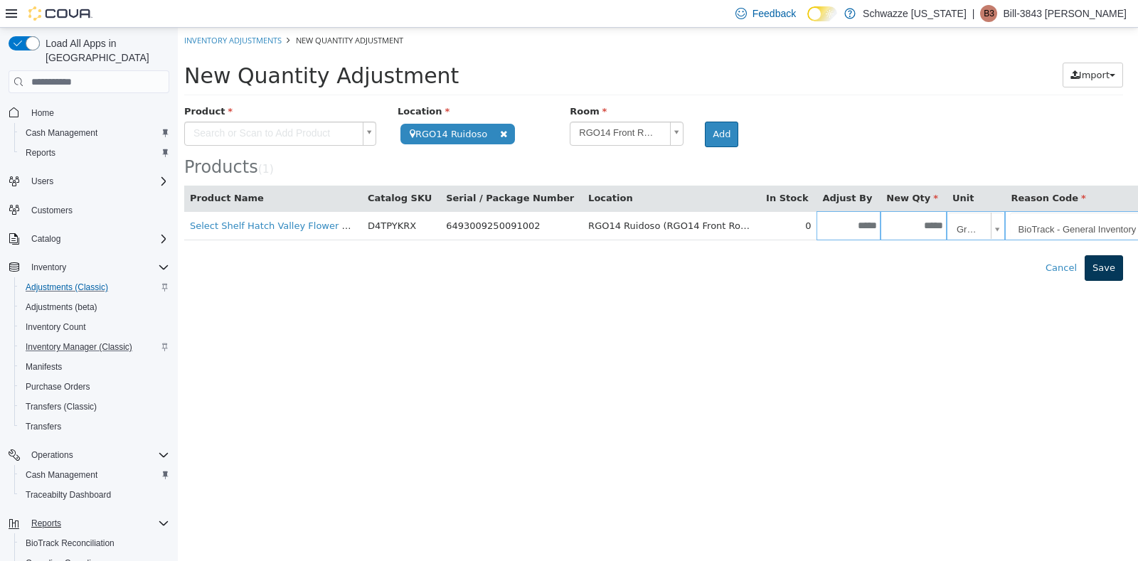
type input "**********"
click at [1097, 270] on button "Save" at bounding box center [1104, 268] width 38 height 26
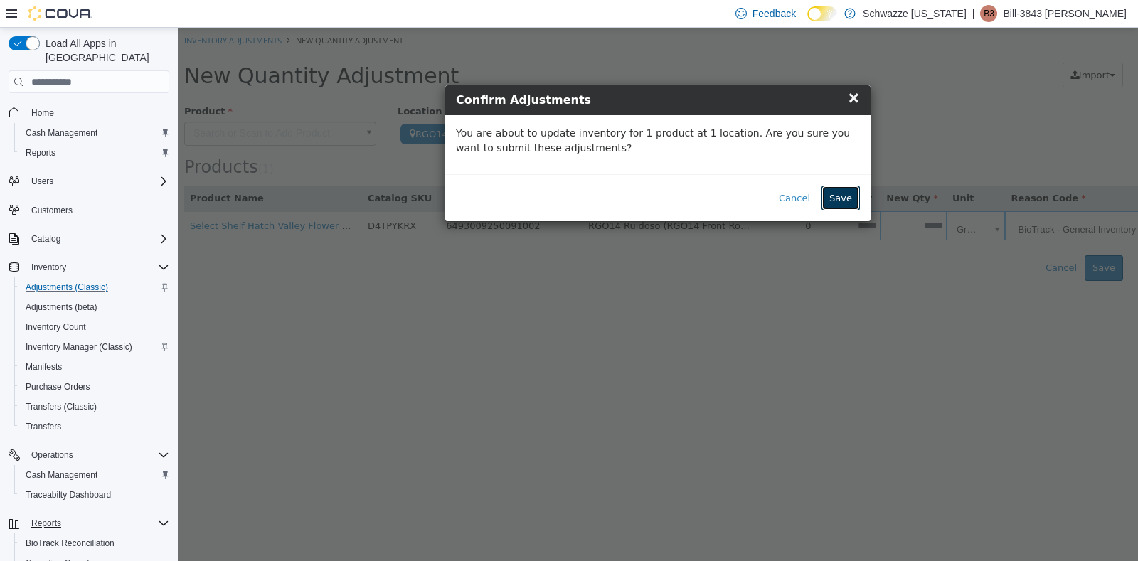
click at [850, 204] on button "Save" at bounding box center [841, 199] width 38 height 26
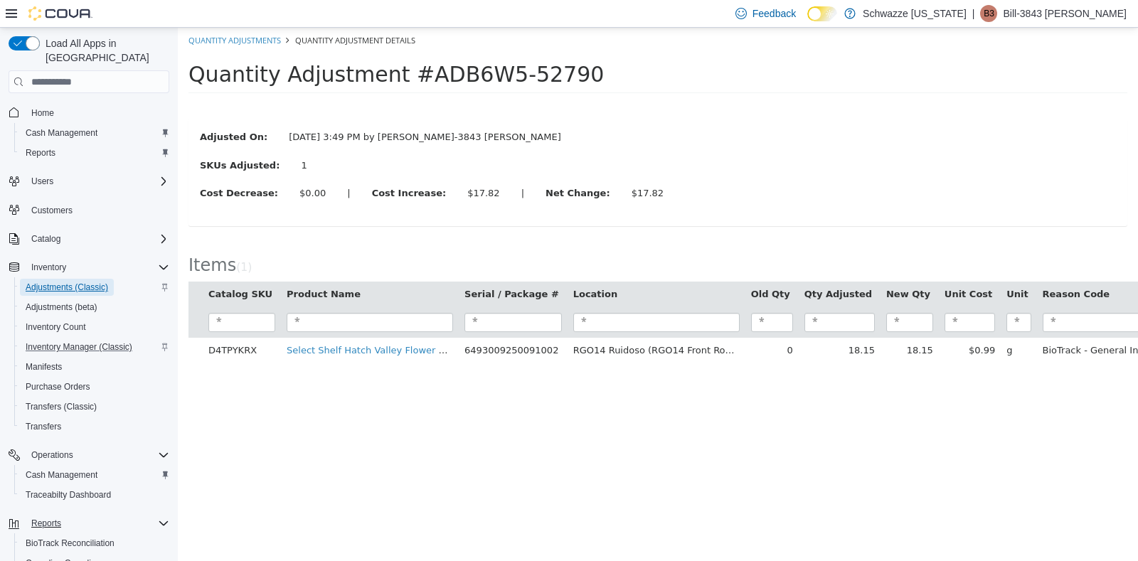
click at [70, 282] on span "Adjustments (Classic)" at bounding box center [67, 287] width 83 height 11
click at [240, 35] on link "Quantity Adjustments" at bounding box center [234, 40] width 92 height 11
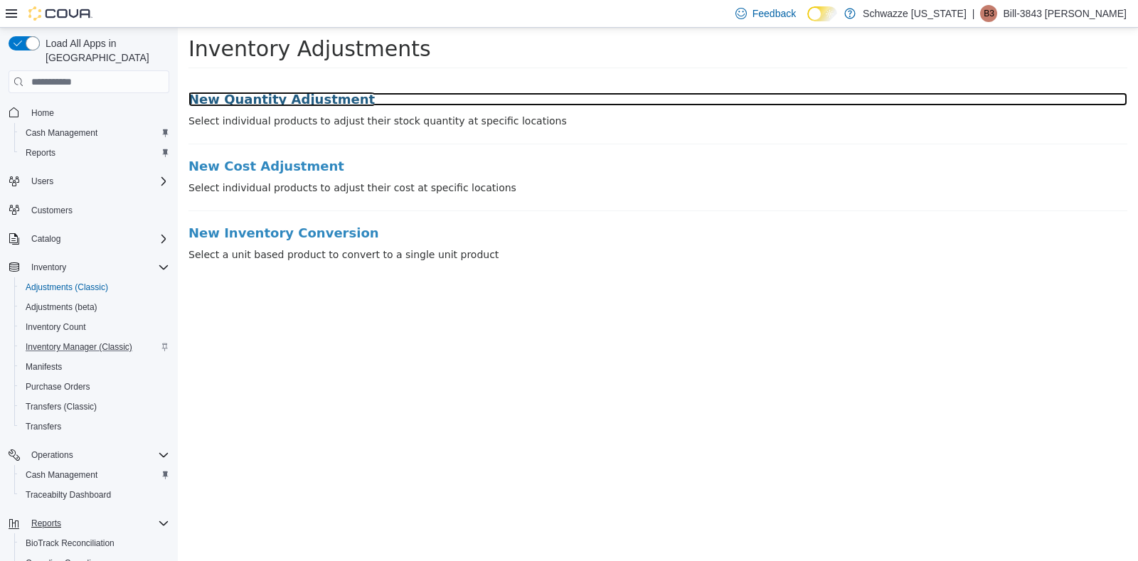
click at [293, 93] on h3 "New Quantity Adjustment" at bounding box center [657, 99] width 939 height 14
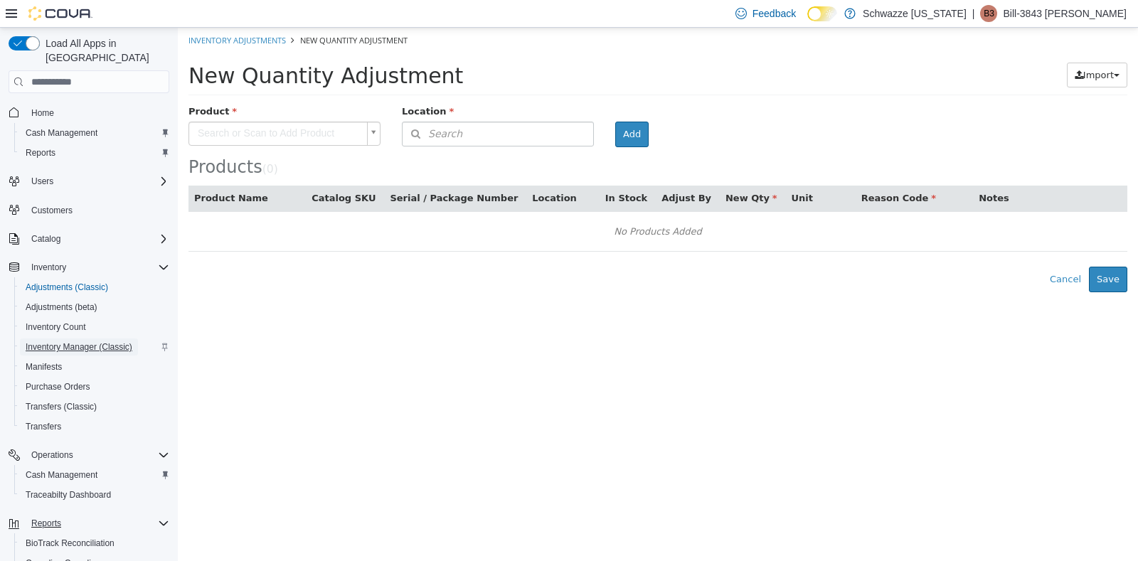
click at [54, 341] on span "Inventory Manager (Classic)" at bounding box center [79, 346] width 107 height 11
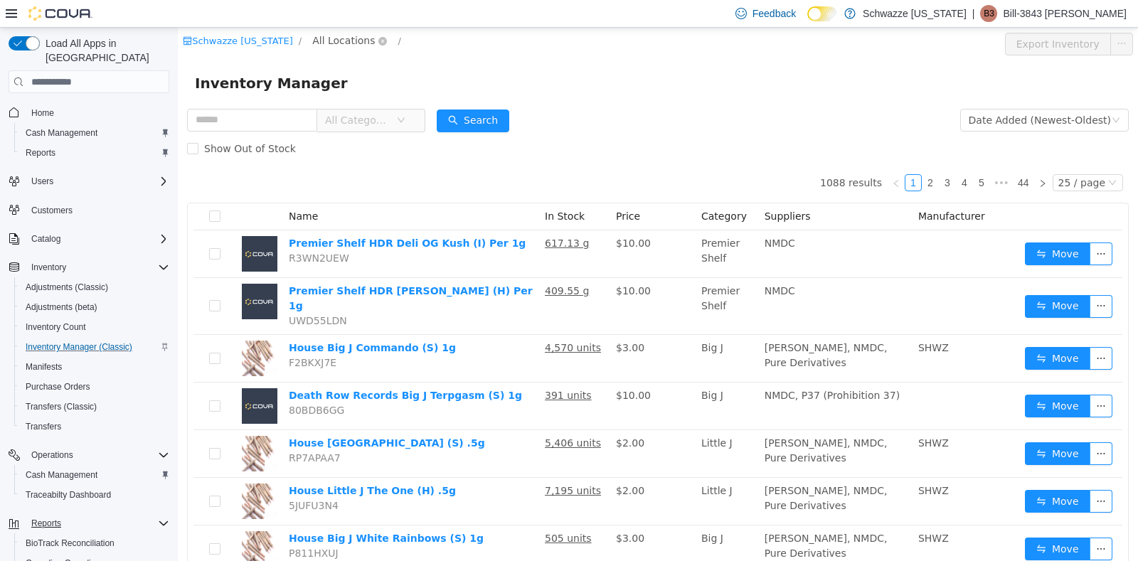
click at [339, 46] on span "All Locations" at bounding box center [343, 41] width 63 height 16
type input "***"
click at [372, 145] on span "RGO14 Ruidoso" at bounding box center [390, 142] width 78 height 11
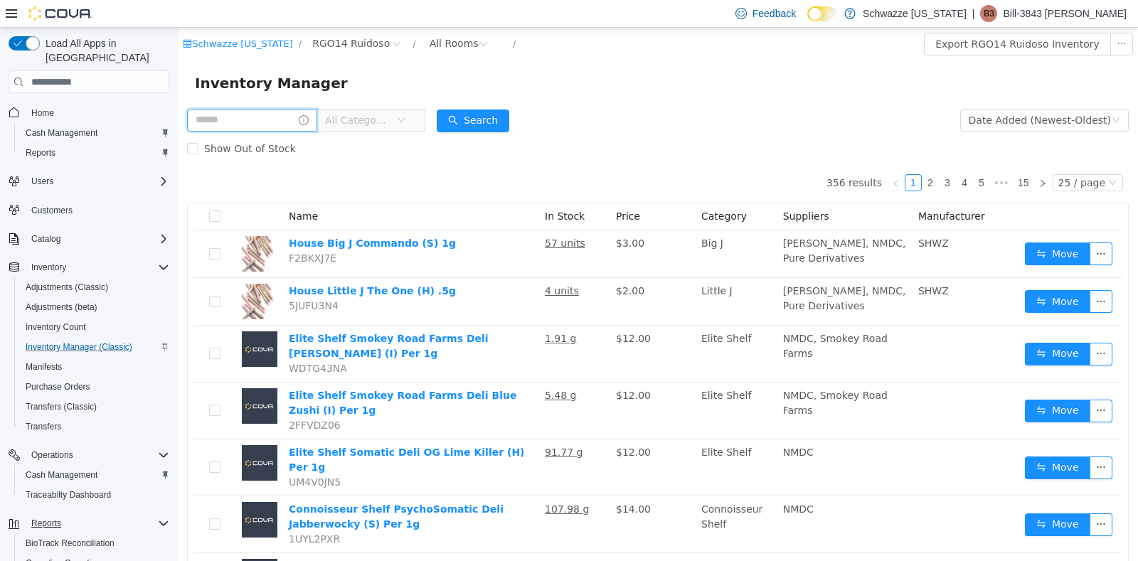
click at [266, 131] on input "text" at bounding box center [252, 120] width 130 height 23
type input "*******"
click at [477, 122] on button "Search" at bounding box center [486, 121] width 73 height 23
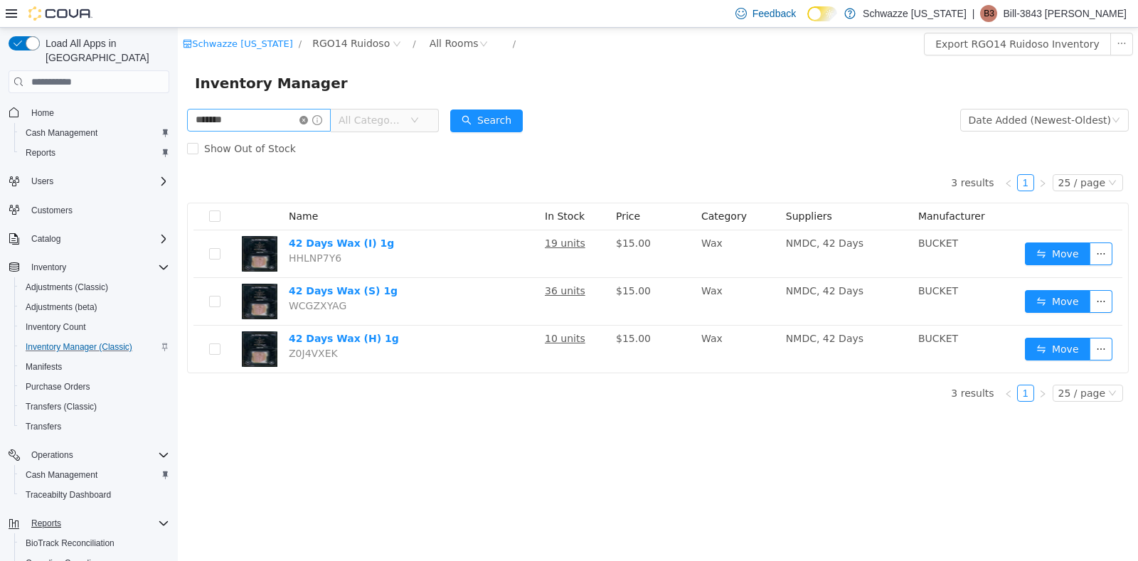
click at [308, 122] on icon "icon: close-circle" at bounding box center [303, 120] width 9 height 9
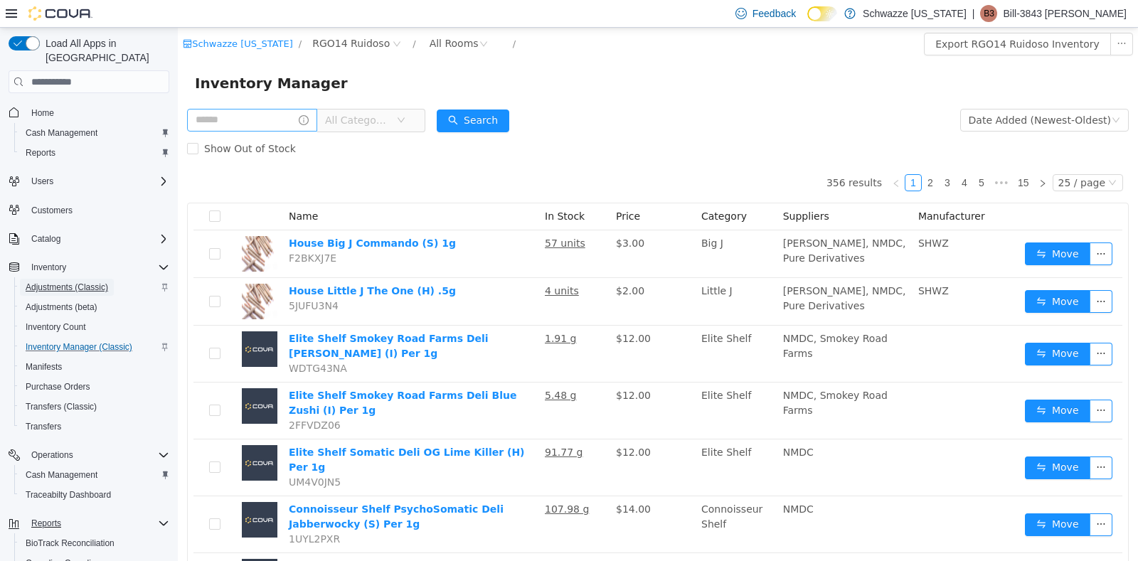
click at [62, 279] on span "Adjustments (Classic)" at bounding box center [67, 287] width 83 height 17
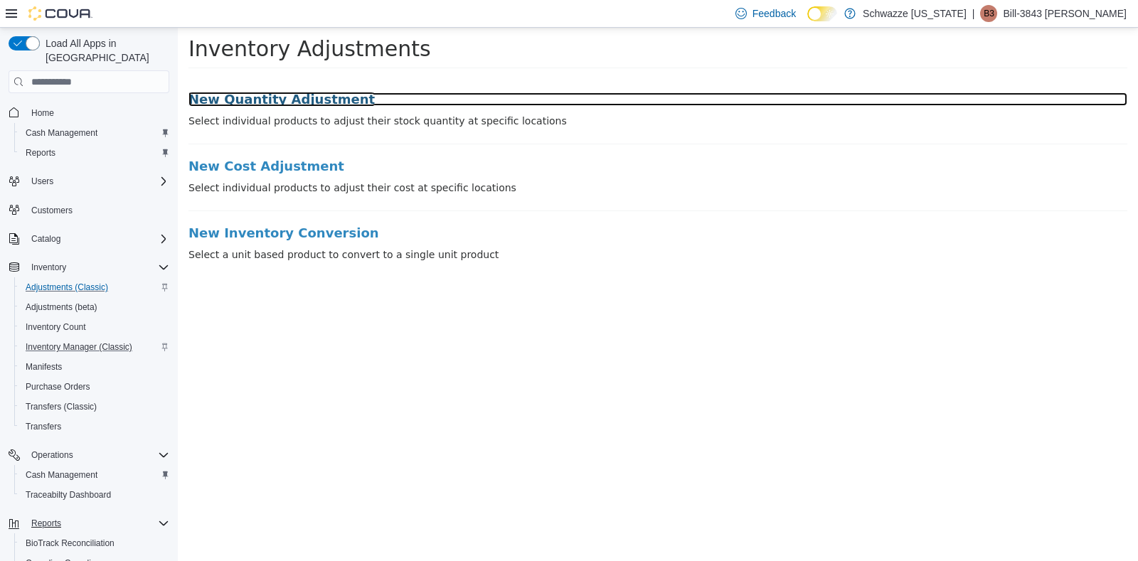
click at [211, 97] on h3 "New Quantity Adjustment" at bounding box center [657, 99] width 939 height 14
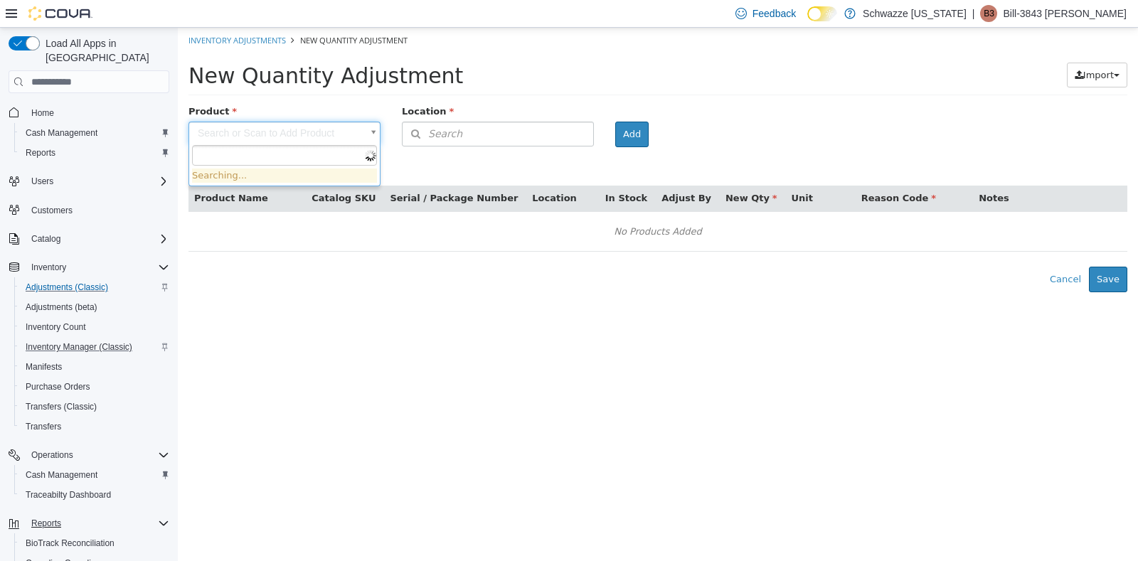
click at [322, 132] on body "× Inventory Adjustments New Quantity Adjustment New Quantity Adjustment Import …" at bounding box center [658, 160] width 960 height 265
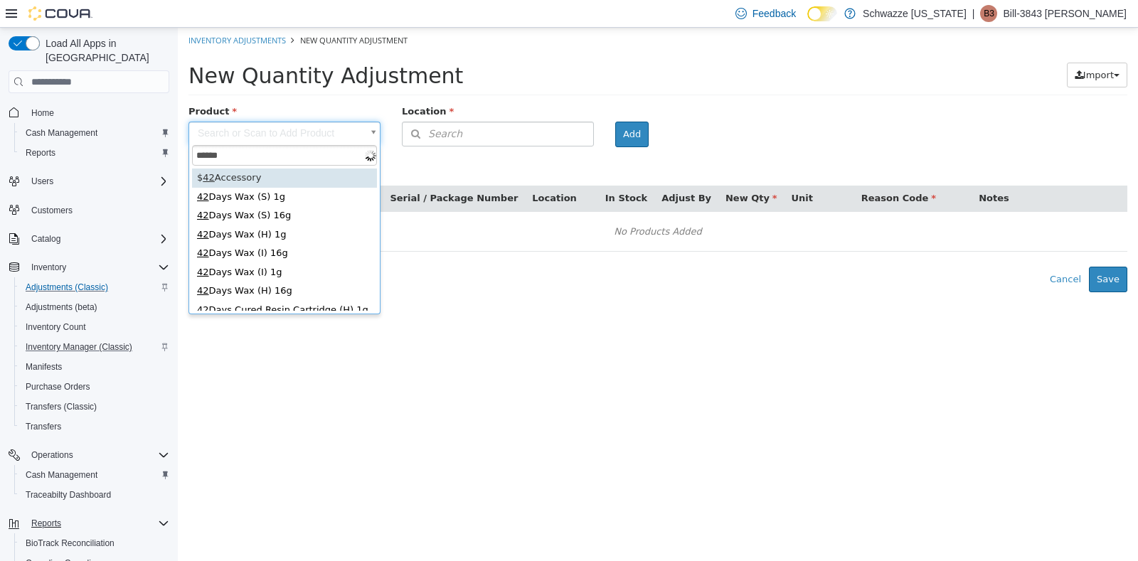
type input "*******"
type input "**********"
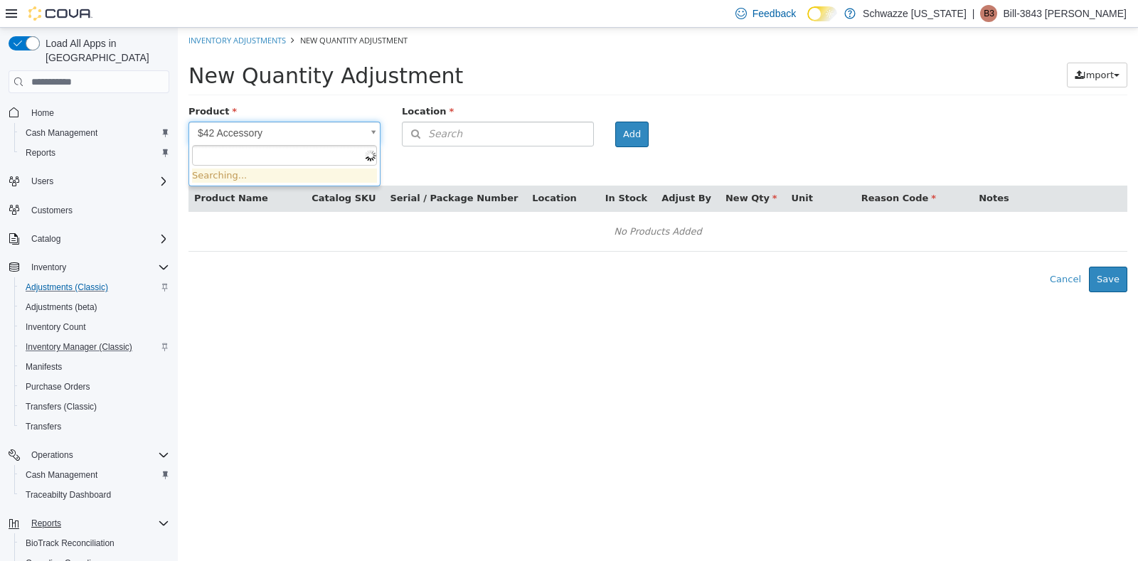
click at [339, 137] on body "**********" at bounding box center [658, 160] width 960 height 265
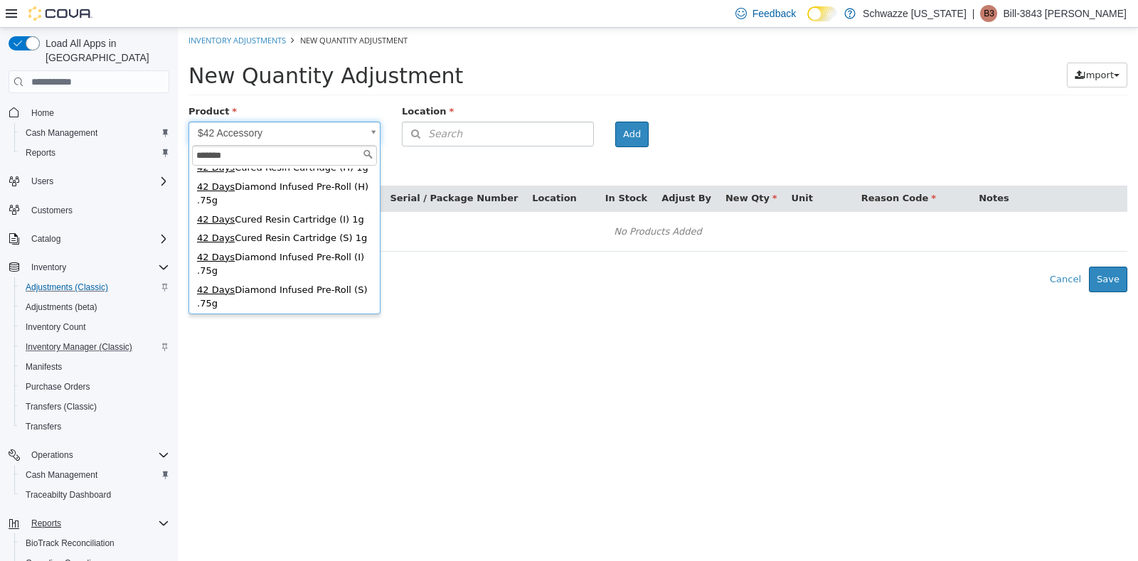
scroll to position [159, 0]
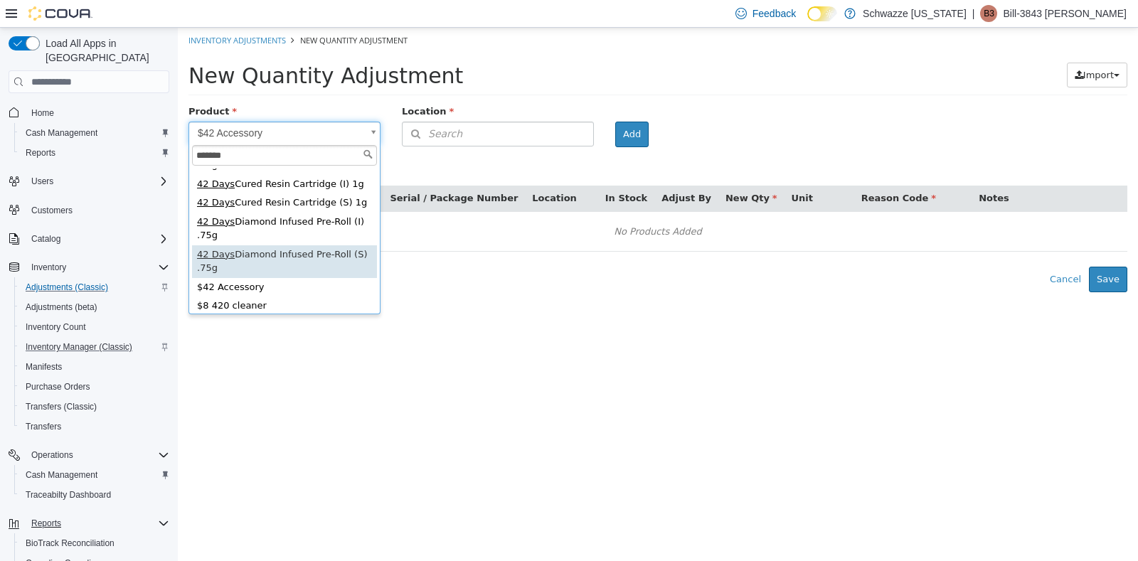
type input "*******"
type input "**********"
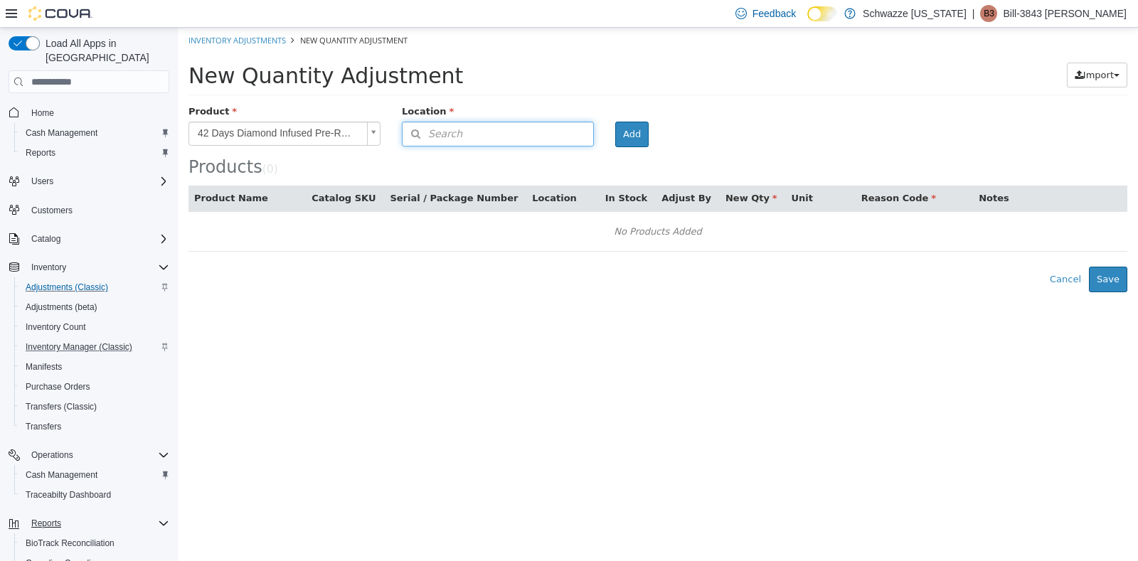
click at [457, 129] on button "Search" at bounding box center [498, 134] width 192 height 25
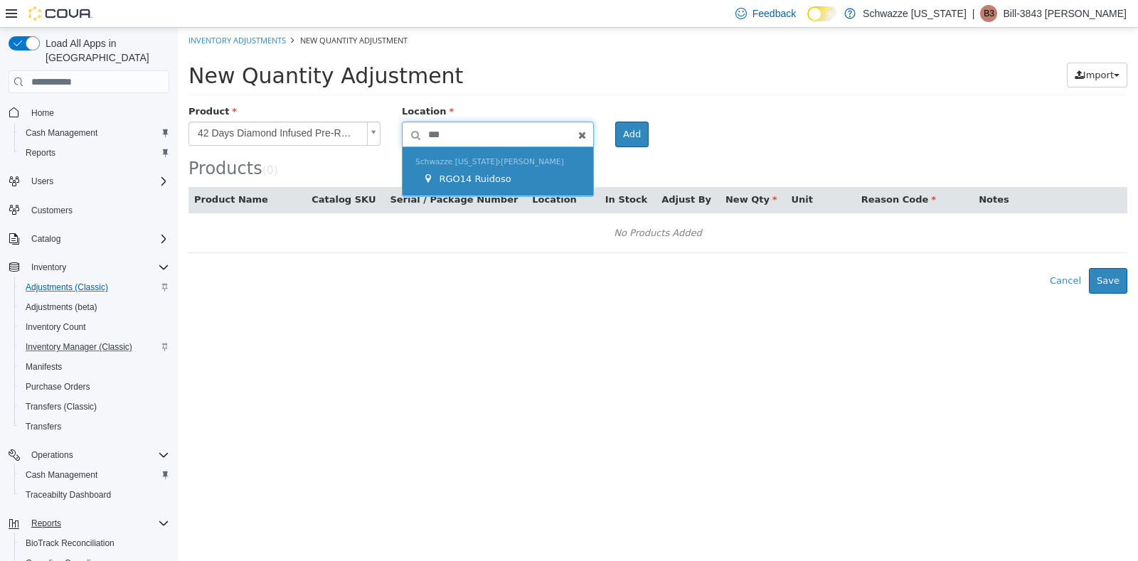
type input "***"
click at [480, 180] on span "RGO14 Ruidoso" at bounding box center [475, 179] width 72 height 11
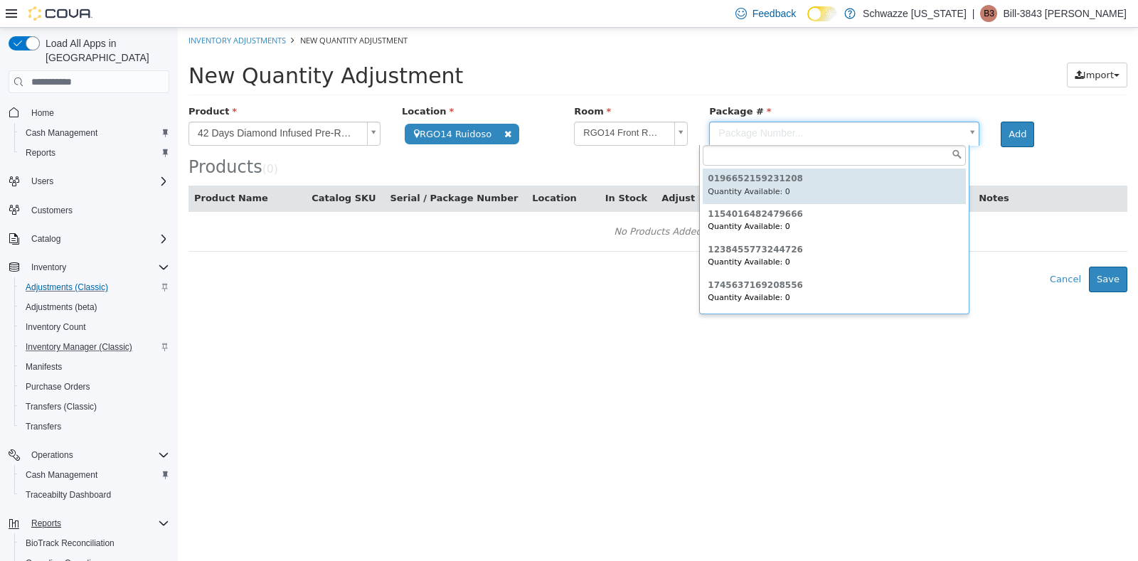
click at [760, 133] on body "**********" at bounding box center [658, 160] width 960 height 265
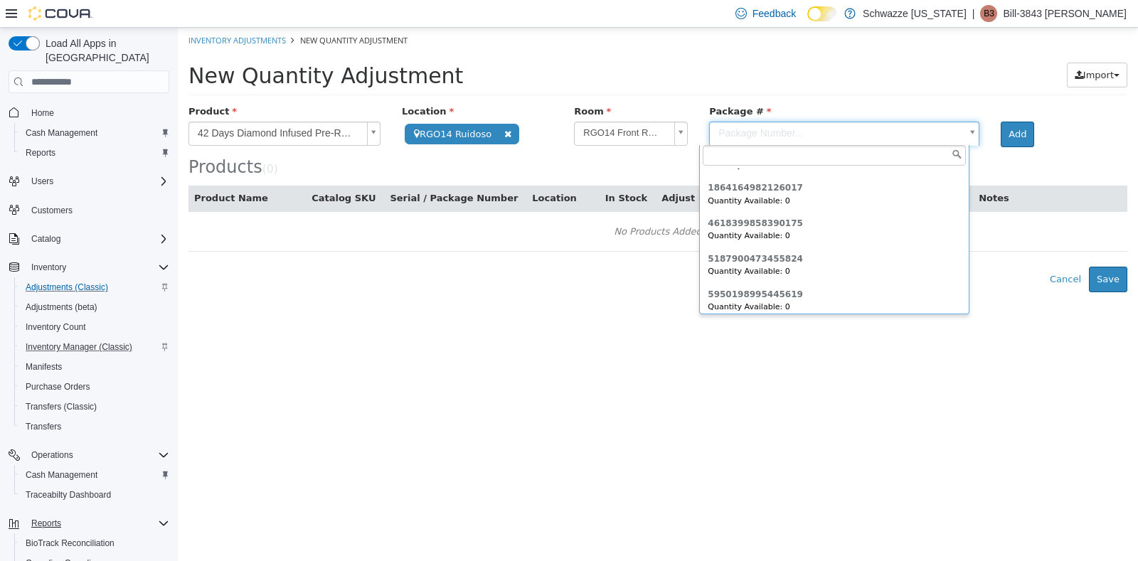
scroll to position [133, 0]
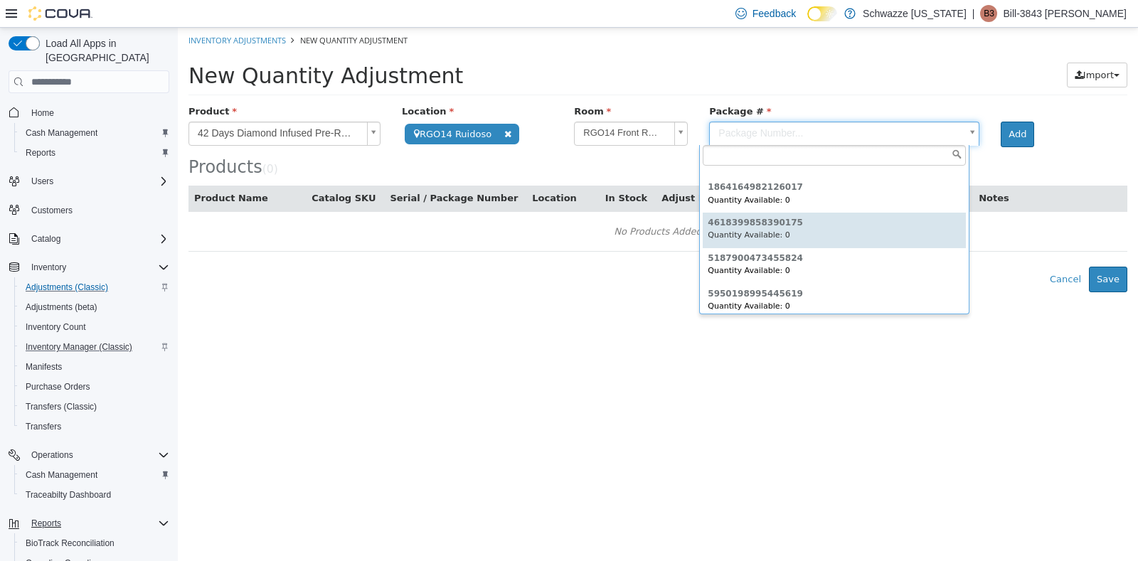
type input "**********"
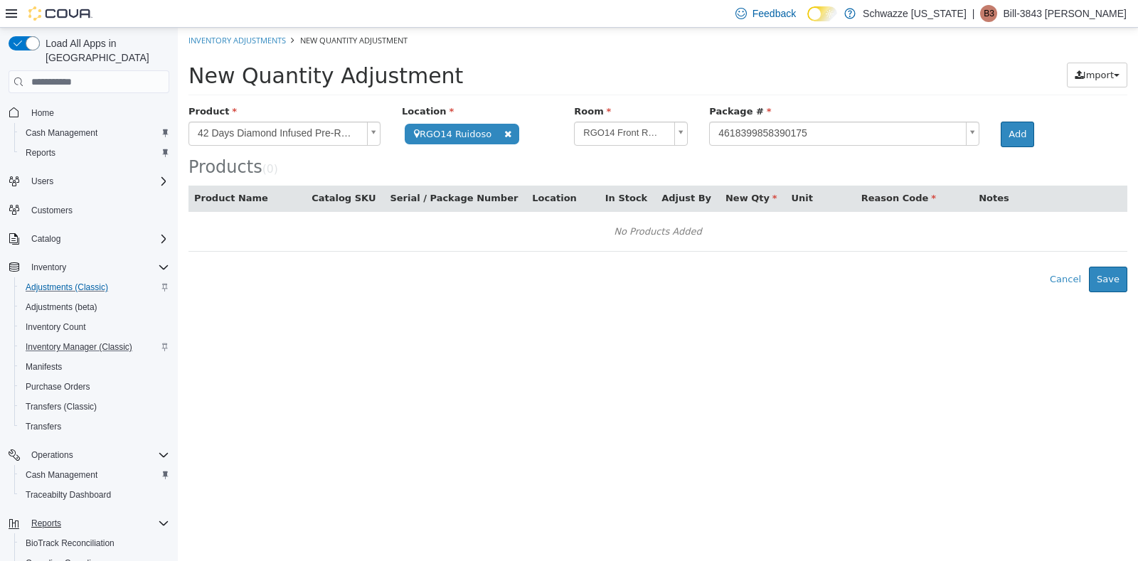
click at [1023, 139] on div "Add" at bounding box center [1018, 135] width 57 height 26
click at [1010, 133] on button "Add" at bounding box center [1017, 135] width 33 height 26
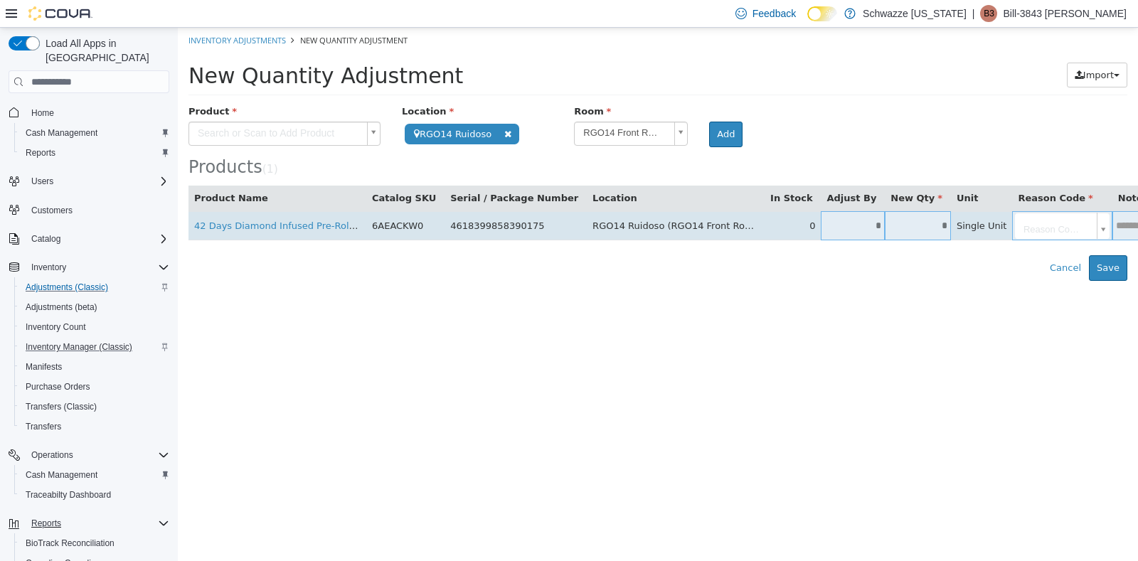
click at [821, 224] on input "*" at bounding box center [853, 225] width 64 height 11
type input "*"
click at [885, 233] on td "*" at bounding box center [918, 225] width 66 height 29
click at [1033, 229] on body "**********" at bounding box center [658, 154] width 960 height 253
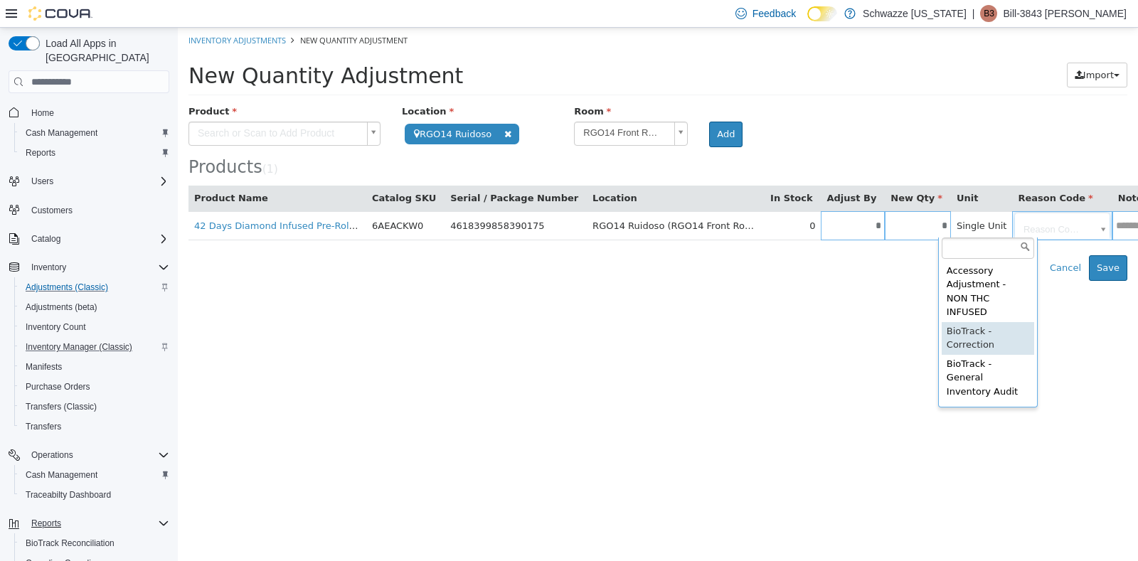
type input "**********"
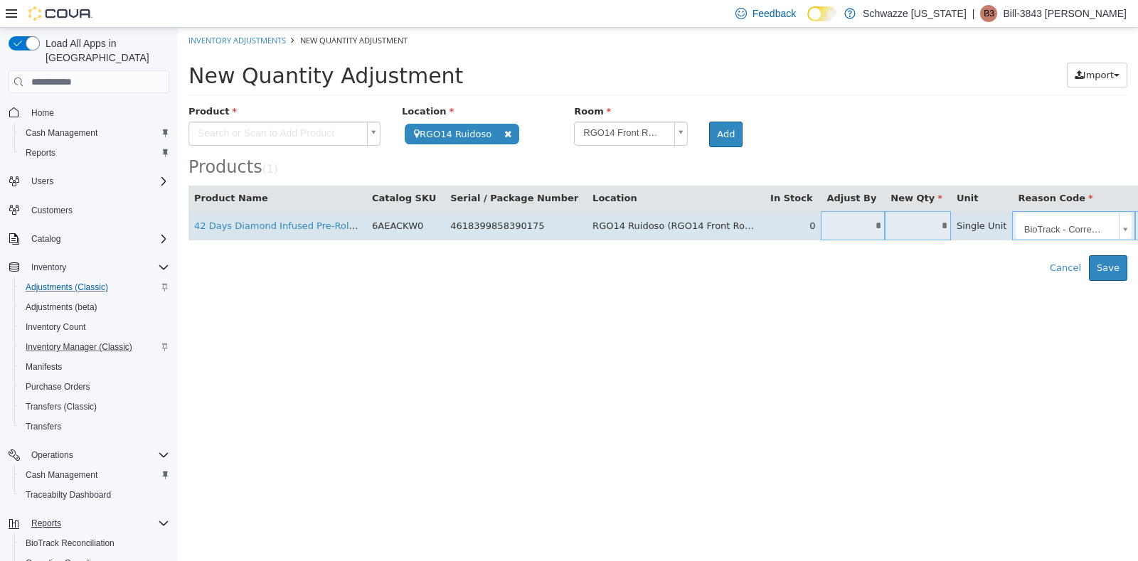
click at [1124, 229] on input "text" at bounding box center [1157, 225] width 44 height 11
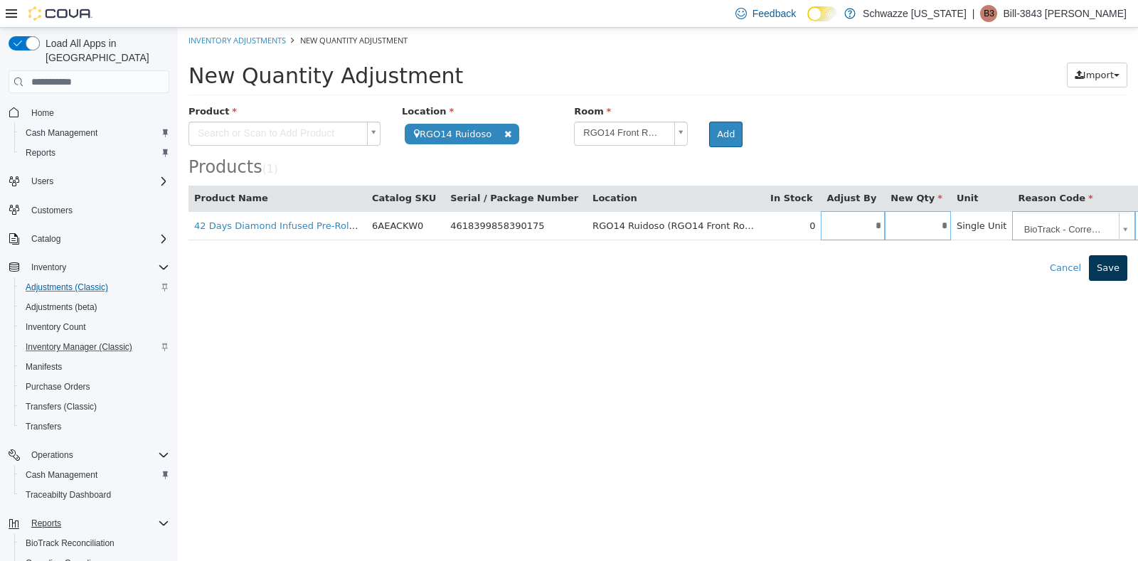
type input "**********"
click at [1124, 266] on button "Save" at bounding box center [1108, 268] width 38 height 26
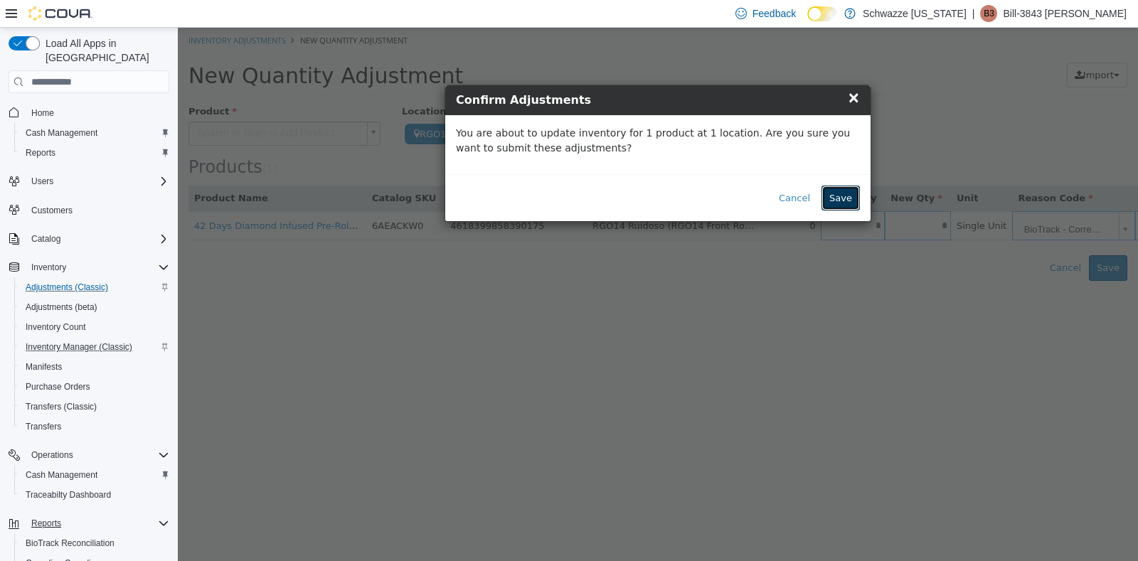
click at [839, 201] on button "Save" at bounding box center [841, 199] width 38 height 26
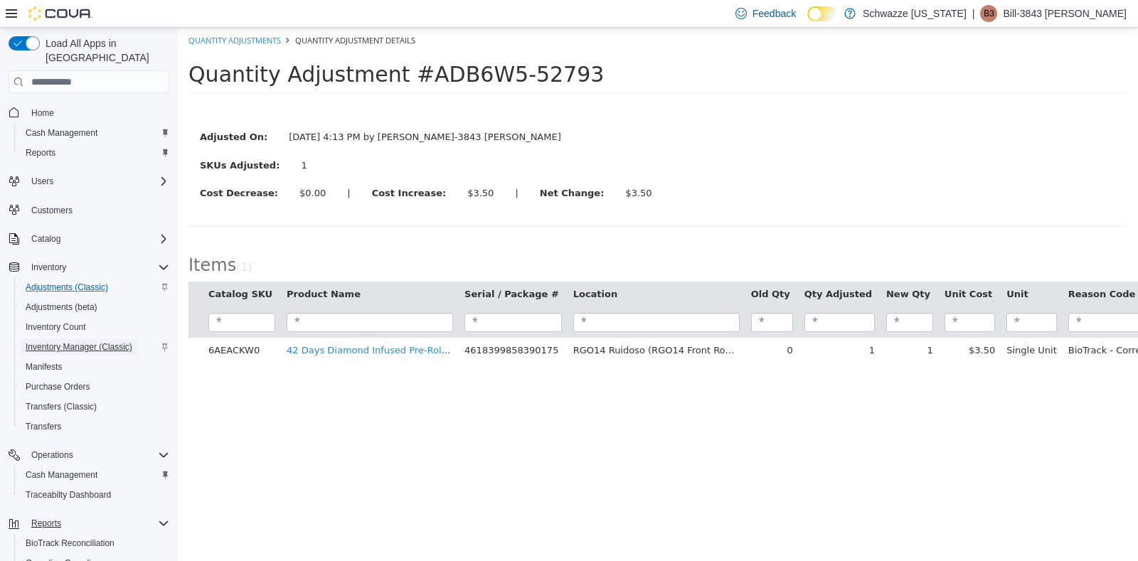
click at [75, 341] on span "Inventory Manager (Classic)" at bounding box center [79, 346] width 107 height 11
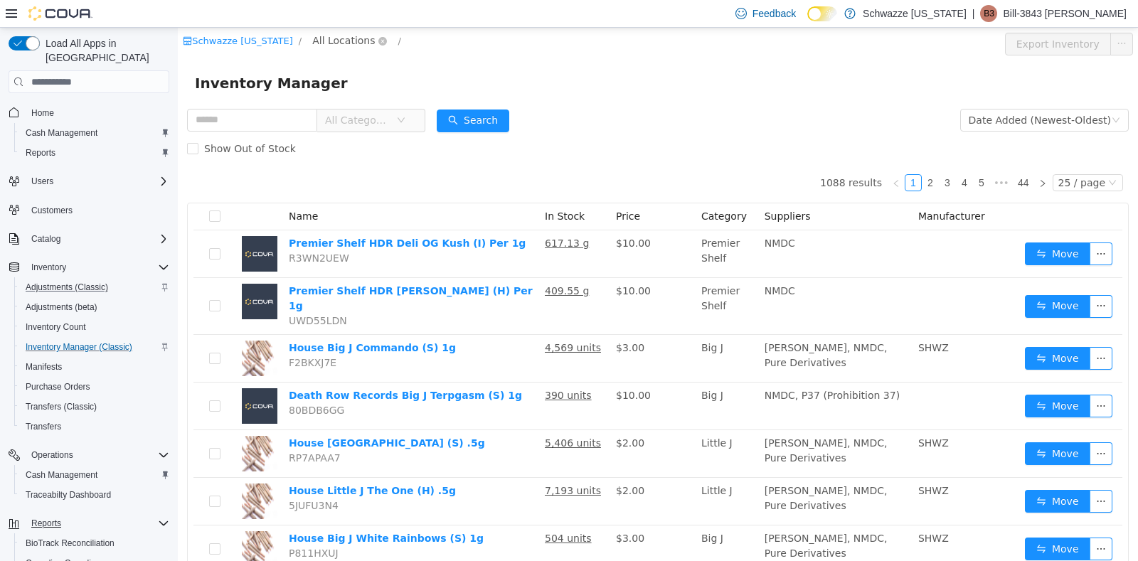
click at [349, 45] on span "All Locations" at bounding box center [343, 41] width 63 height 16
type input "***"
click at [357, 133] on span "RGO14 Ruidoso" at bounding box center [389, 142] width 85 height 19
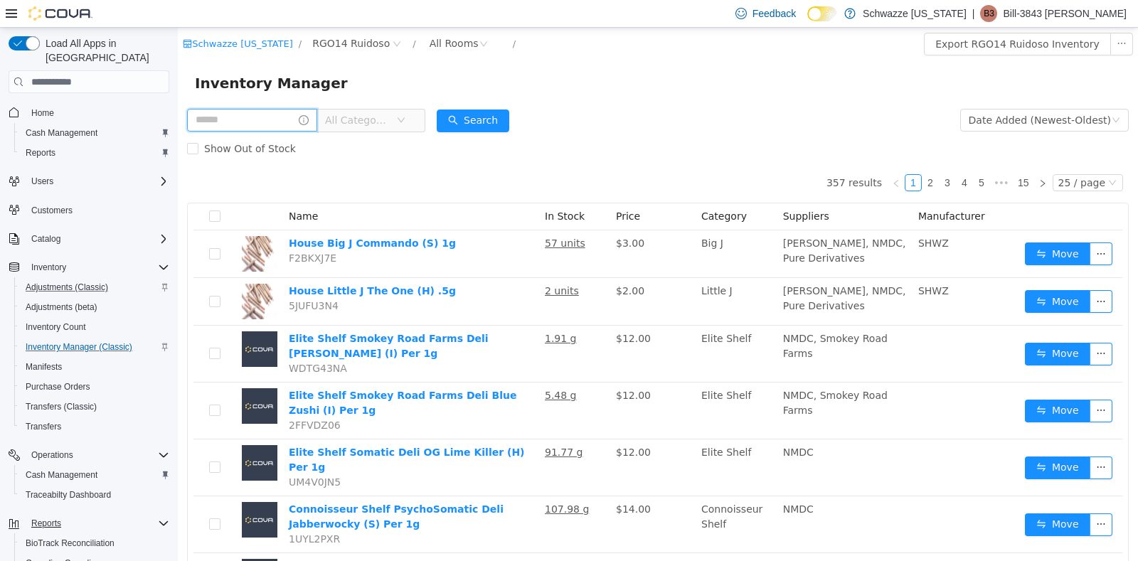
click at [235, 126] on input "text" at bounding box center [252, 120] width 130 height 23
type input "*******"
click at [488, 121] on button "Search" at bounding box center [486, 121] width 73 height 23
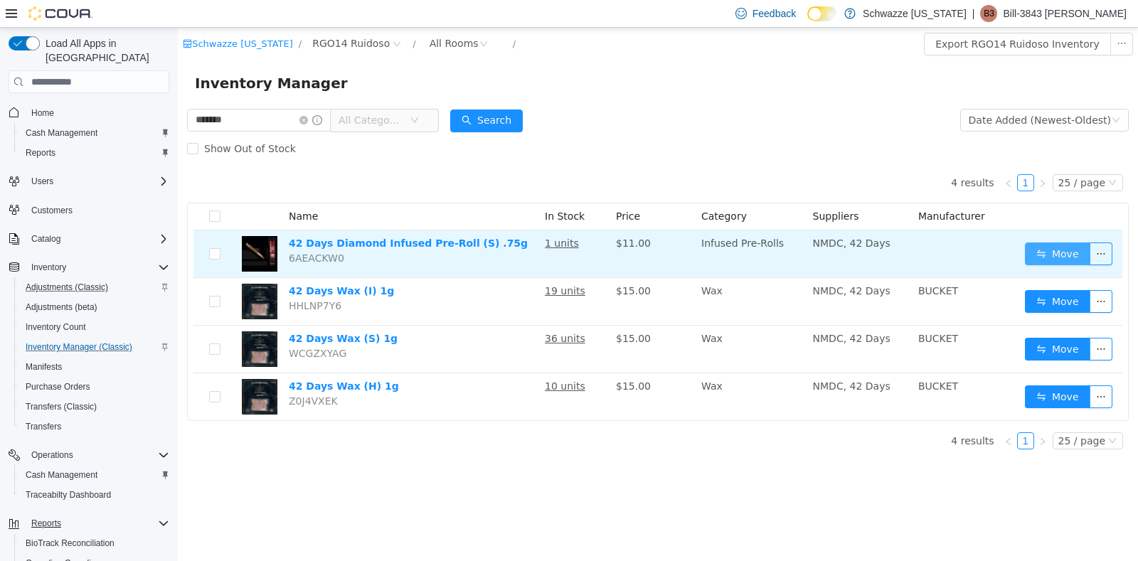
click at [1053, 259] on button "Move" at bounding box center [1057, 254] width 65 height 23
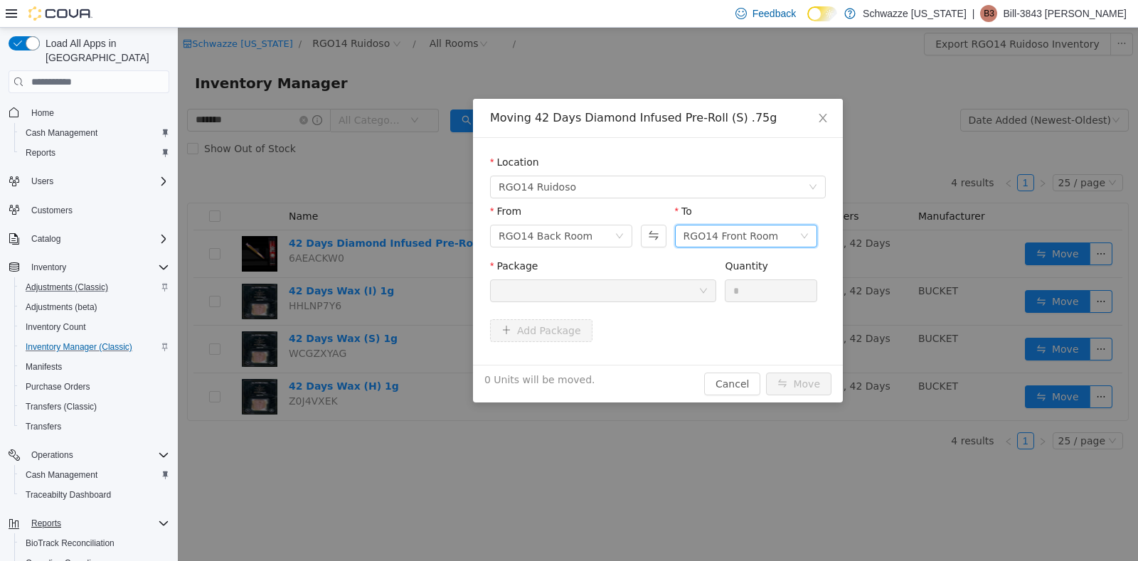
click at [721, 244] on div "RGO14 Front Room" at bounding box center [731, 235] width 95 height 21
click at [620, 297] on div at bounding box center [599, 290] width 200 height 21
click at [742, 242] on div "RGO14 Front Room" at bounding box center [731, 235] width 95 height 21
click at [615, 238] on div "RGO14 Back Room" at bounding box center [561, 236] width 142 height 23
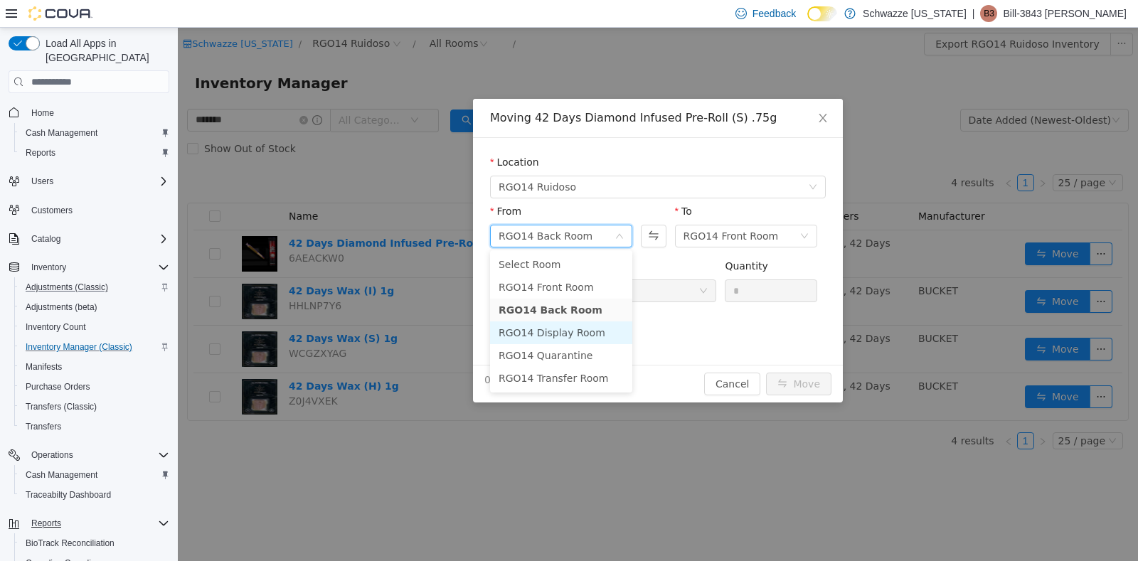
click at [567, 335] on li "RGO14 Display Room" at bounding box center [561, 332] width 142 height 23
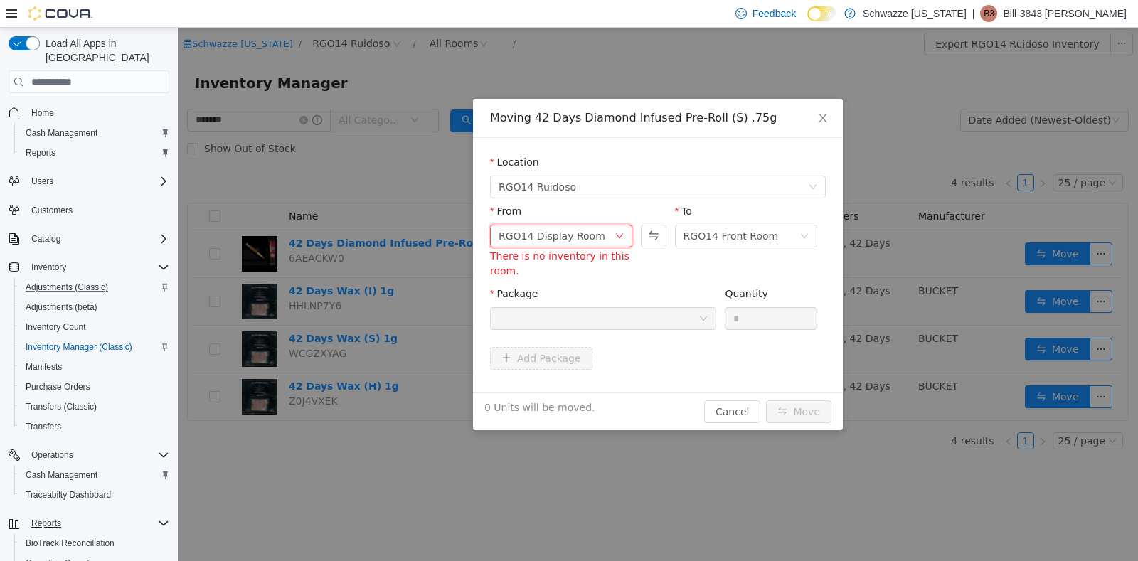
click at [613, 231] on div "RGO14 Display Room" at bounding box center [557, 235] width 116 height 21
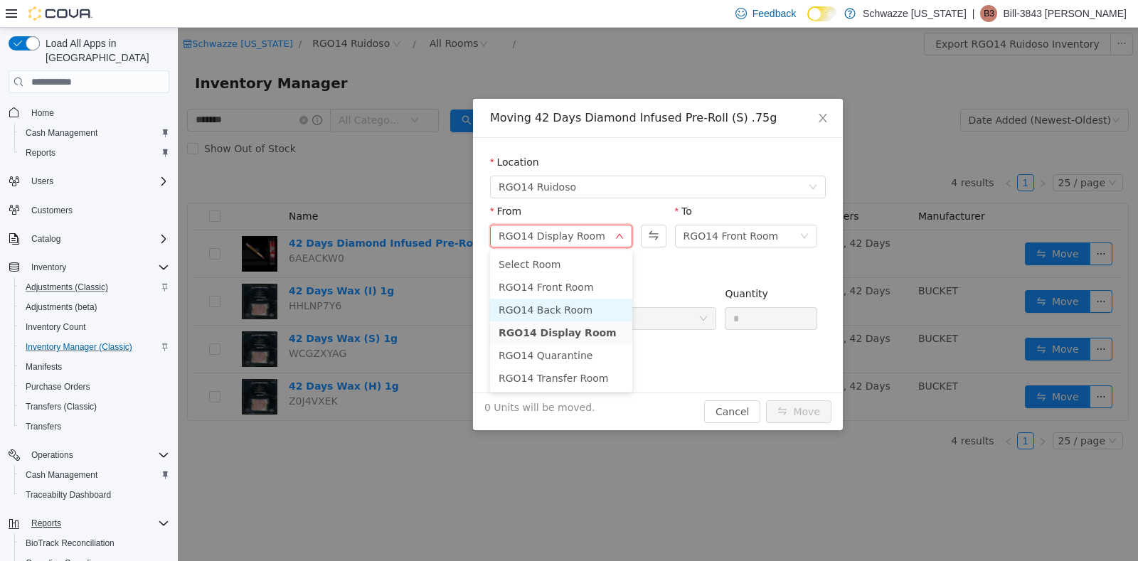
click at [555, 313] on li "RGO14 Back Room" at bounding box center [561, 310] width 142 height 23
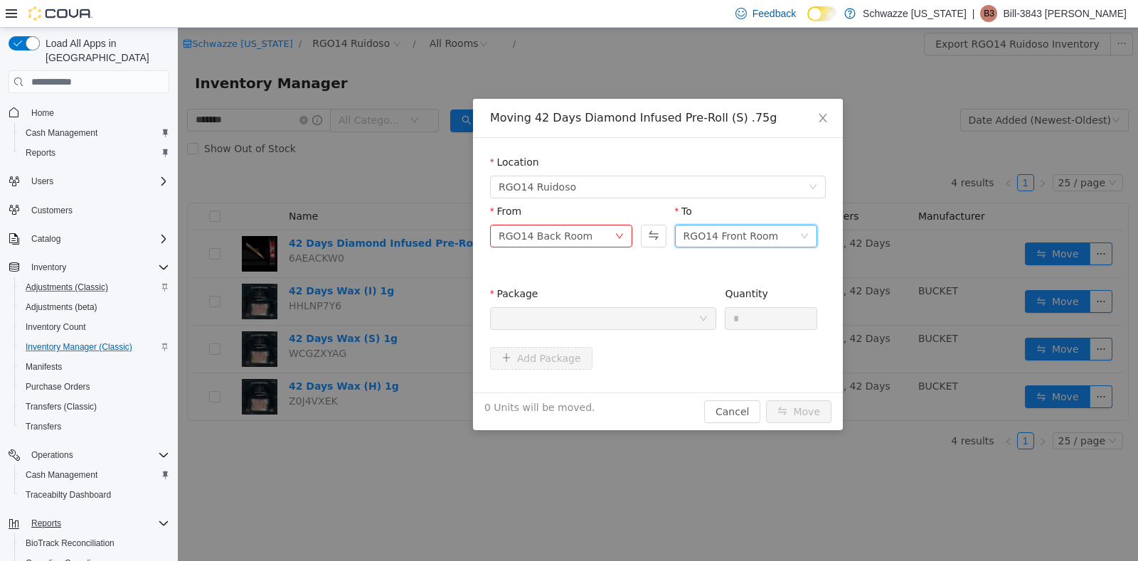
click at [753, 241] on div "RGO14 Front Room" at bounding box center [731, 235] width 95 height 21
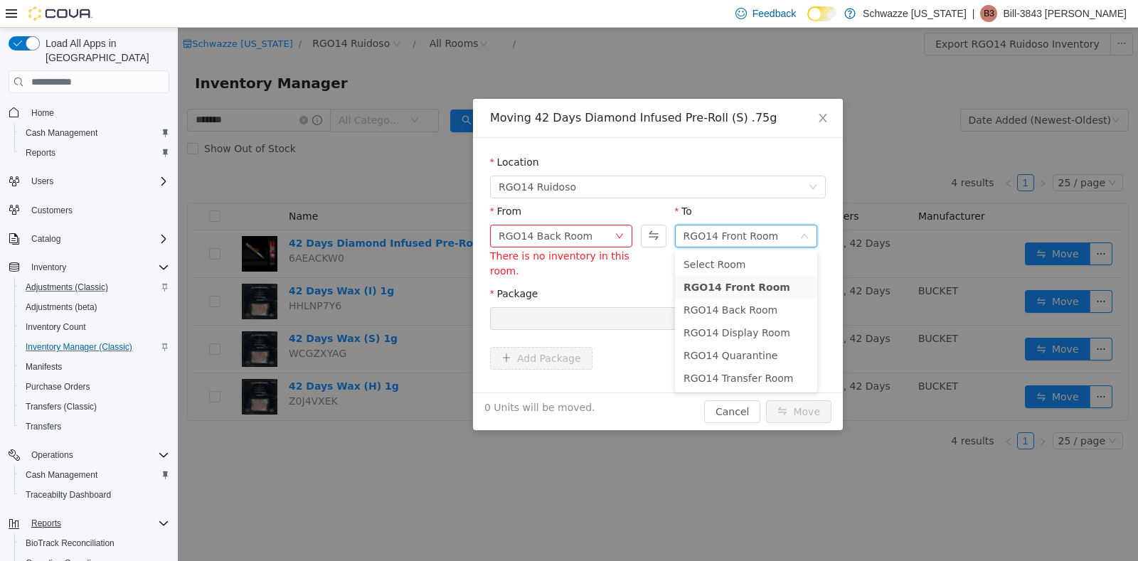
click at [595, 318] on div at bounding box center [599, 318] width 200 height 21
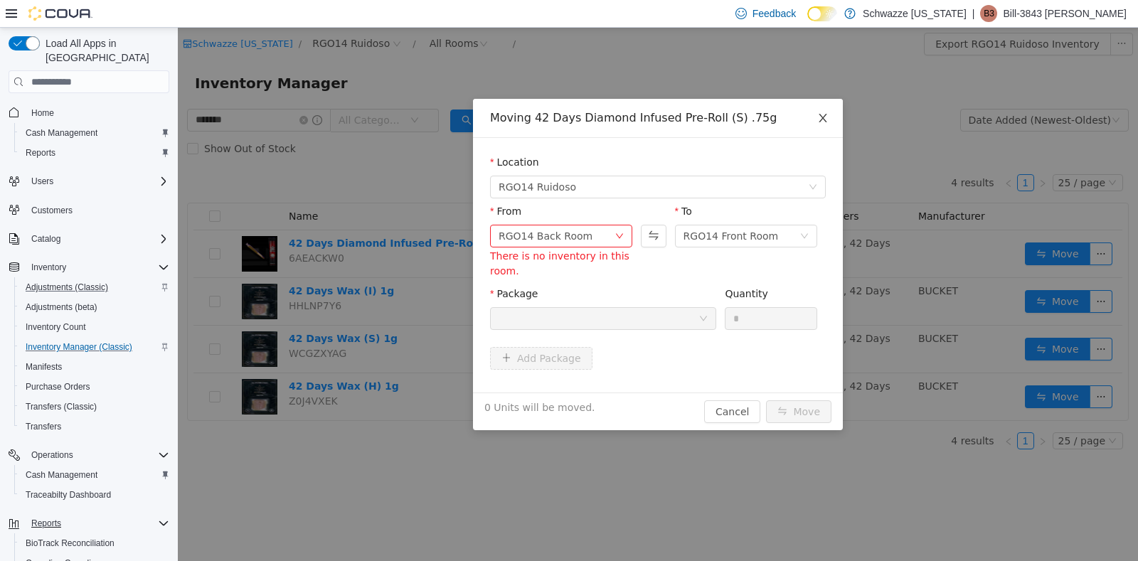
click at [822, 121] on icon "icon: close" at bounding box center [822, 117] width 11 height 11
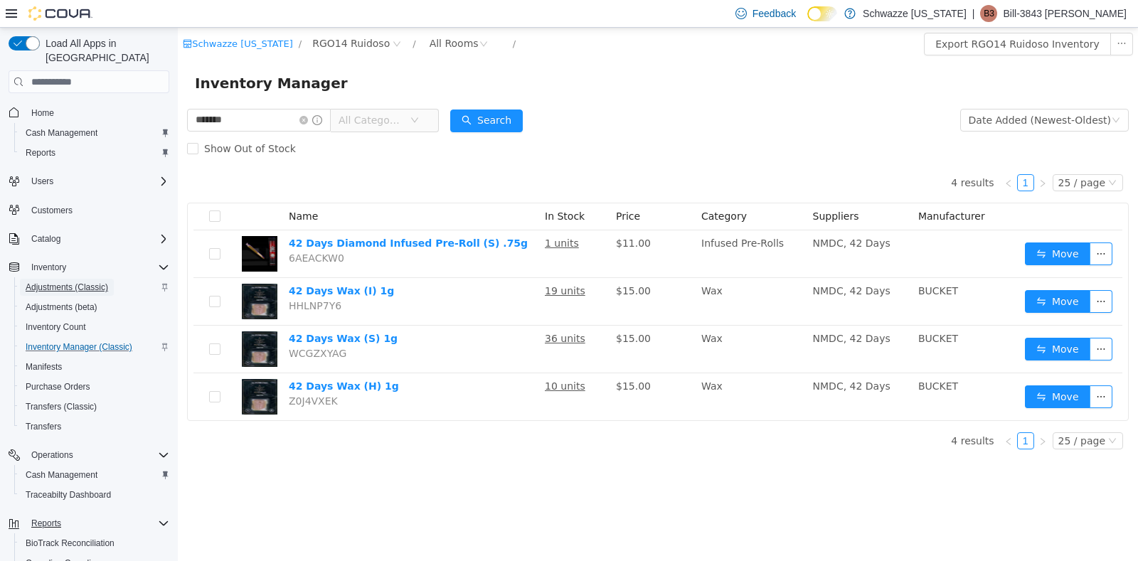
click at [63, 282] on span "Adjustments (Classic)" at bounding box center [67, 287] width 83 height 11
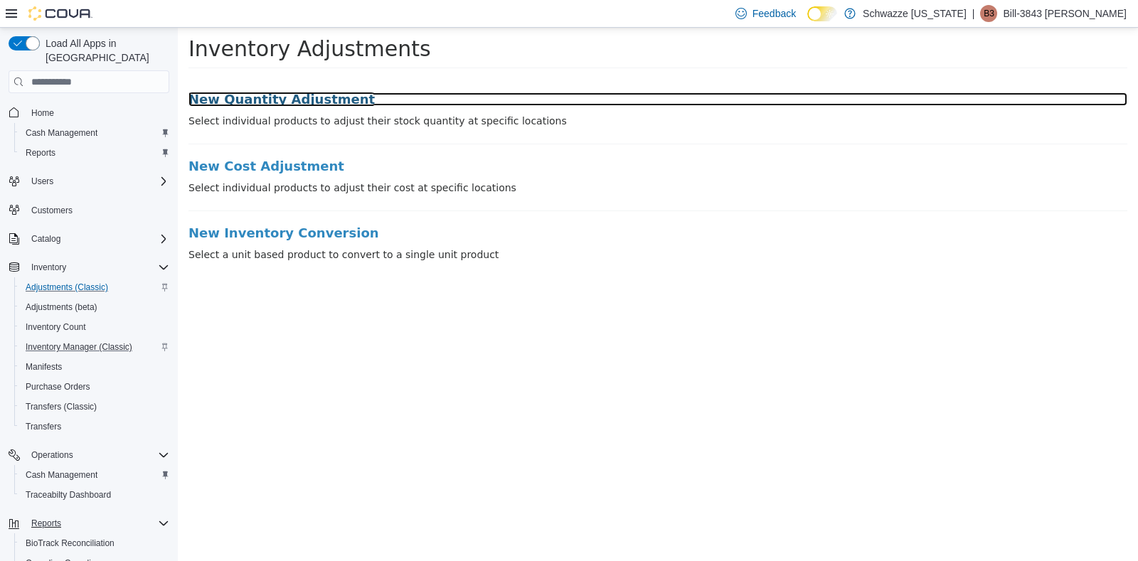
click at [285, 92] on h3 "New Quantity Adjustment" at bounding box center [657, 99] width 939 height 14
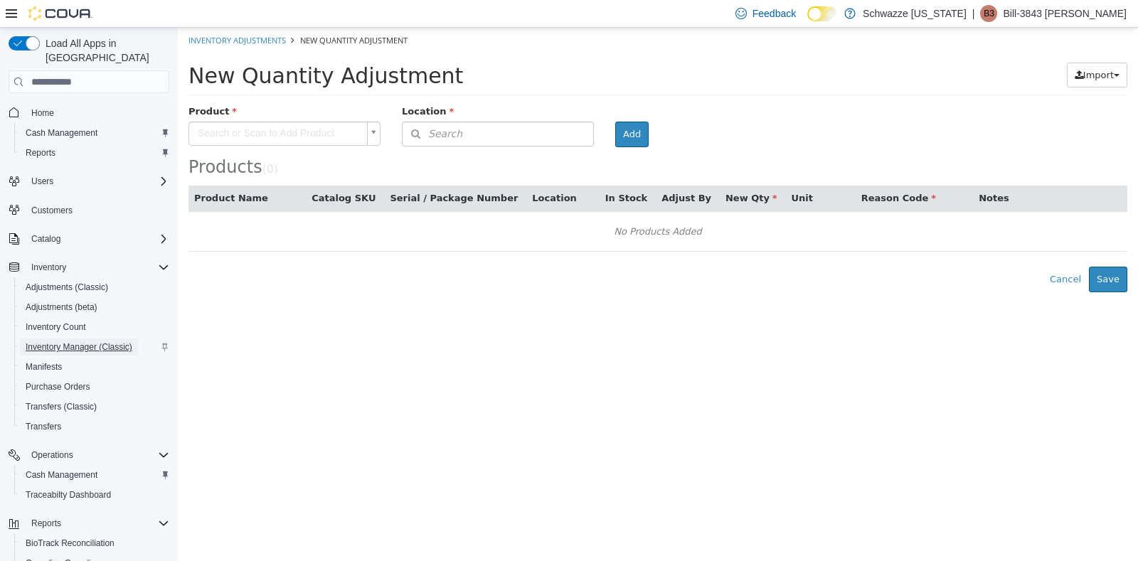
click at [56, 341] on span "Inventory Manager (Classic)" at bounding box center [79, 346] width 107 height 11
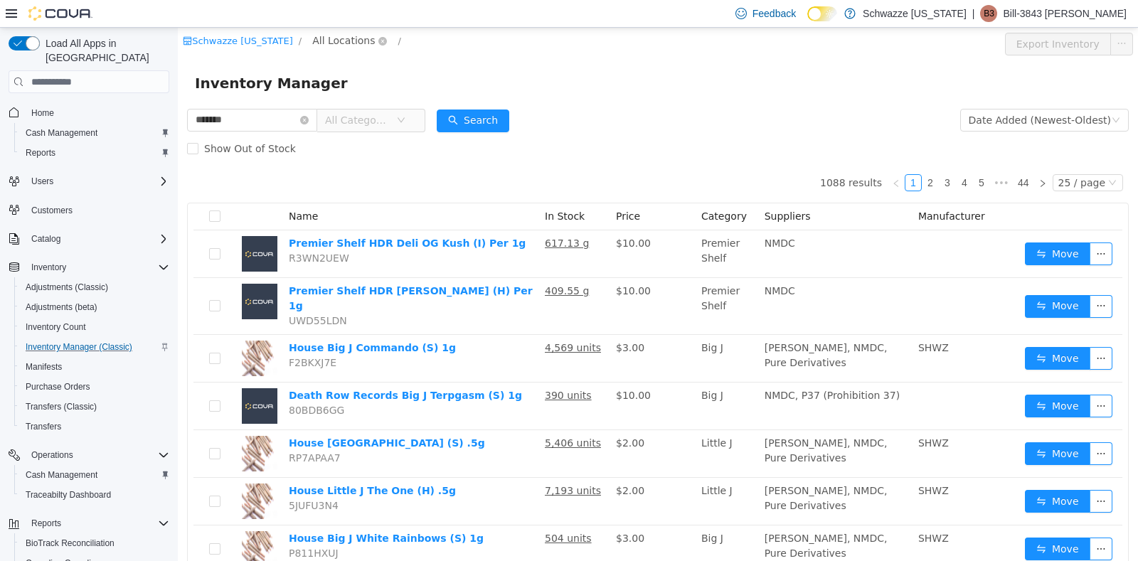
type input "*******"
click at [351, 37] on span "All Locations" at bounding box center [343, 41] width 63 height 16
type input "***"
click at [370, 132] on li "R. Greenleaf RGO14 Ruidoso" at bounding box center [374, 130] width 115 height 44
click at [368, 137] on span "RGO14 Ruidoso" at bounding box center [390, 142] width 78 height 11
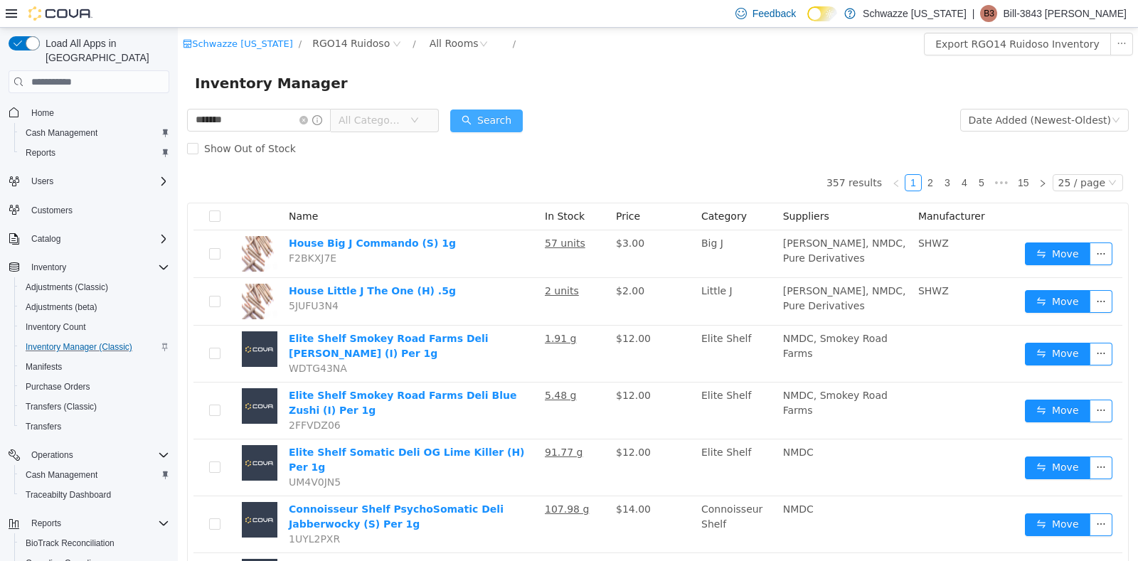
click at [501, 130] on button "Search" at bounding box center [486, 121] width 73 height 23
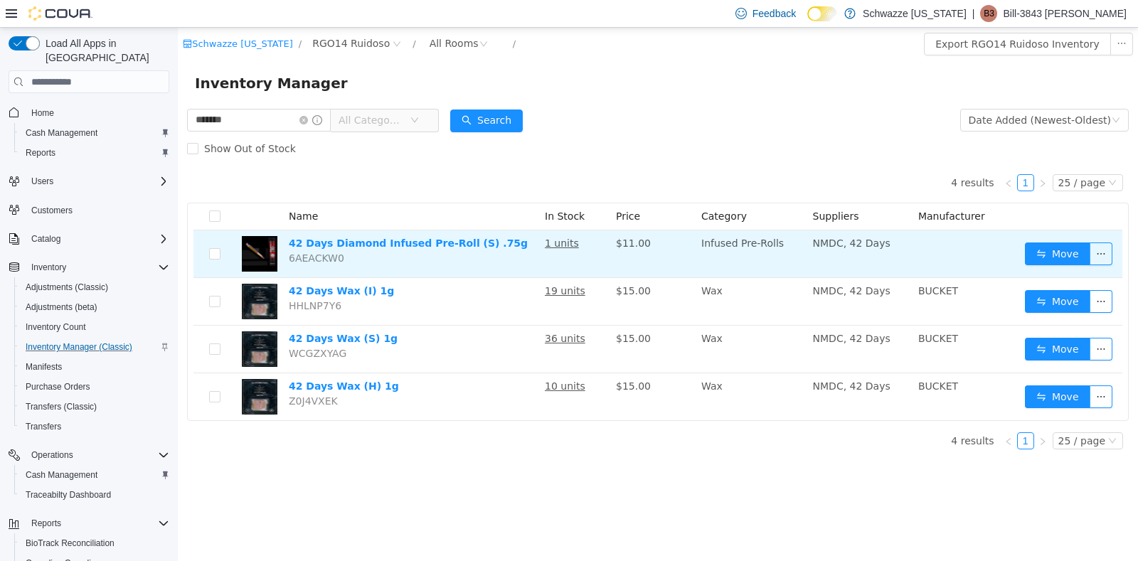
click at [435, 250] on td "42 Days Diamond Infused Pre-Roll (S) .75g 6AEACKW0" at bounding box center [411, 254] width 256 height 48
click at [1051, 255] on button "Move" at bounding box center [1057, 254] width 65 height 23
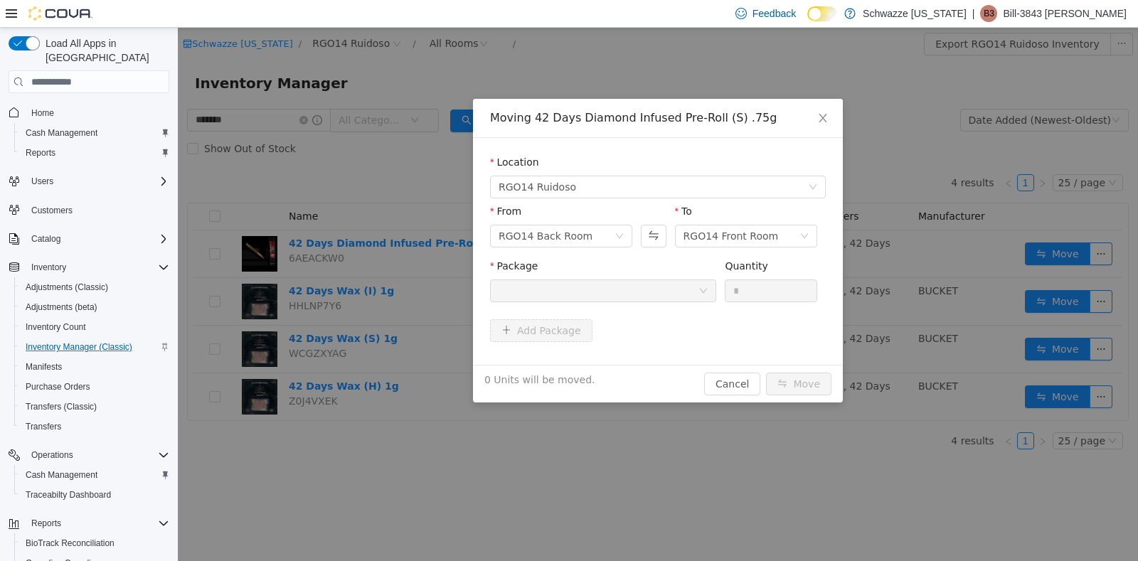
click at [642, 297] on div at bounding box center [599, 290] width 200 height 21
click at [623, 226] on div "RGO14 Back Room" at bounding box center [561, 236] width 142 height 23
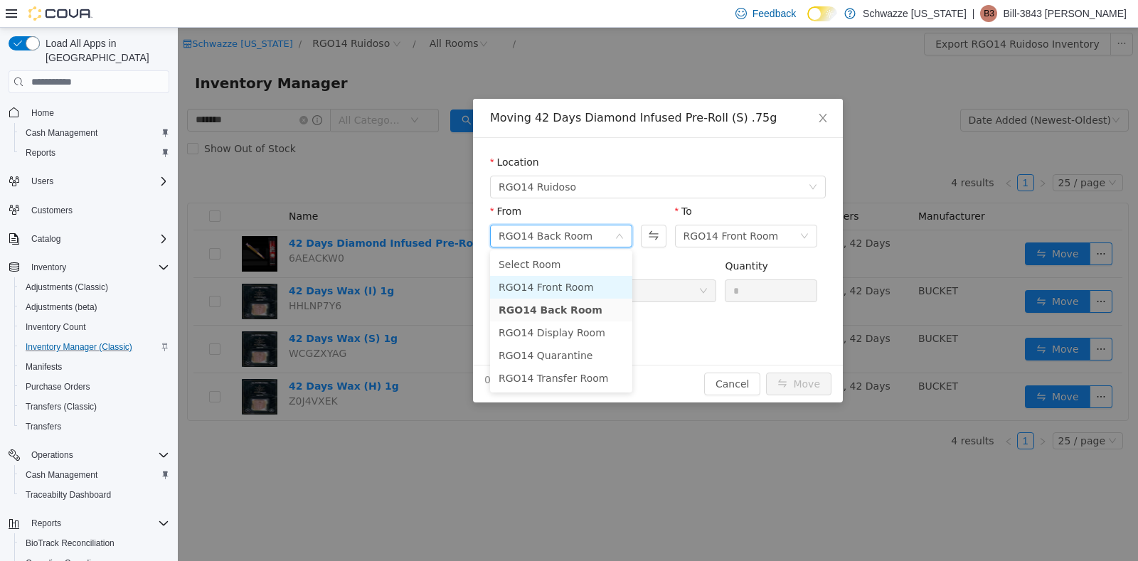
click at [558, 292] on li "RGO14 Front Room" at bounding box center [561, 287] width 142 height 23
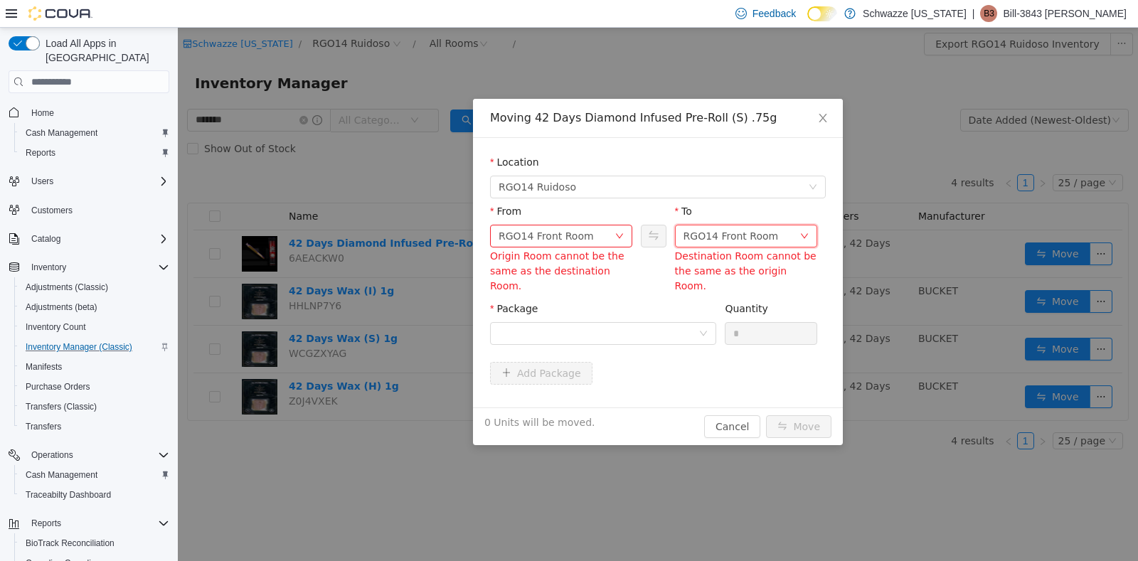
click at [703, 233] on div "RGO14 Front Room" at bounding box center [731, 235] width 95 height 21
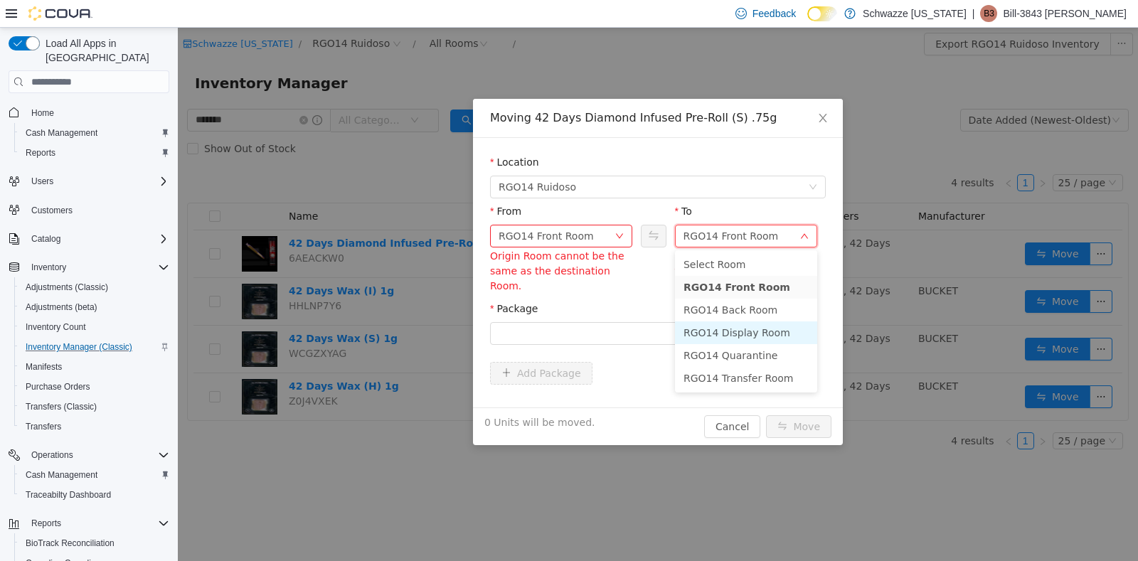
click at [706, 337] on li "RGO14 Display Room" at bounding box center [746, 332] width 142 height 23
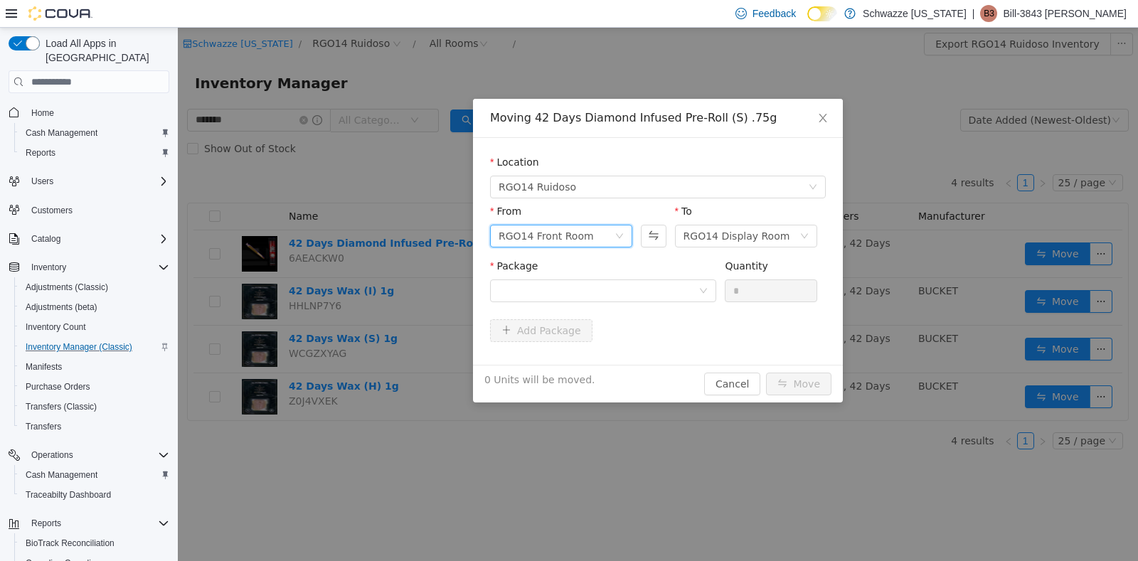
click at [619, 236] on icon "icon: down" at bounding box center [619, 236] width 7 height 5
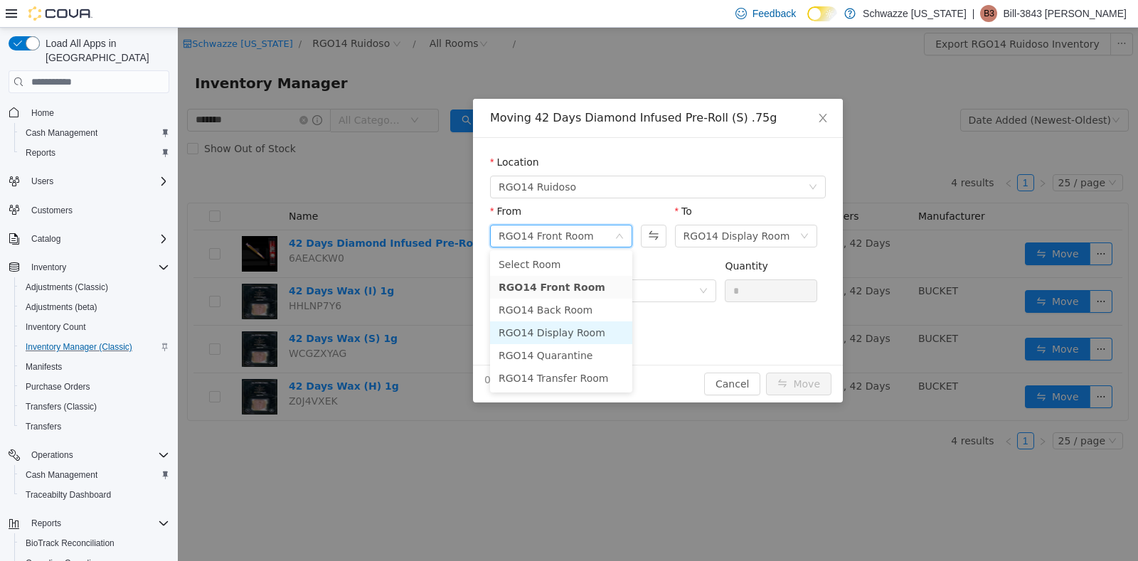
click at [563, 326] on li "RGO14 Display Room" at bounding box center [561, 332] width 142 height 23
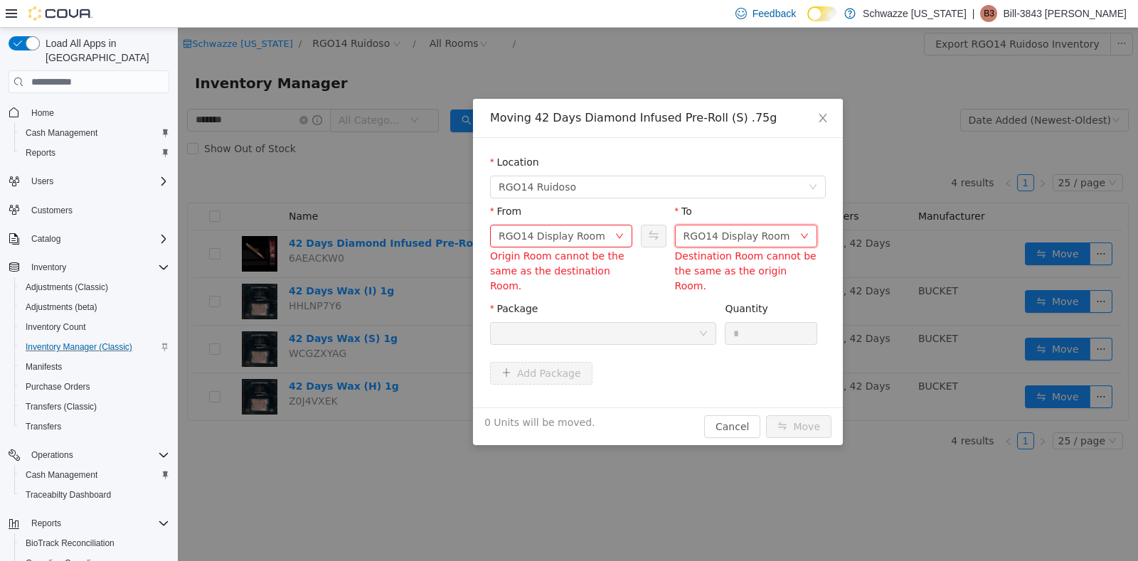
click at [760, 233] on div "RGO14 Display Room" at bounding box center [737, 235] width 107 height 21
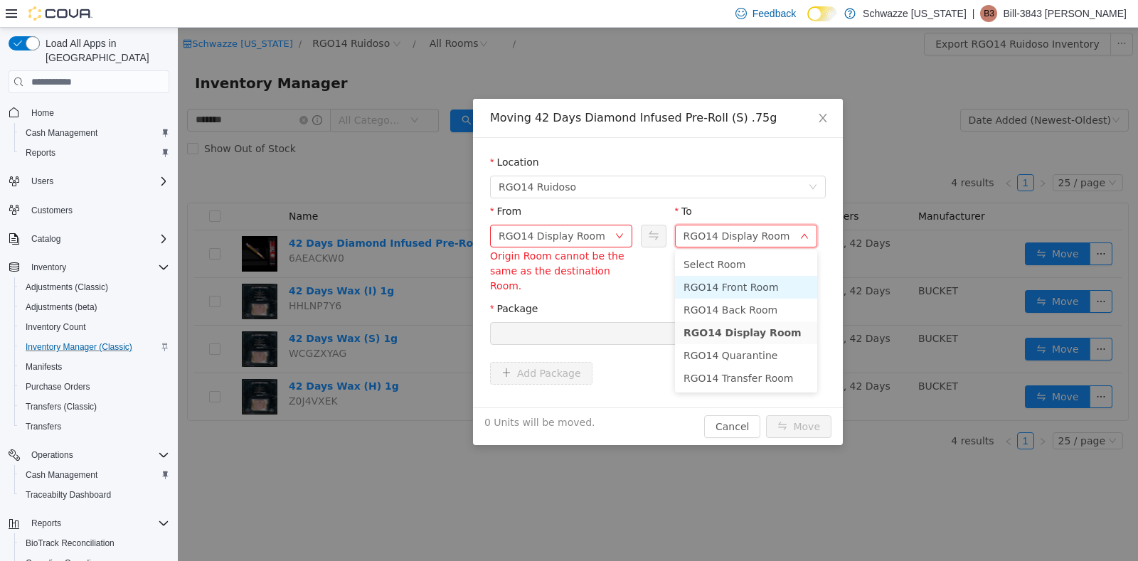
click at [733, 292] on li "RGO14 Front Room" at bounding box center [746, 287] width 142 height 23
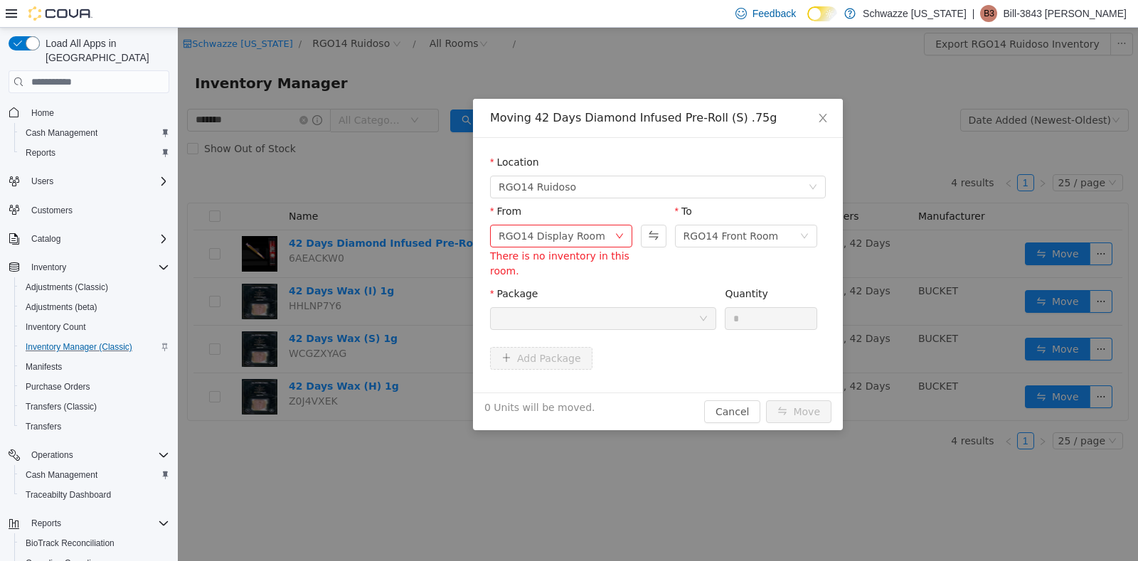
click at [669, 327] on div "Package" at bounding box center [603, 311] width 226 height 49
click at [669, 327] on div at bounding box center [599, 318] width 200 height 21
click at [822, 119] on icon "icon: close" at bounding box center [822, 117] width 11 height 11
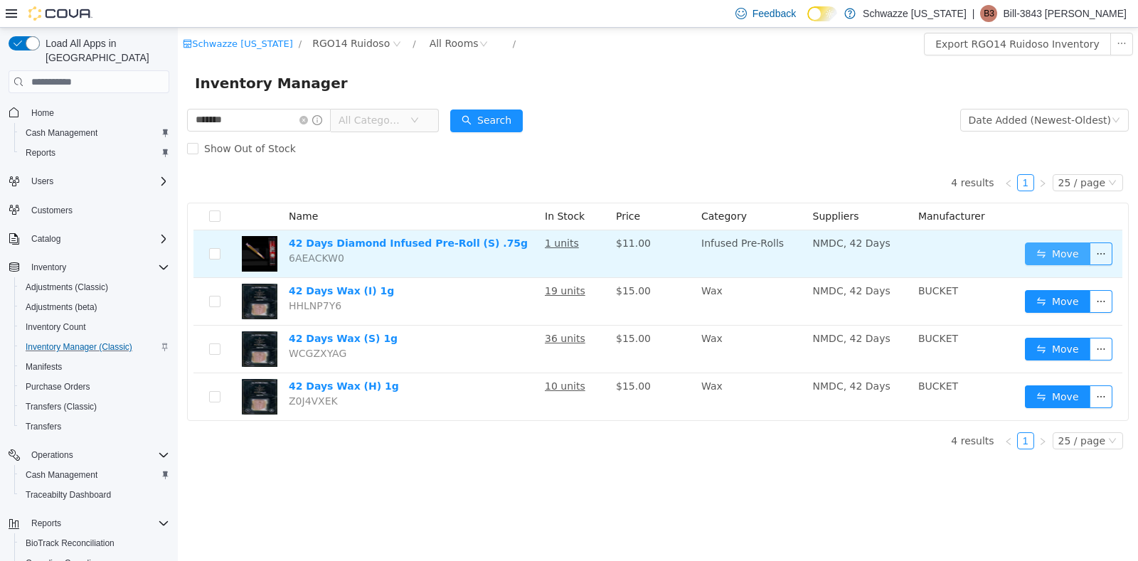
click at [1039, 247] on button "Move" at bounding box center [1057, 254] width 65 height 23
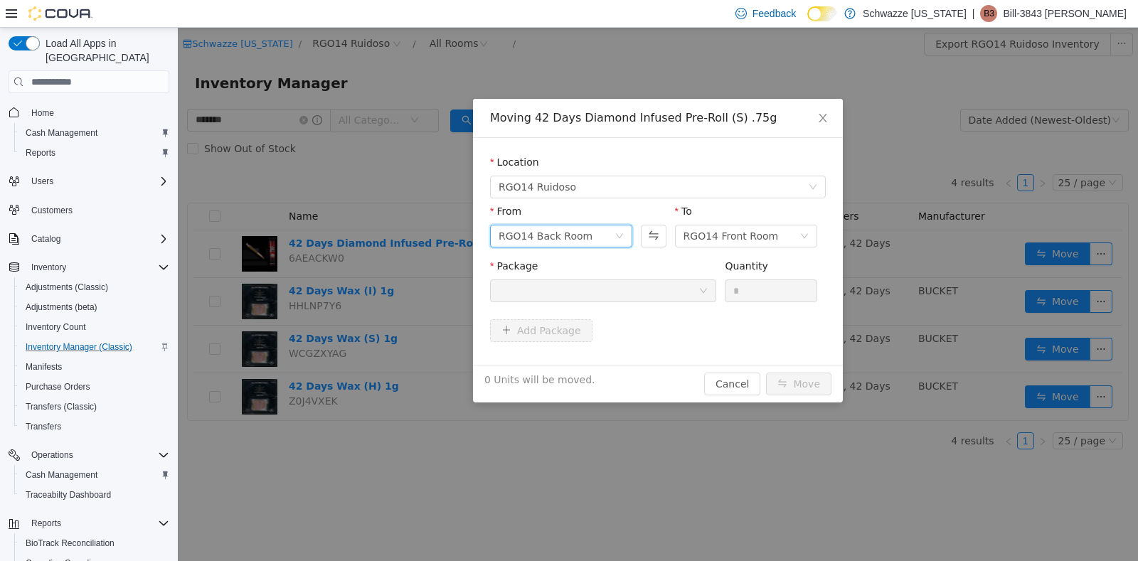
click at [569, 231] on div "RGO14 Back Room" at bounding box center [546, 235] width 94 height 21
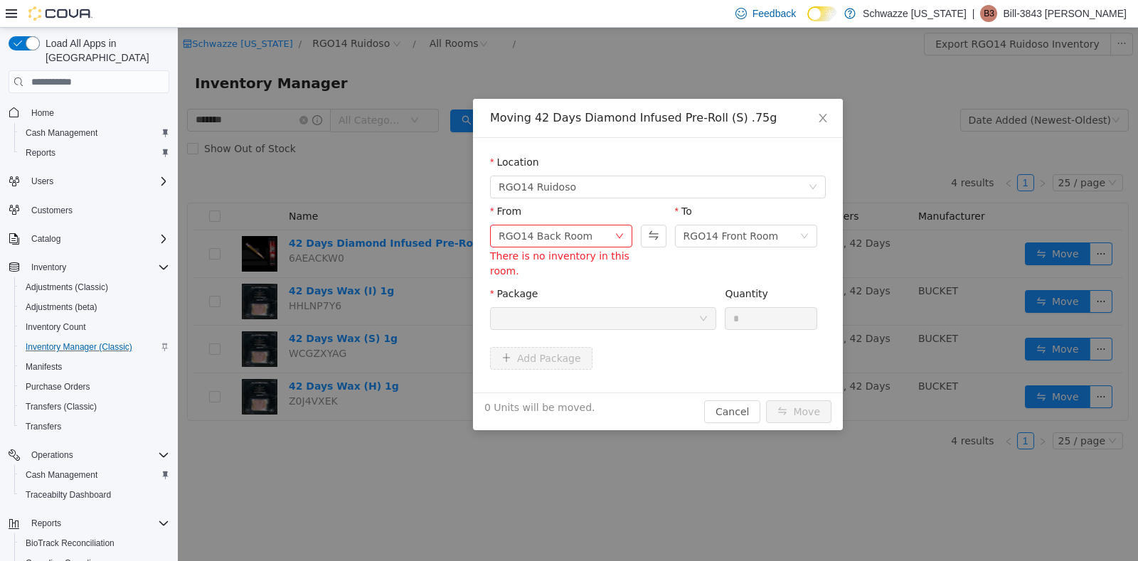
click at [880, 97] on div "Moving 42 Days Diamond Infused Pre-Roll (S) .75g Location RGO14 Ruidoso From RG…" at bounding box center [658, 294] width 960 height 533
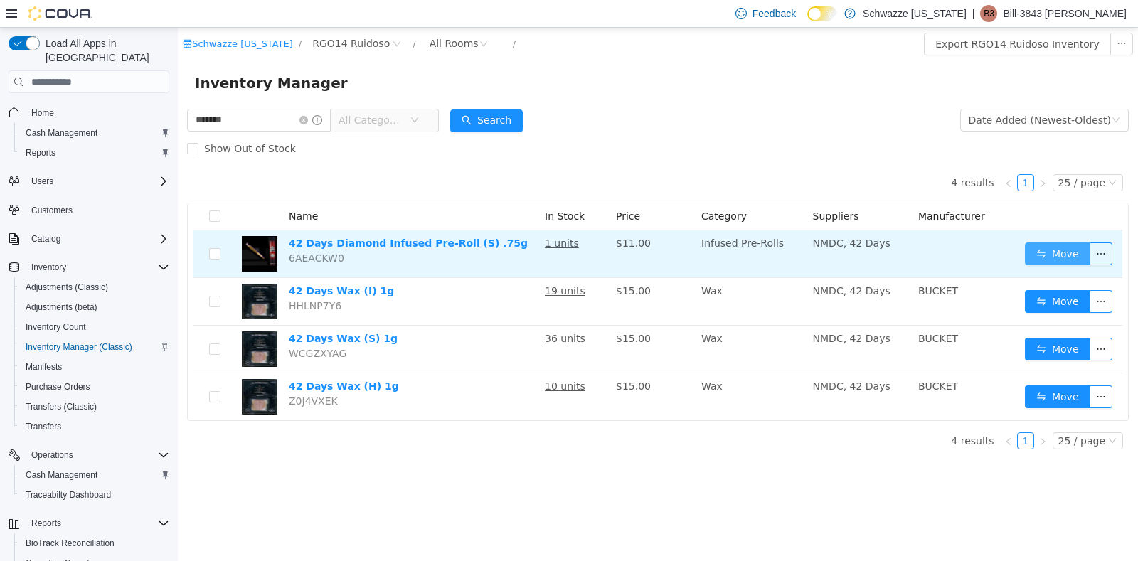
click at [1054, 260] on button "Move" at bounding box center [1057, 254] width 65 height 23
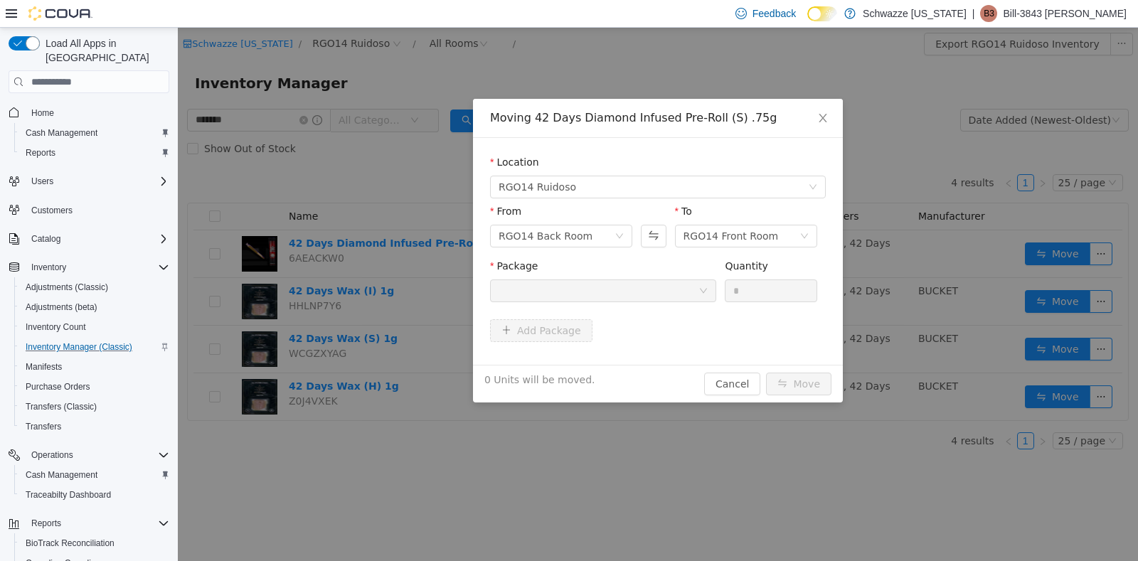
click at [616, 297] on div at bounding box center [599, 290] width 200 height 21
click at [569, 225] on div "RGO14 Back Room" at bounding box center [546, 235] width 94 height 21
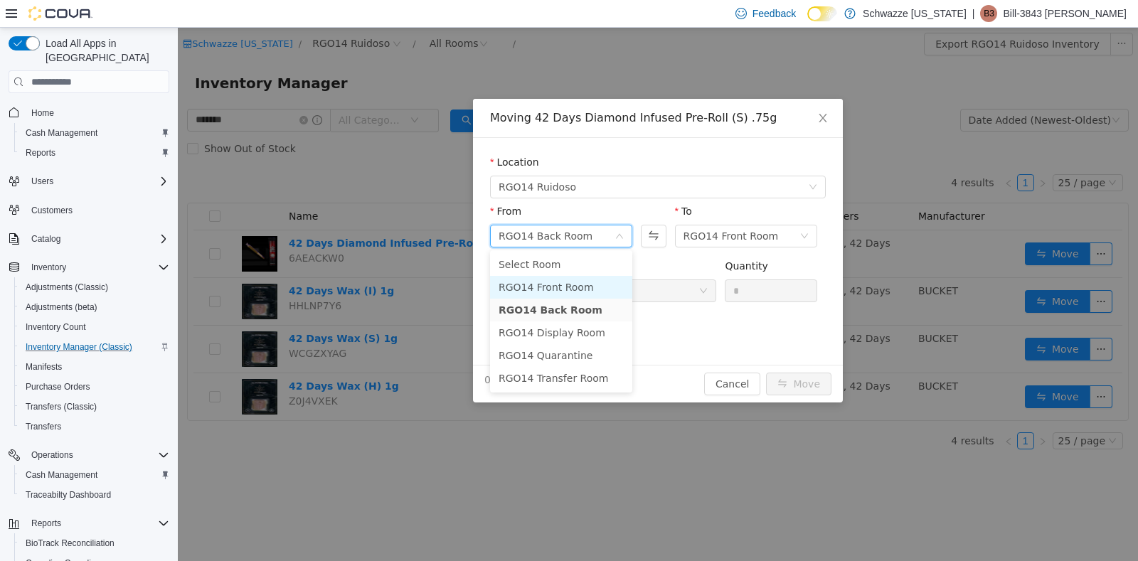
click at [555, 281] on li "RGO14 Front Room" at bounding box center [561, 287] width 142 height 23
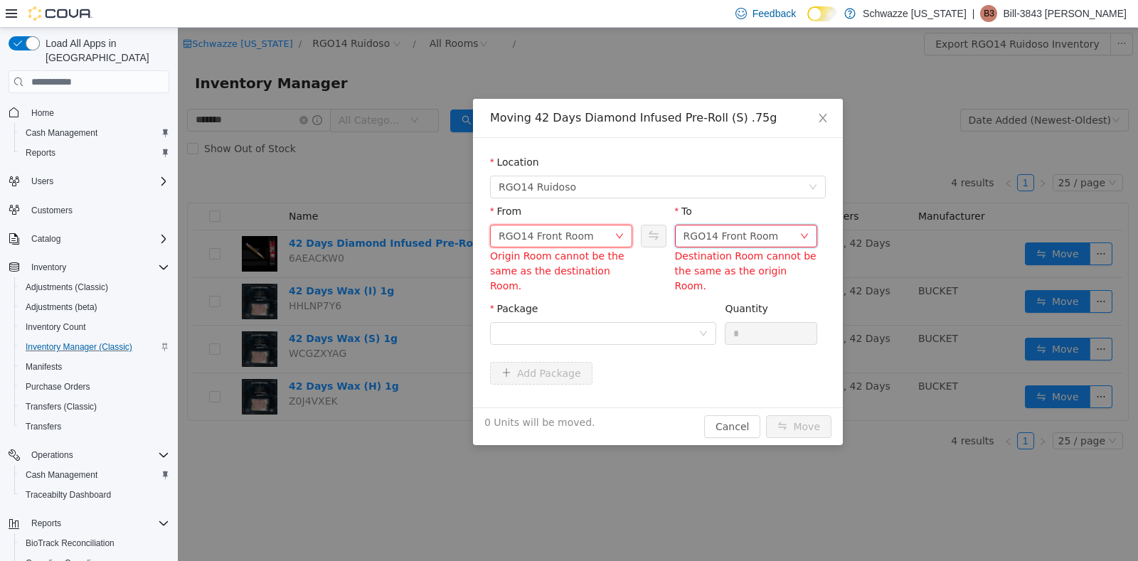
click at [758, 229] on div "RGO14 Front Room" at bounding box center [731, 235] width 95 height 21
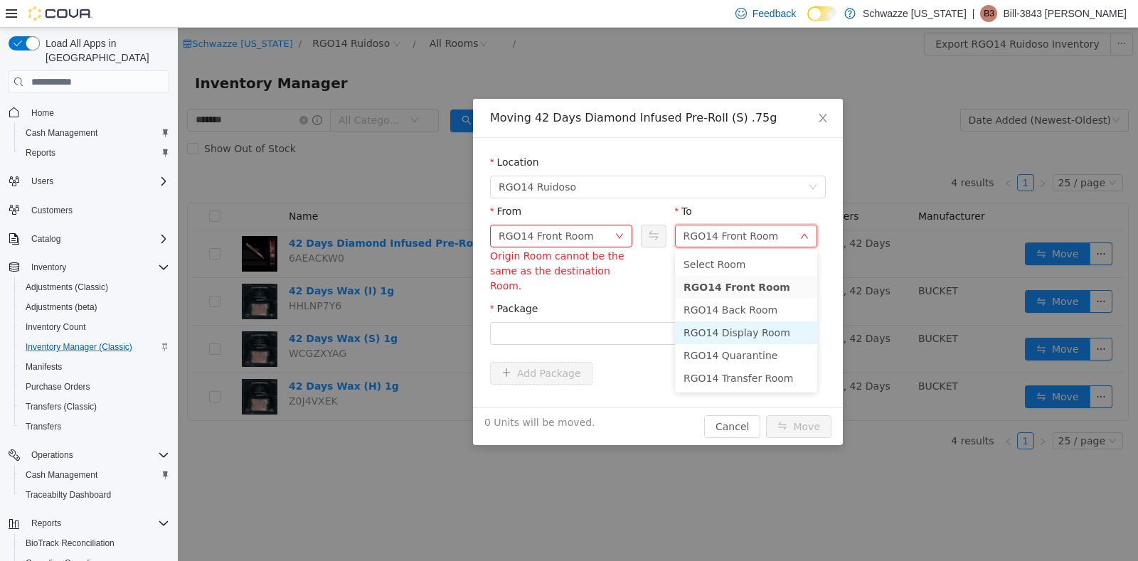
click at [729, 335] on li "RGO14 Display Room" at bounding box center [746, 332] width 142 height 23
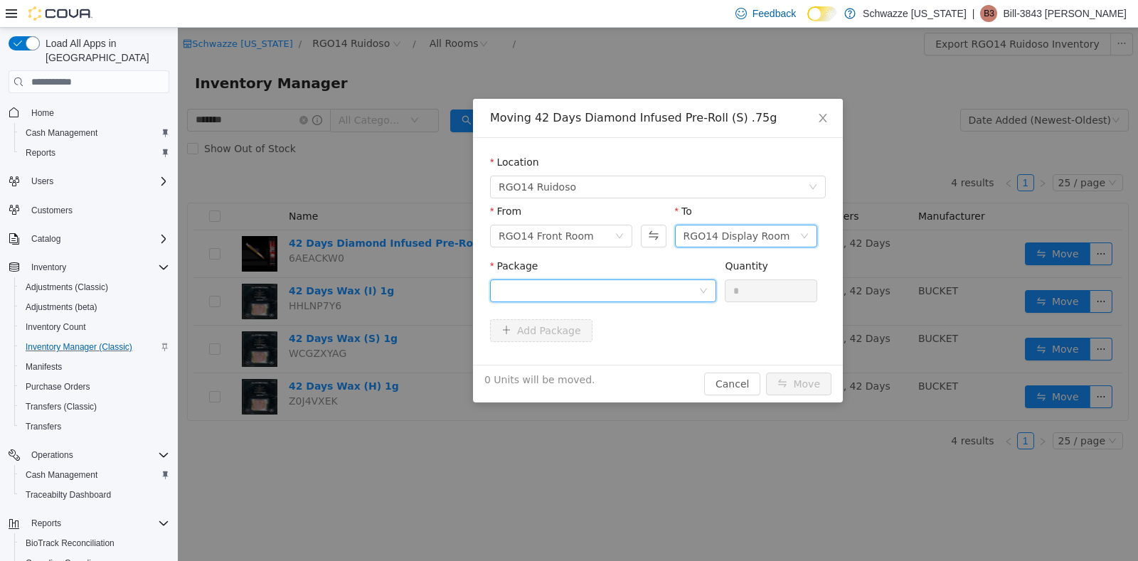
click at [607, 286] on div at bounding box center [599, 290] width 200 height 21
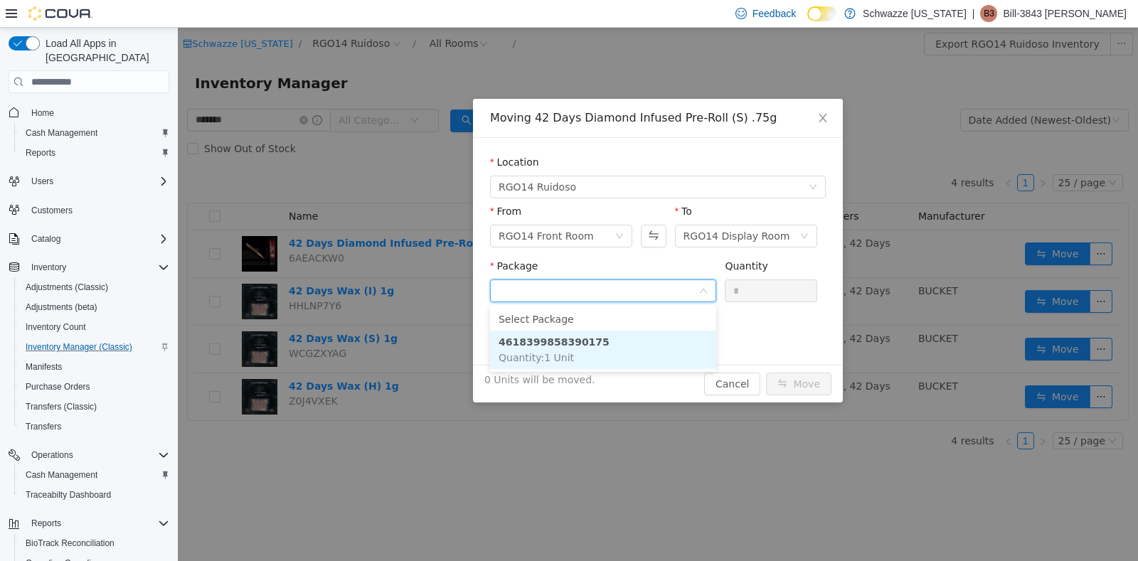
click at [603, 351] on li "4618399858390175 Quantity : 1 Unit" at bounding box center [603, 350] width 226 height 38
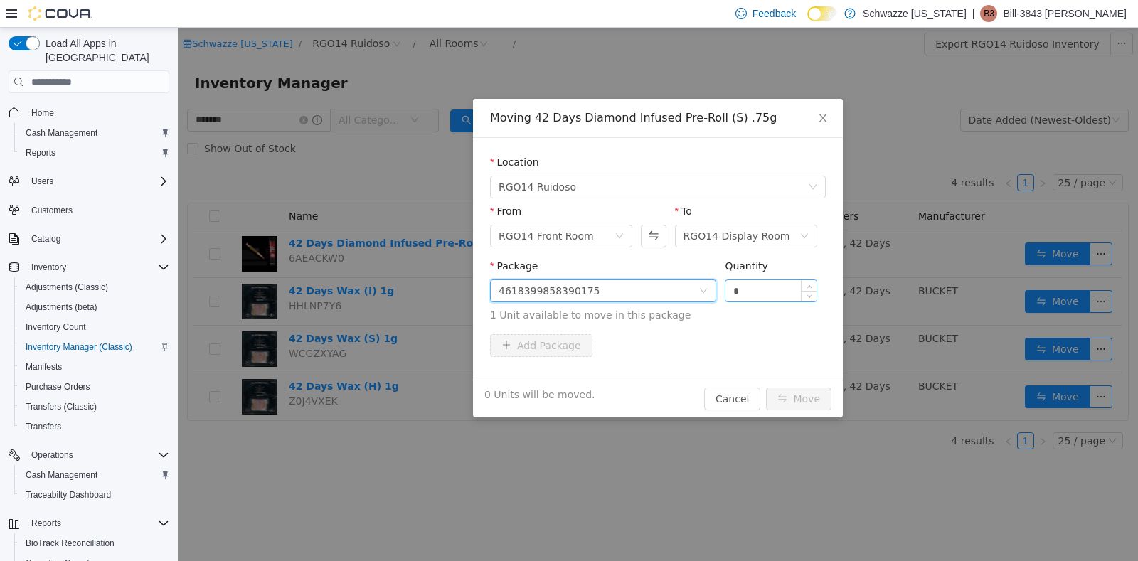
click at [777, 290] on input "*" at bounding box center [770, 290] width 91 height 21
type input "*"
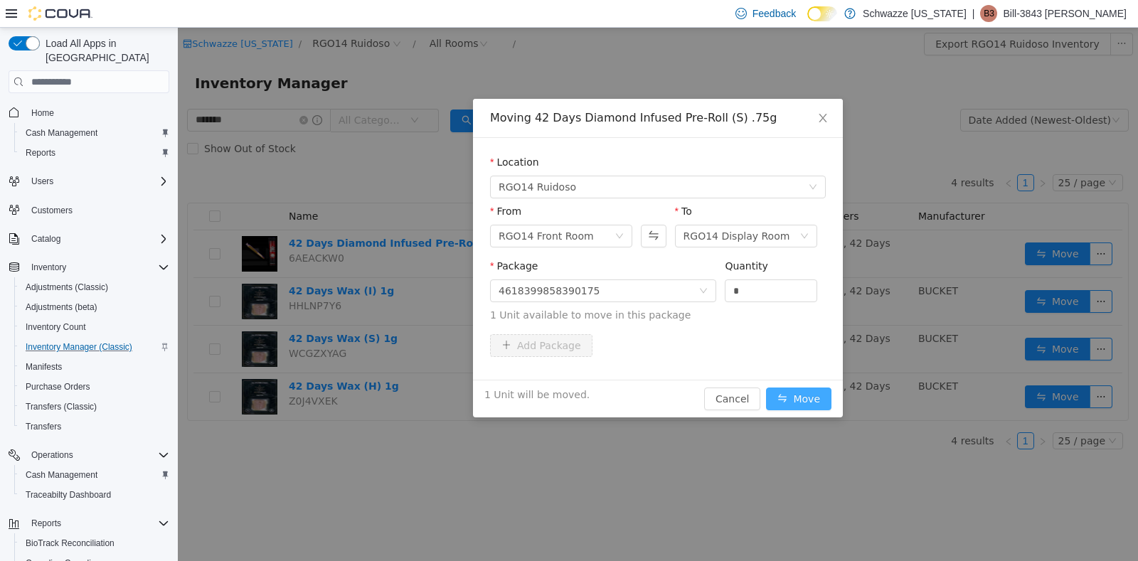
click at [790, 403] on button "Move" at bounding box center [798, 399] width 65 height 23
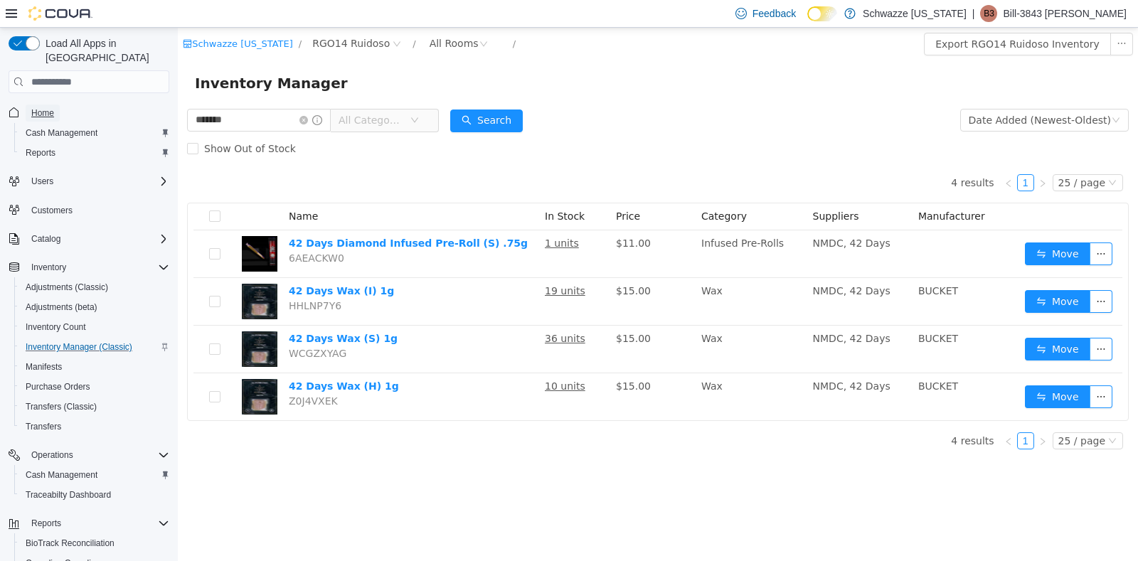
click at [42, 107] on span "Home" at bounding box center [42, 112] width 23 height 11
